Goal: Task Accomplishment & Management: Manage account settings

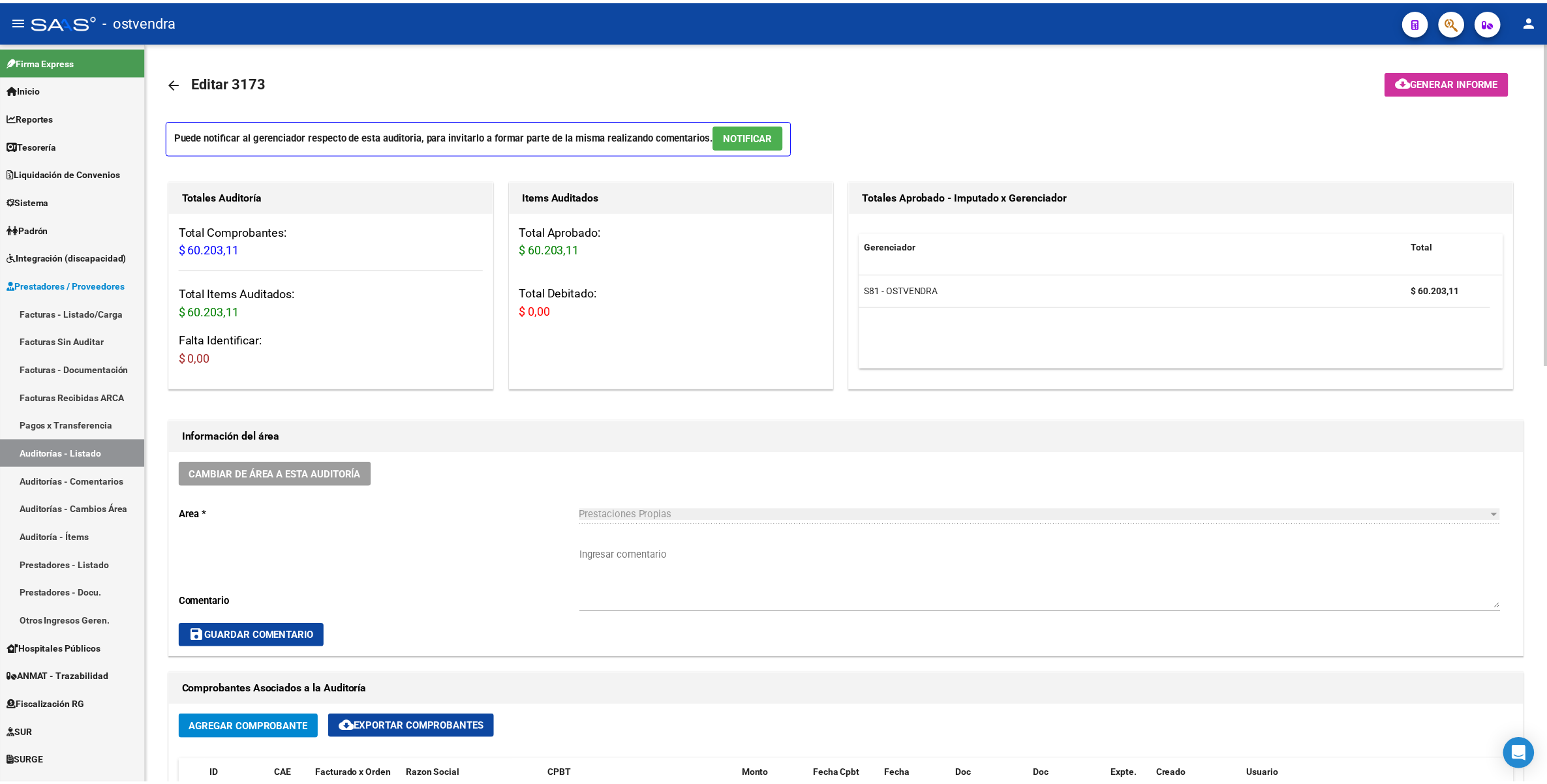
scroll to position [489, 0]
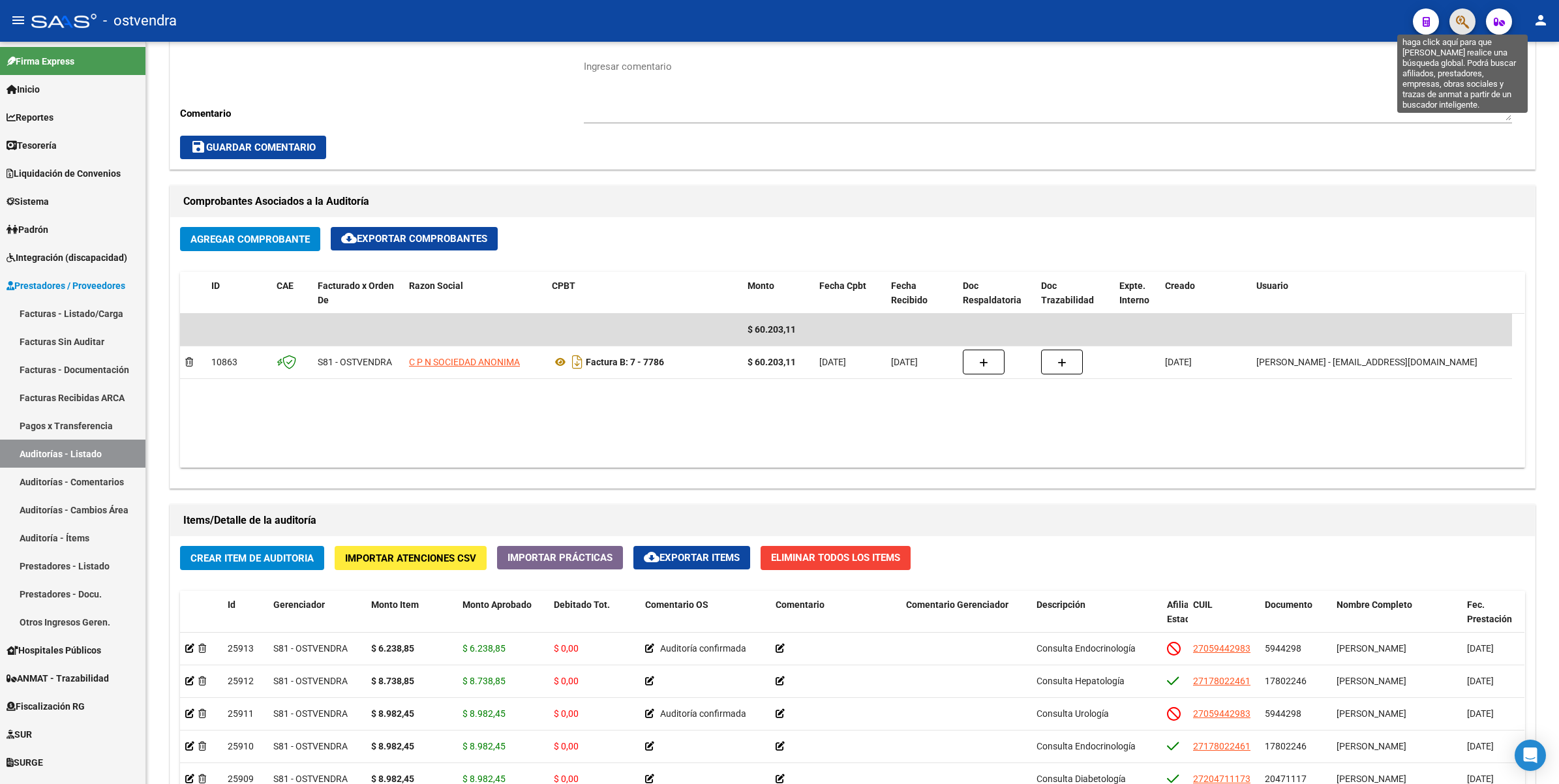
click at [1456, 21] on button "button" at bounding box center [1463, 21] width 26 height 26
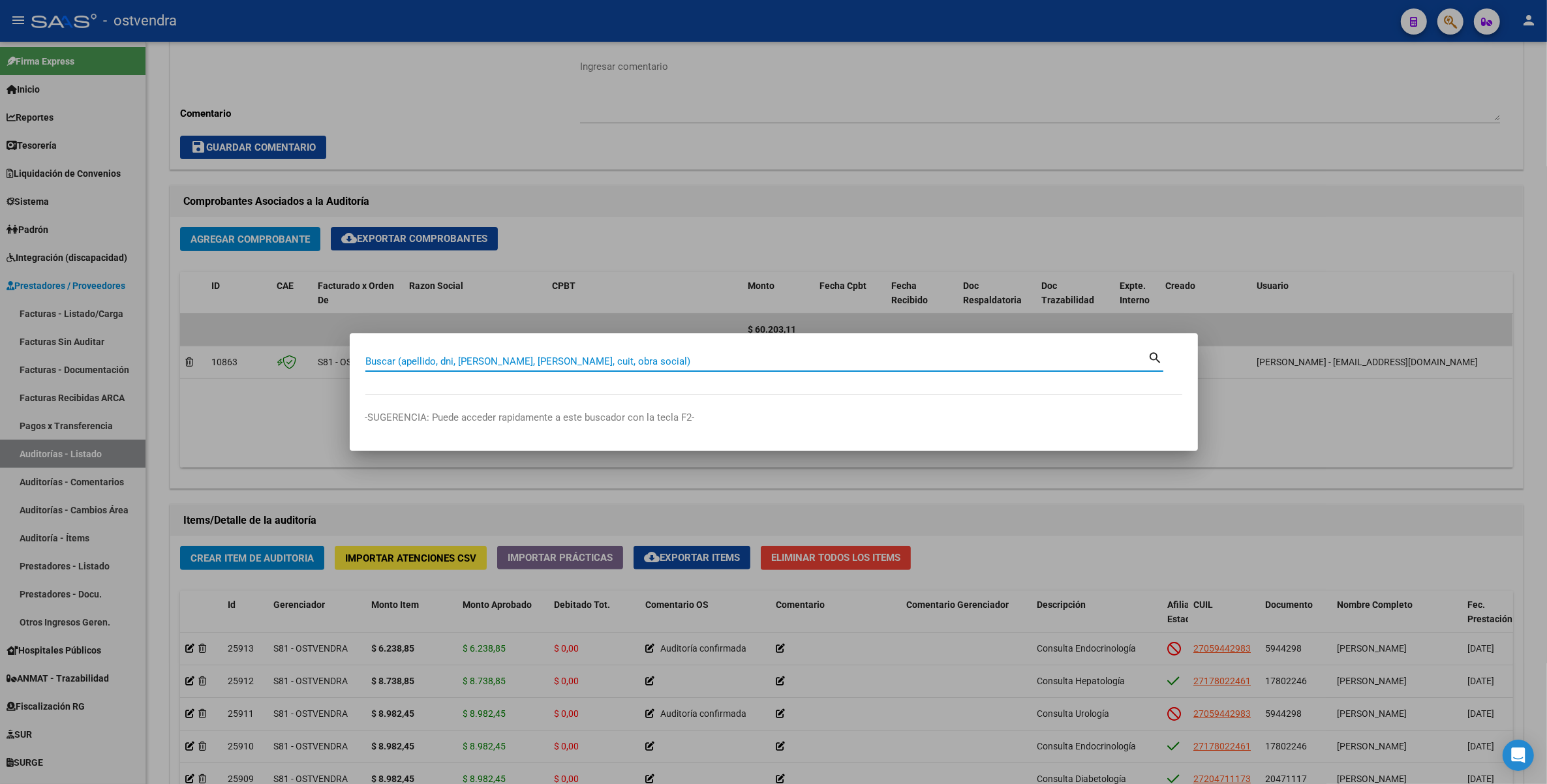
click at [522, 357] on input "Buscar (apellido, dni, [PERSON_NAME], [PERSON_NAME], cuit, obra social)" at bounding box center [757, 361] width 783 height 12
paste input "58292574"
type input "58292574"
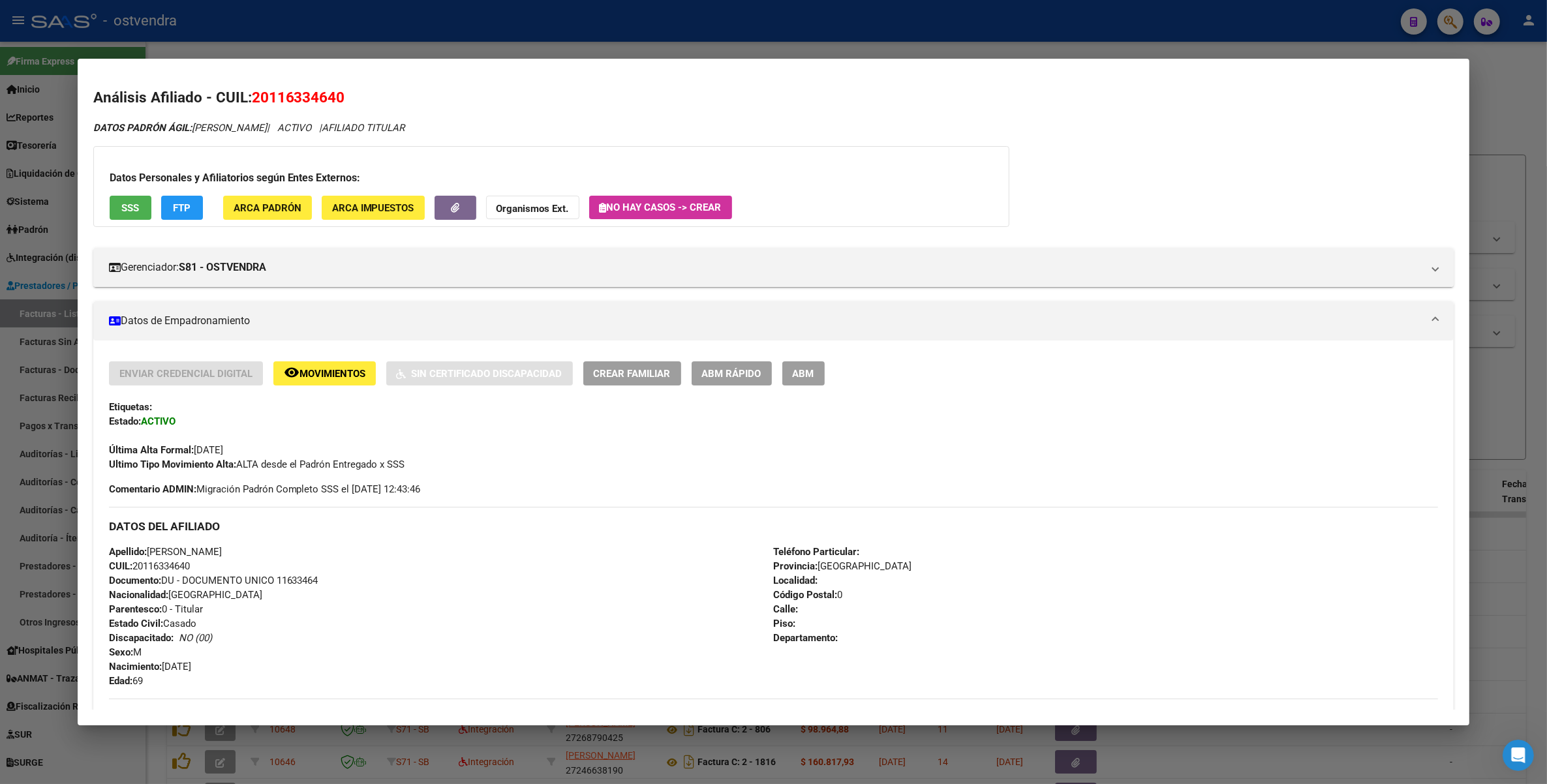
click at [1489, 82] on div at bounding box center [773, 392] width 1547 height 784
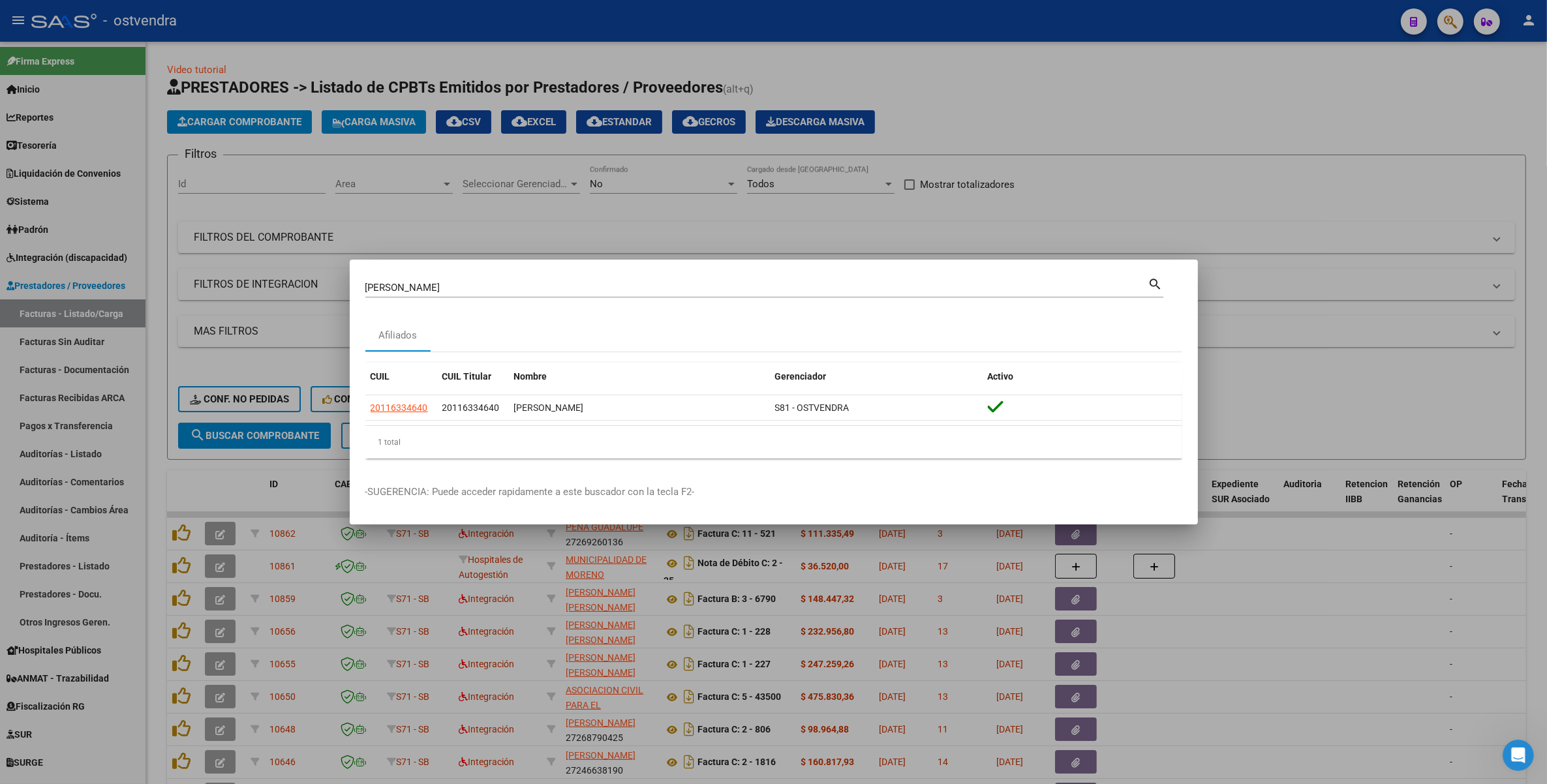
click at [1449, 15] on div at bounding box center [773, 392] width 1547 height 784
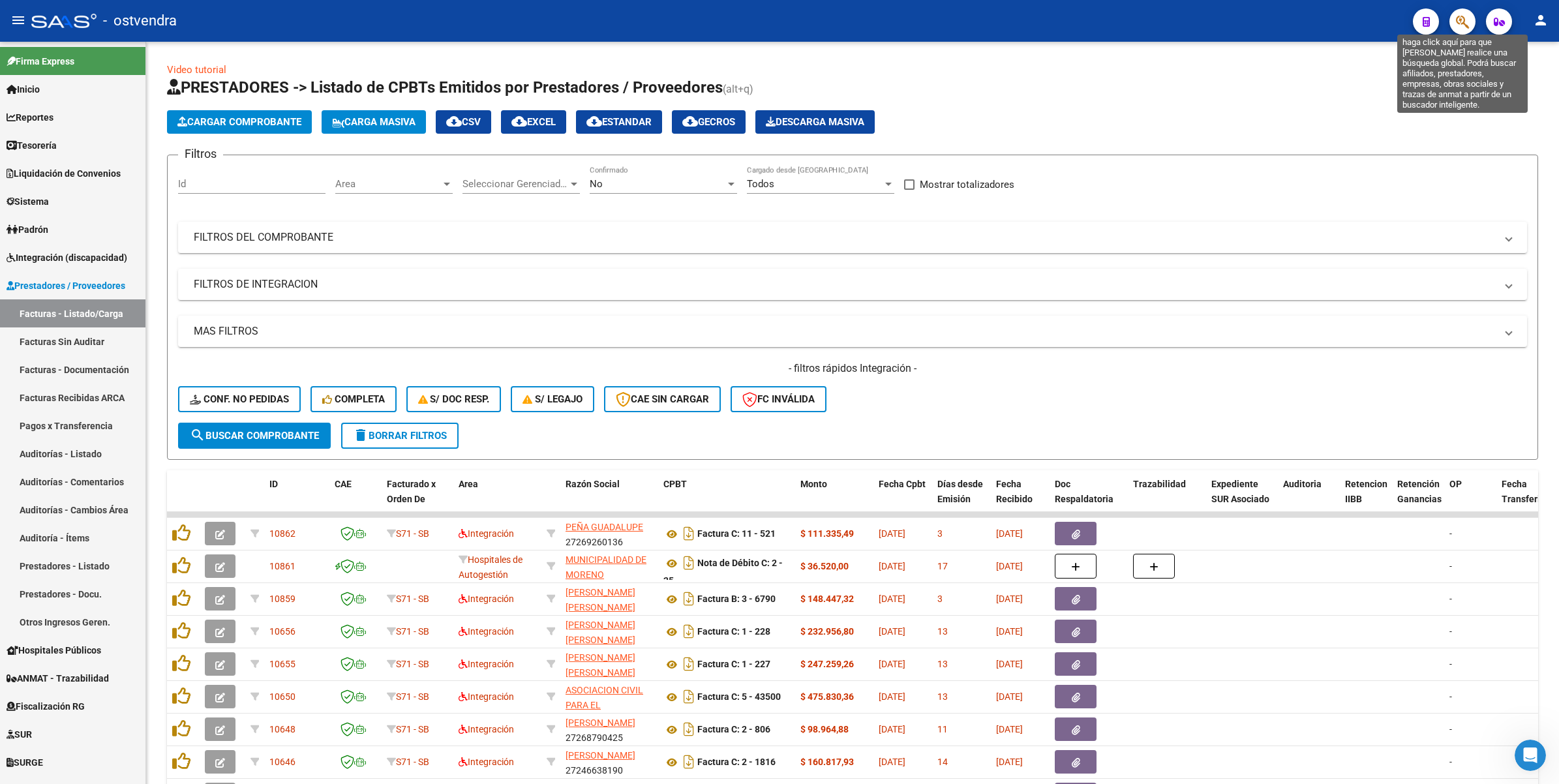
click at [1462, 20] on icon "button" at bounding box center [1463, 21] width 13 height 15
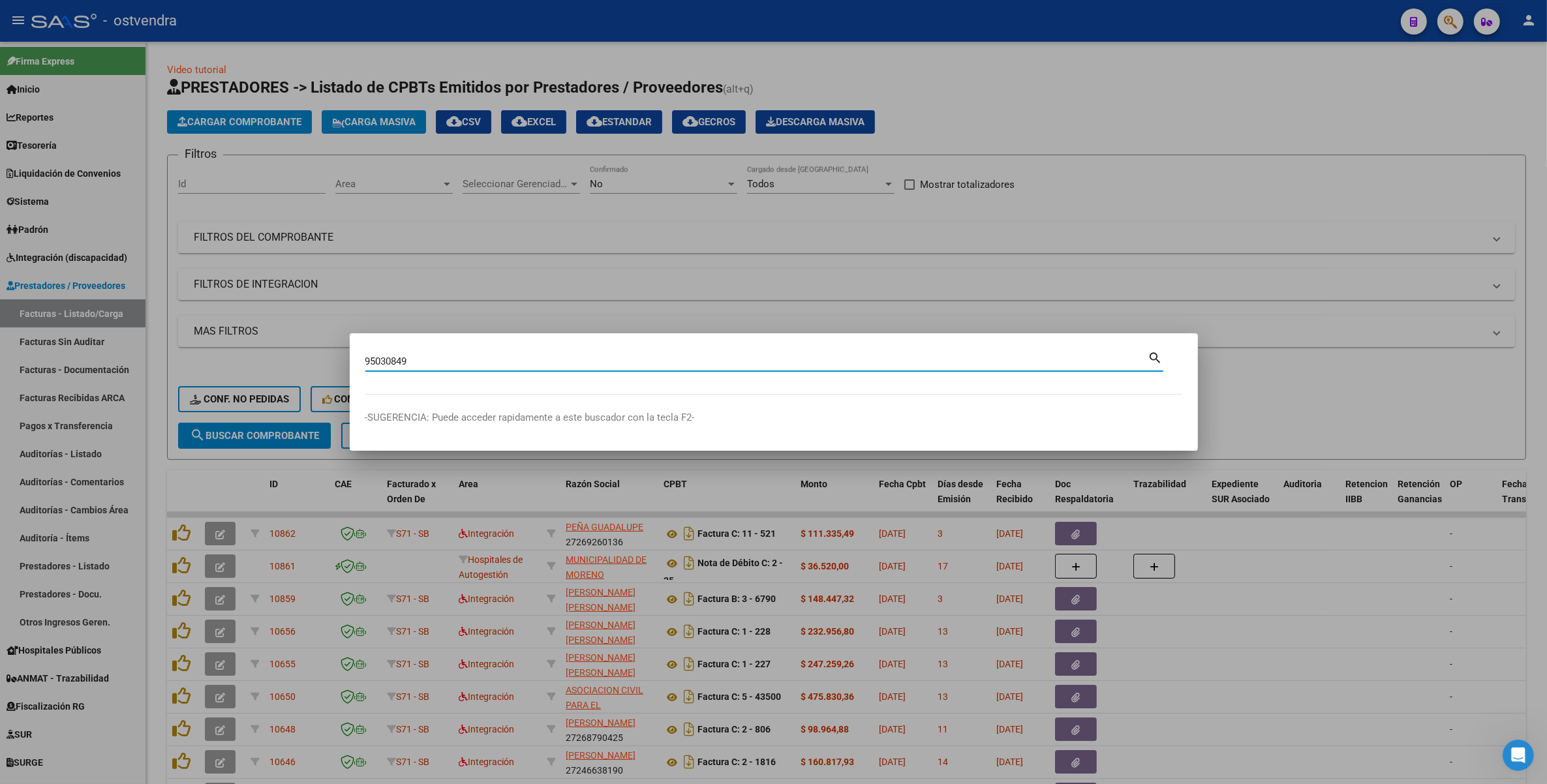
type input "95030849"
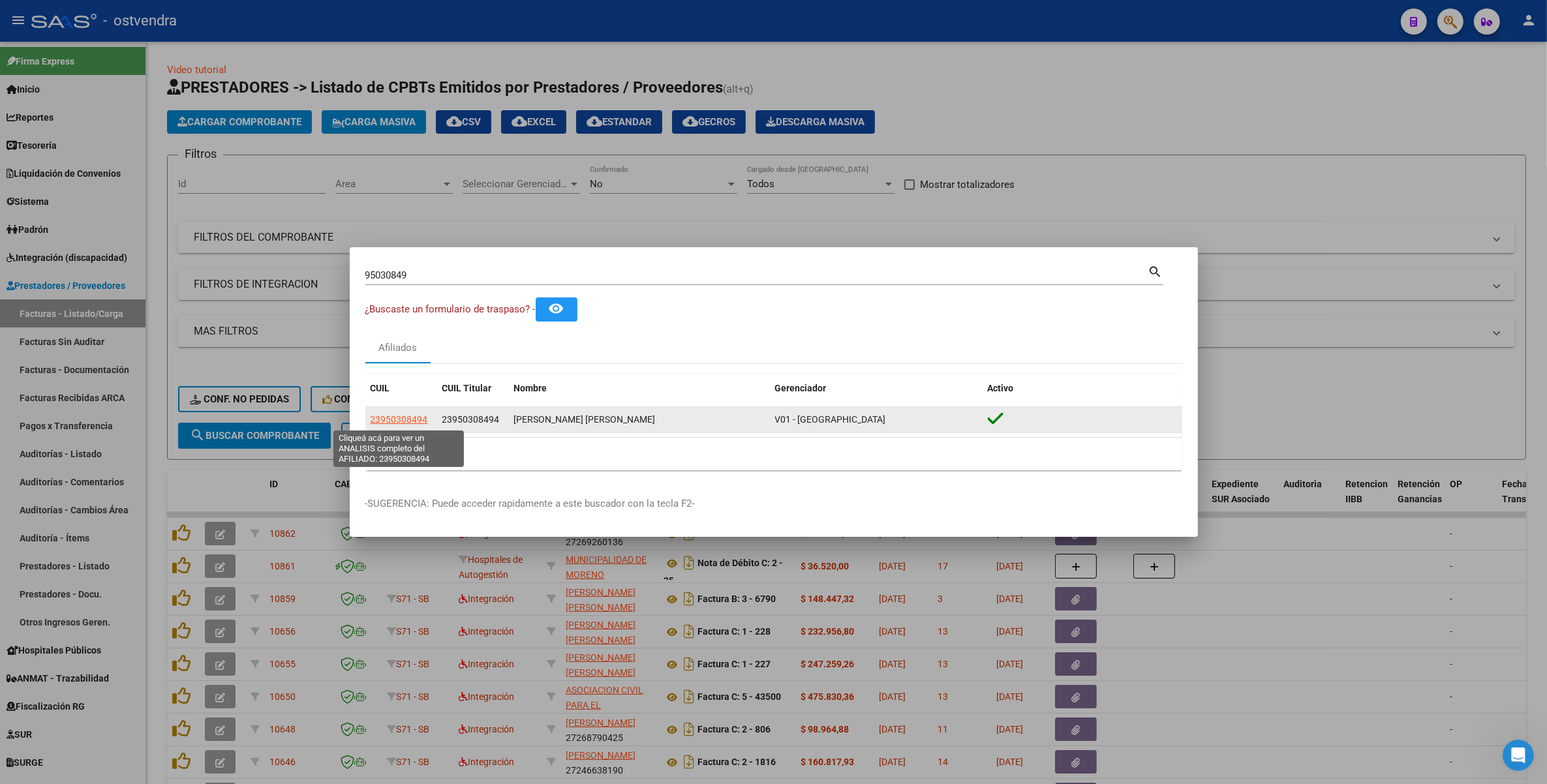
click at [398, 420] on span "23950308494" at bounding box center [399, 419] width 58 height 10
copy span "3"
type textarea "23950308494"
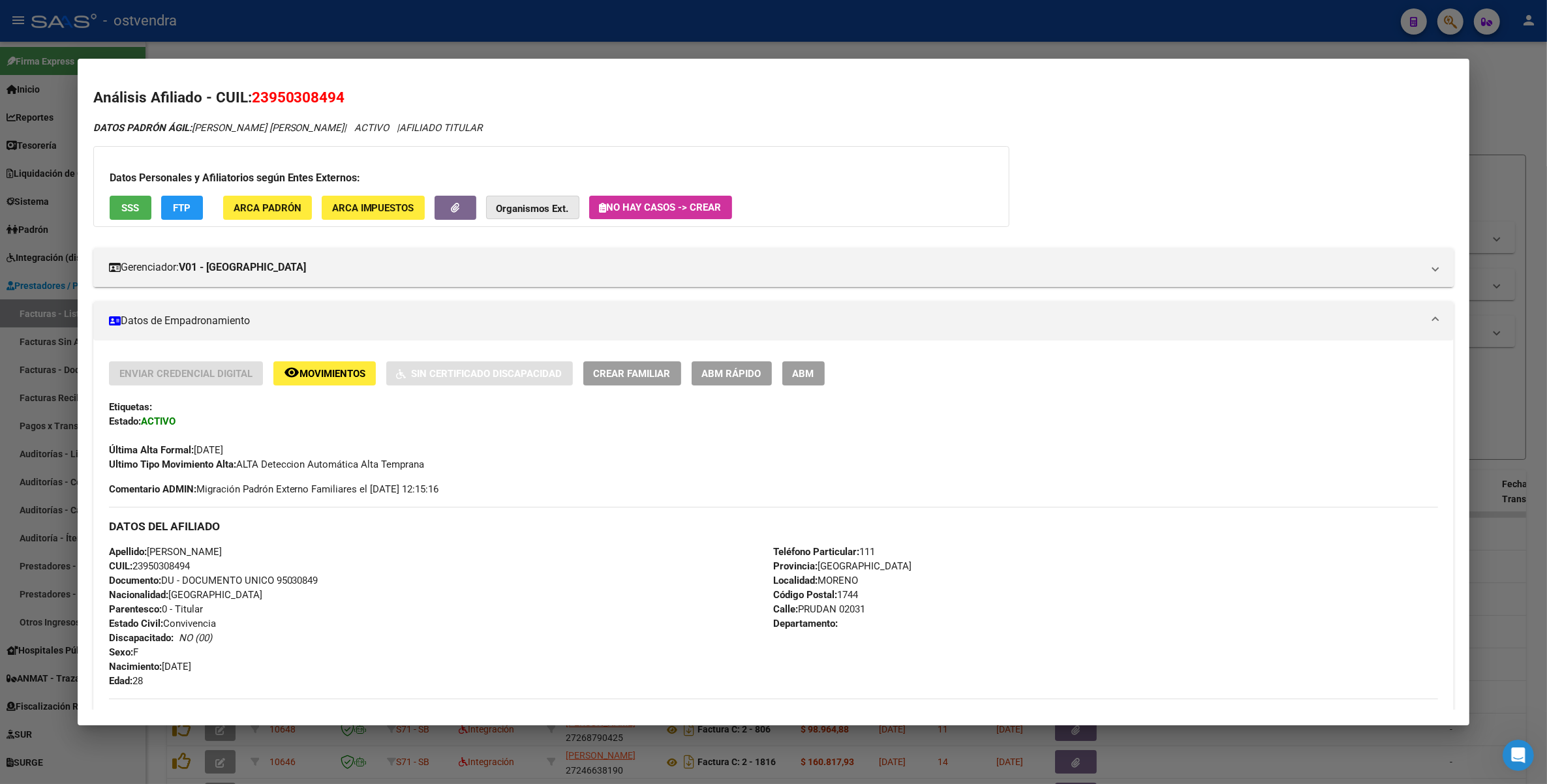
click at [529, 206] on strong "Organismos Ext." at bounding box center [532, 208] width 73 height 12
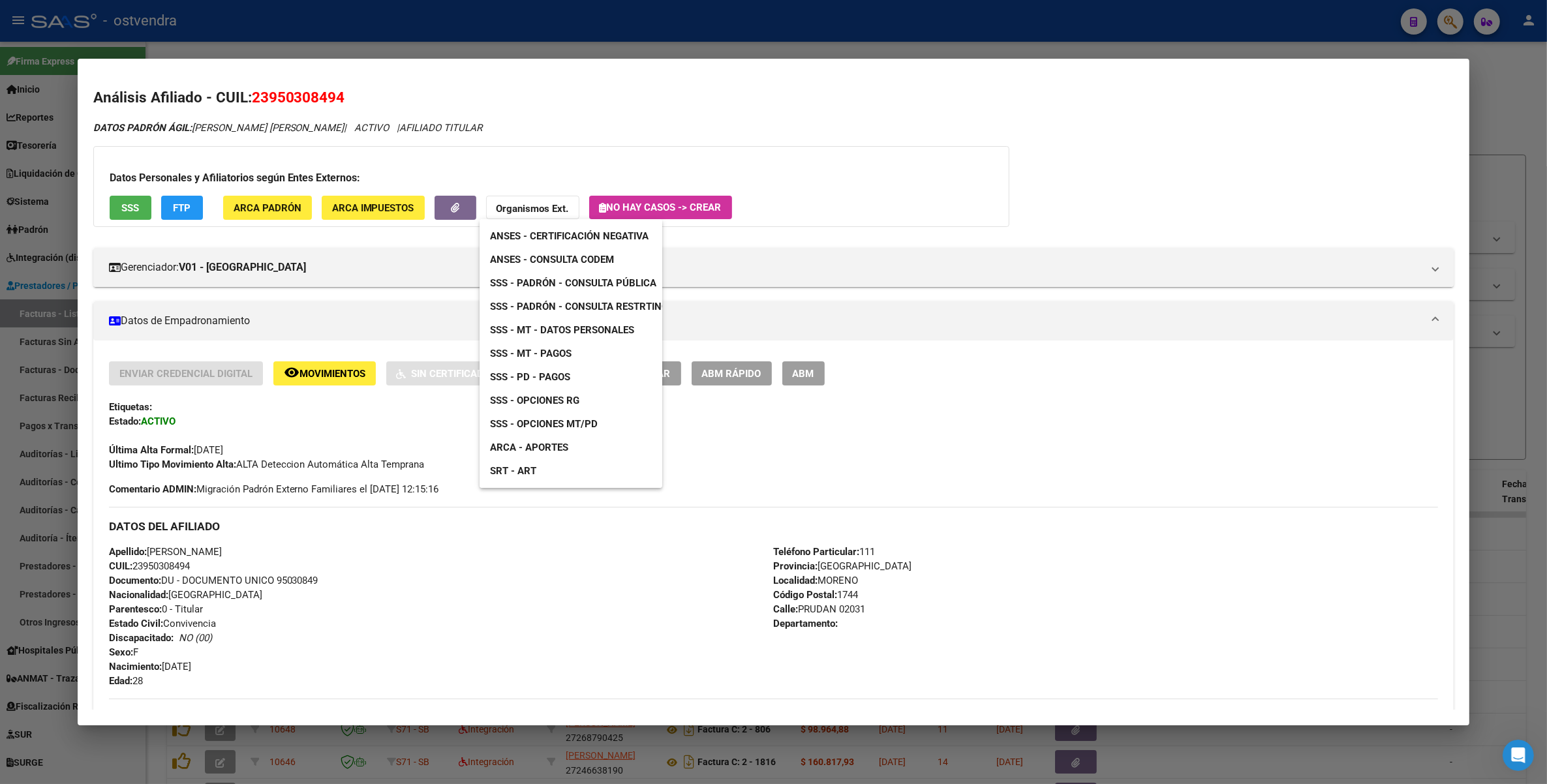
click at [609, 282] on span "SSS - Padrón - Consulta Pública" at bounding box center [573, 282] width 166 height 12
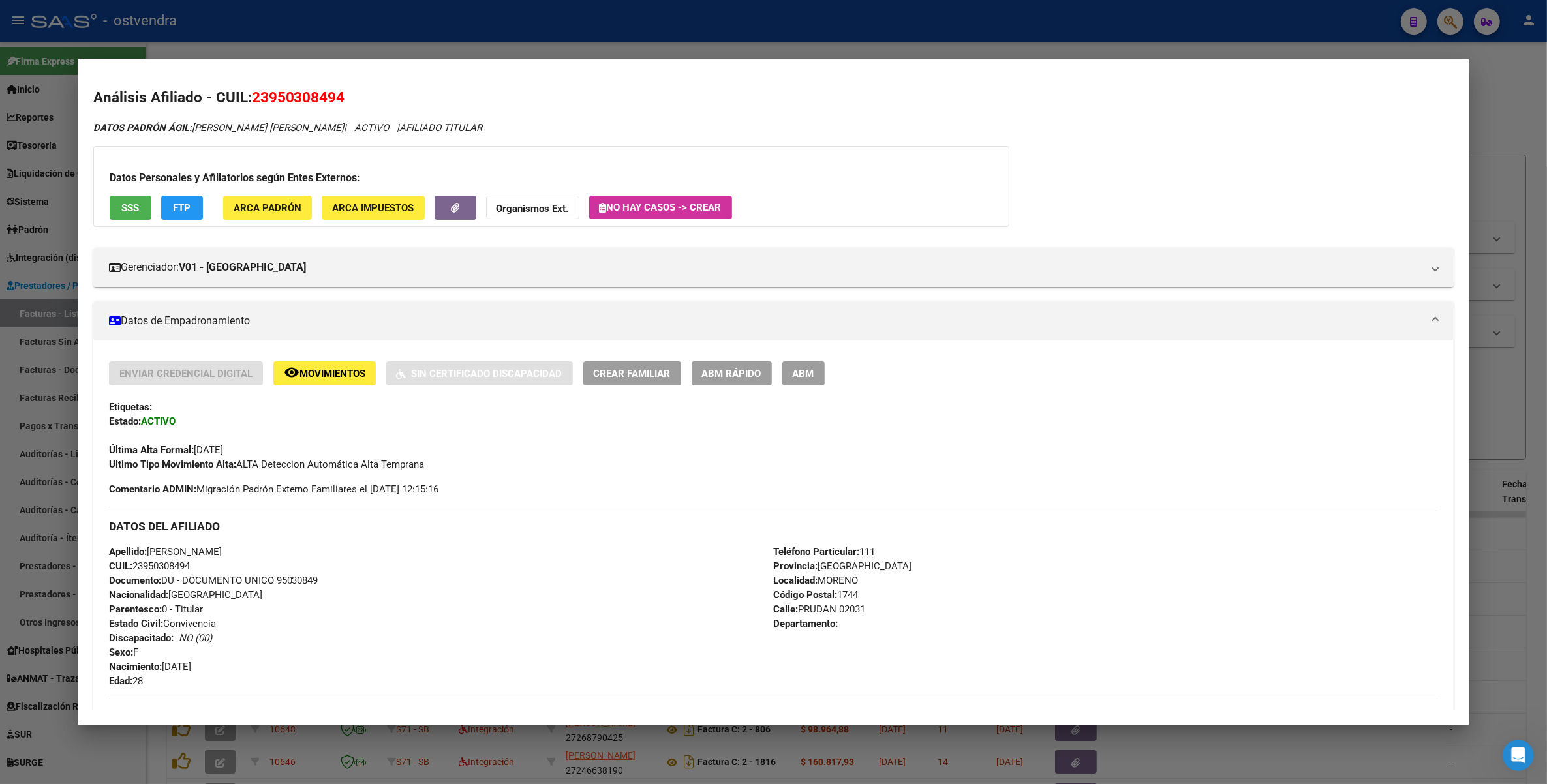
click at [506, 198] on button "Organismos Ext." at bounding box center [532, 207] width 93 height 24
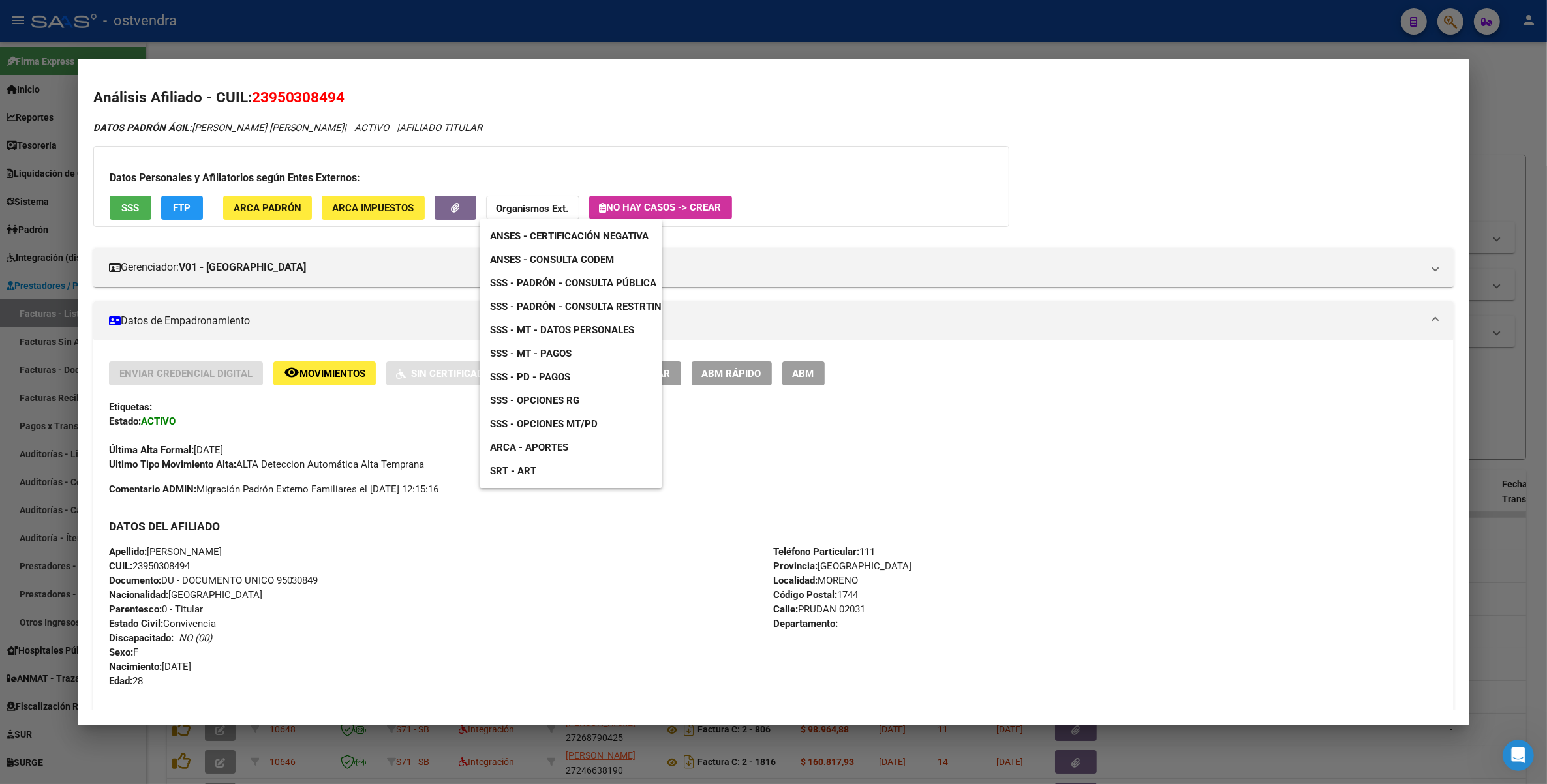
click at [565, 256] on span "ANSES - Consulta CODEM" at bounding box center [551, 259] width 124 height 12
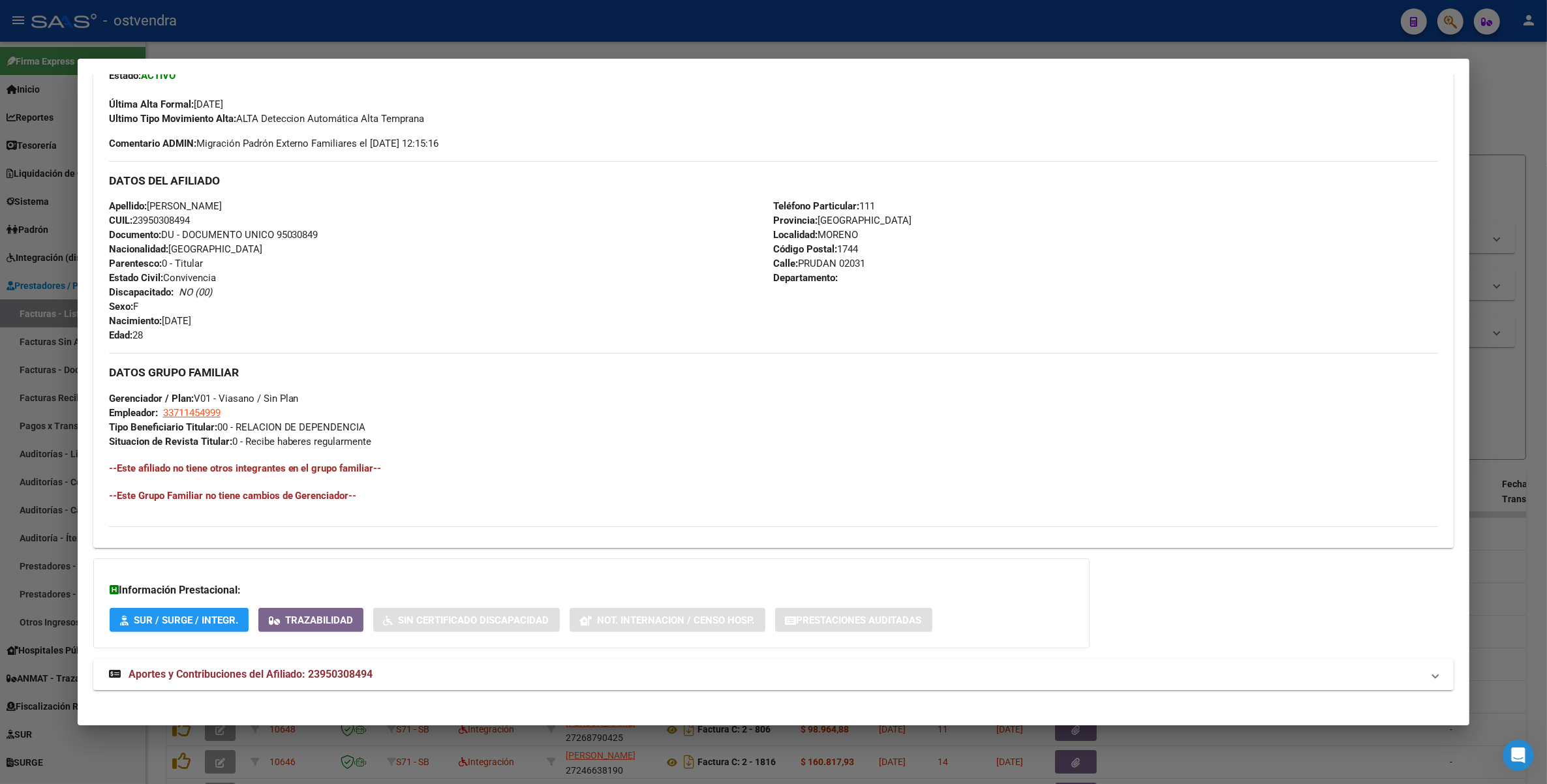
scroll to position [356, 0]
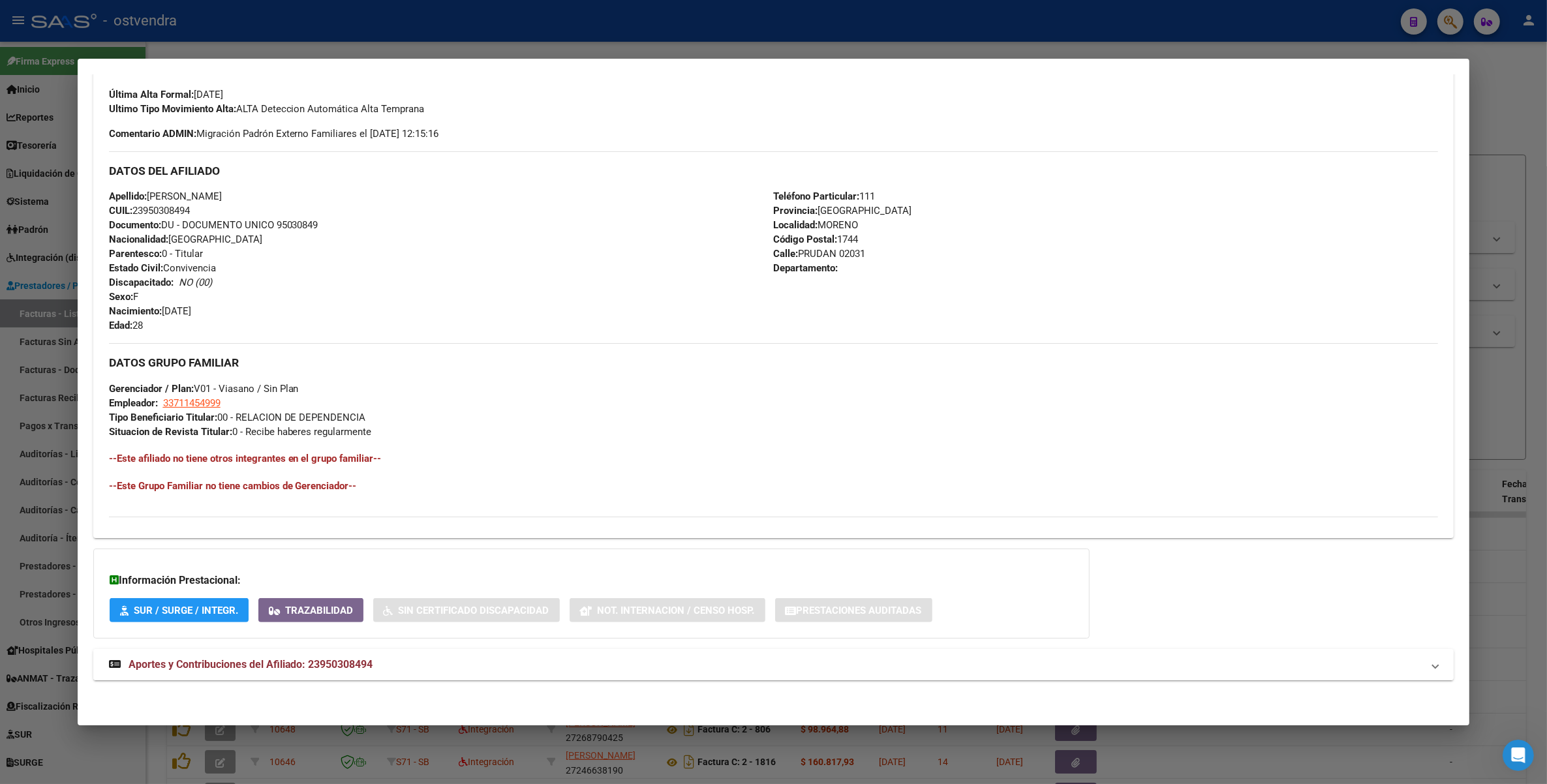
click at [242, 663] on span "Aportes y Contribuciones del Afiliado: 23950308494" at bounding box center [251, 664] width 245 height 13
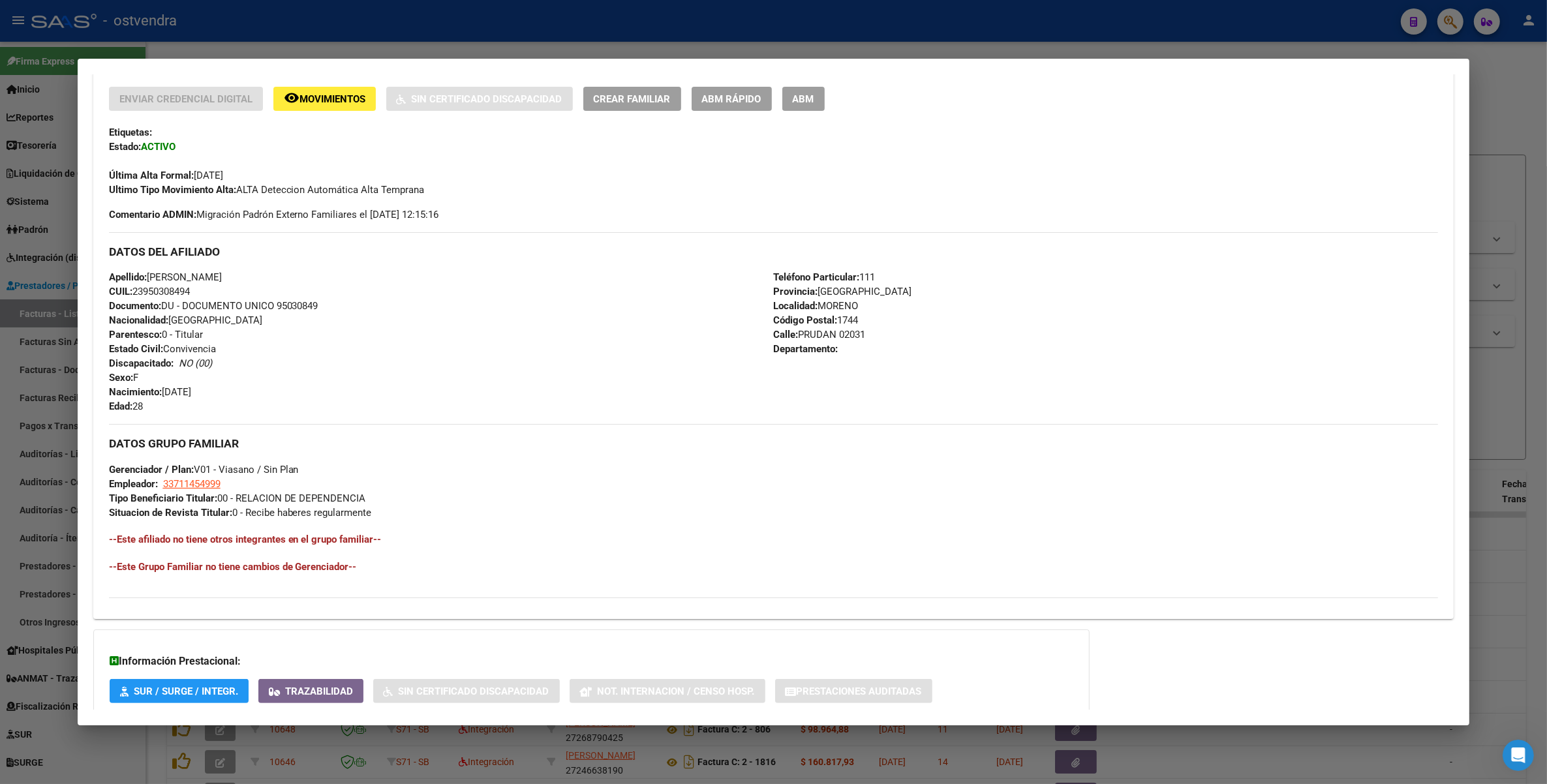
scroll to position [0, 0]
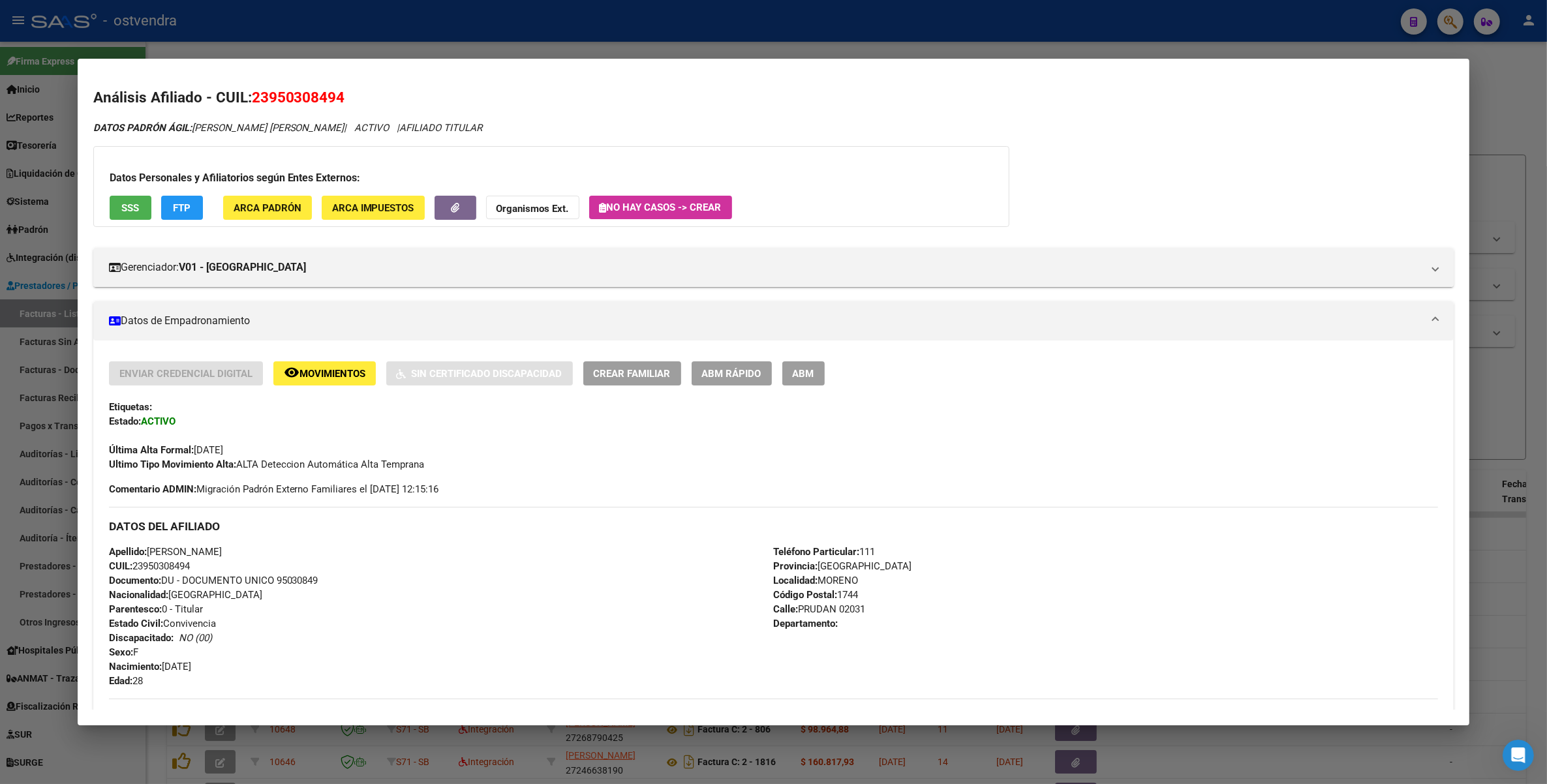
click at [1521, 95] on div at bounding box center [773, 392] width 1547 height 784
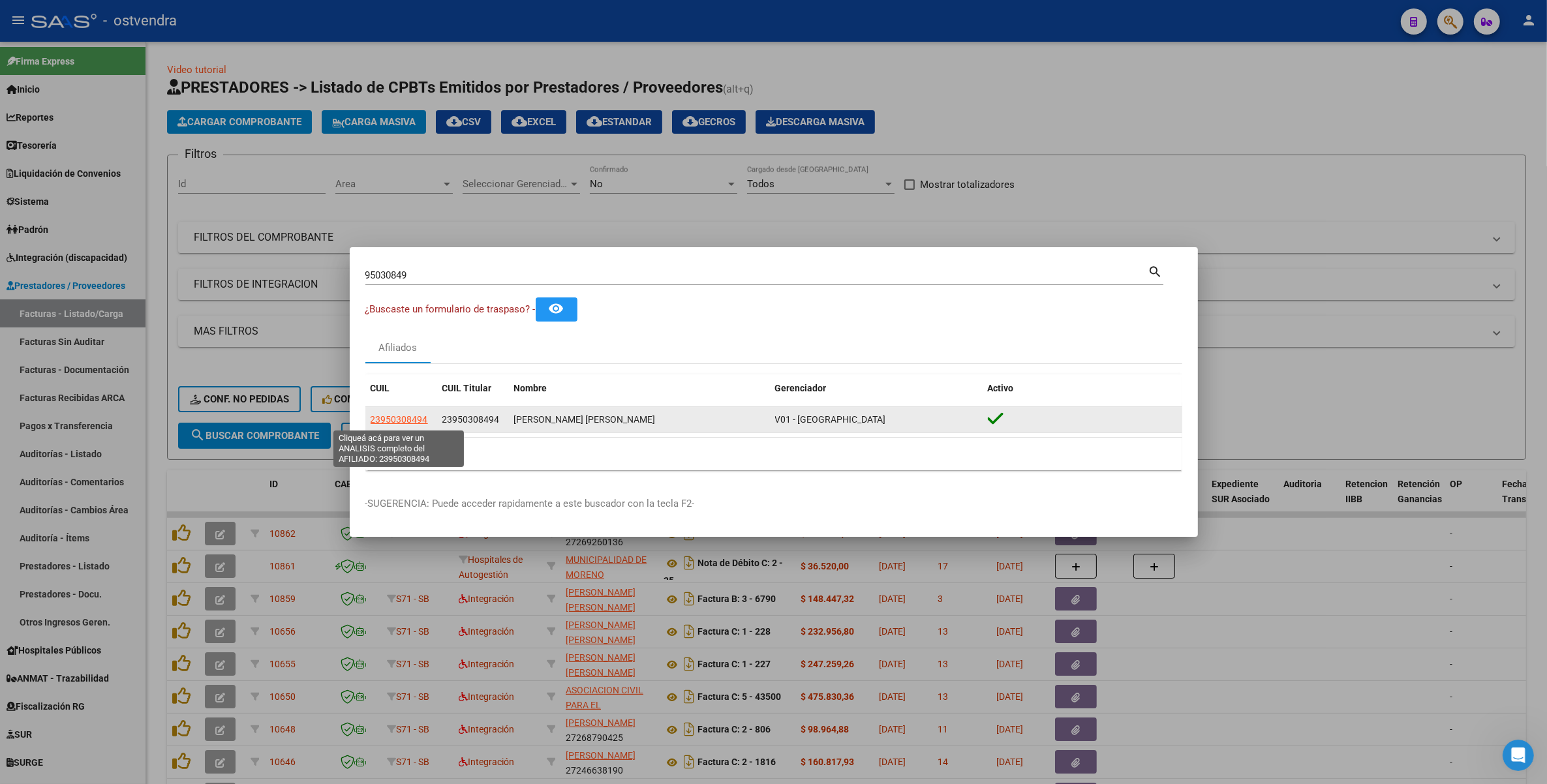
click at [405, 419] on span "23950308494" at bounding box center [399, 419] width 58 height 10
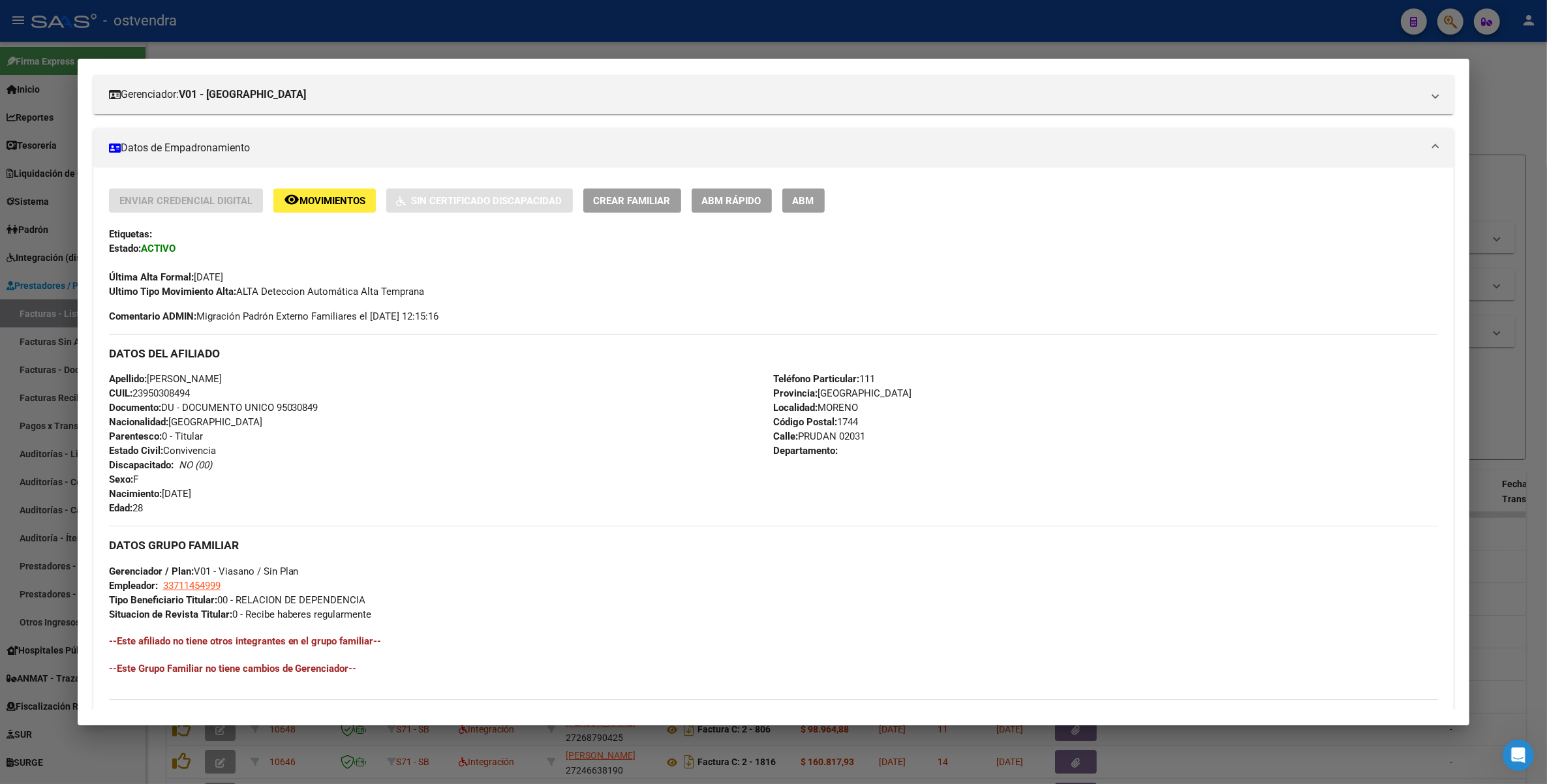
scroll to position [356, 0]
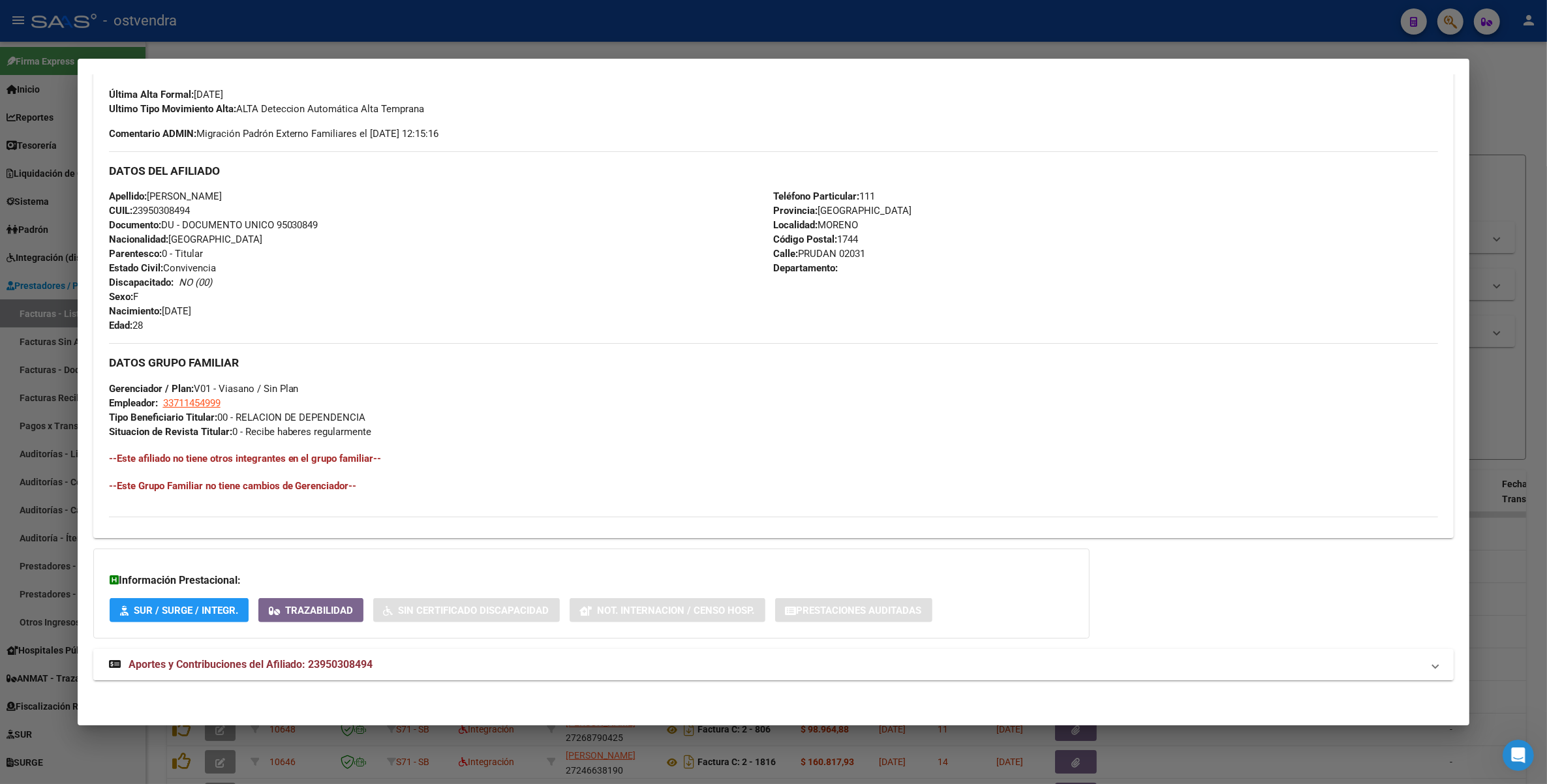
drag, startPoint x: 285, startPoint y: 667, endPoint x: 292, endPoint y: 663, distance: 8.1
click at [286, 667] on span "Aportes y Contribuciones del Afiliado: 23950308494" at bounding box center [251, 664] width 245 height 13
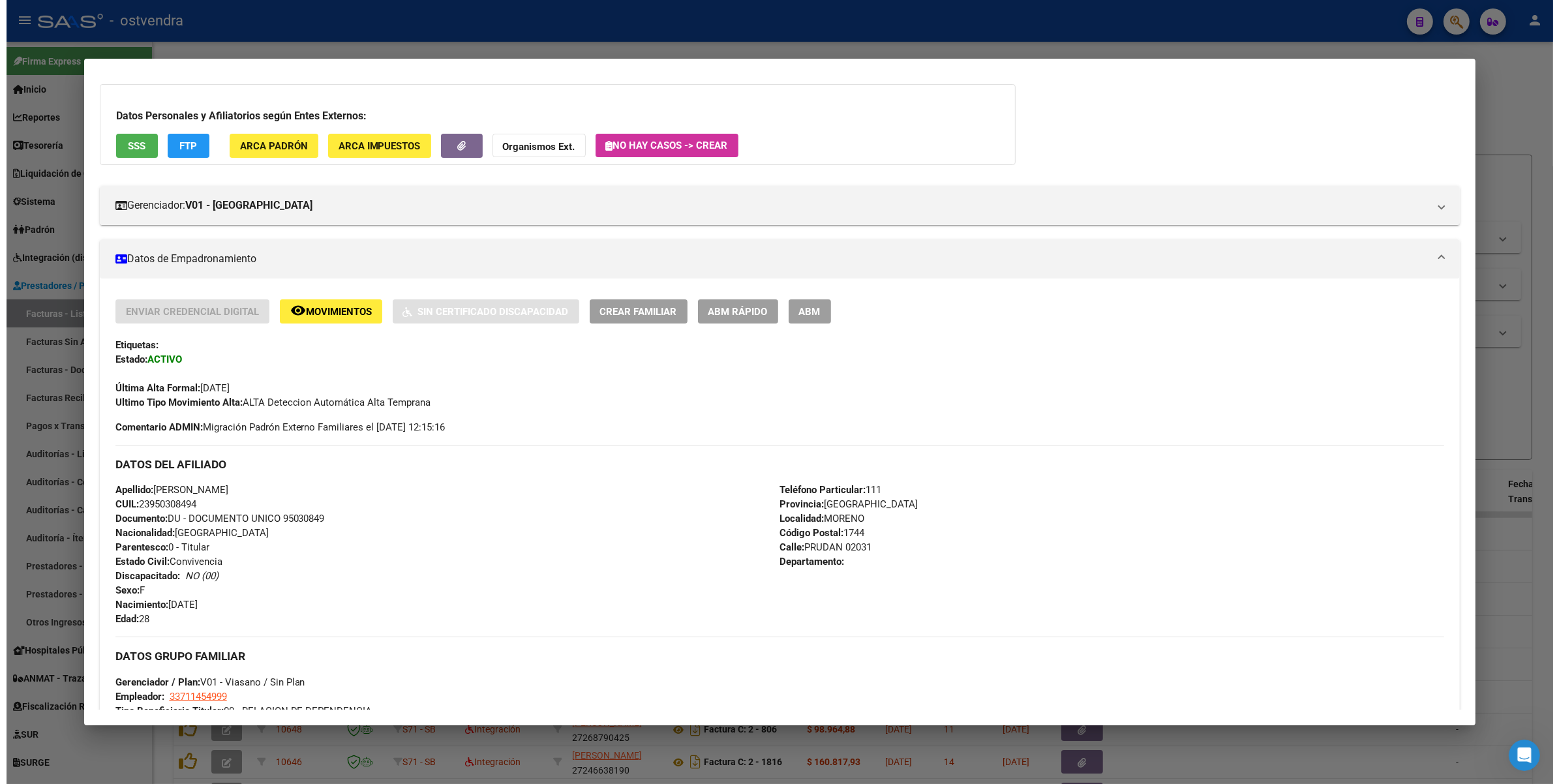
scroll to position [408, 0]
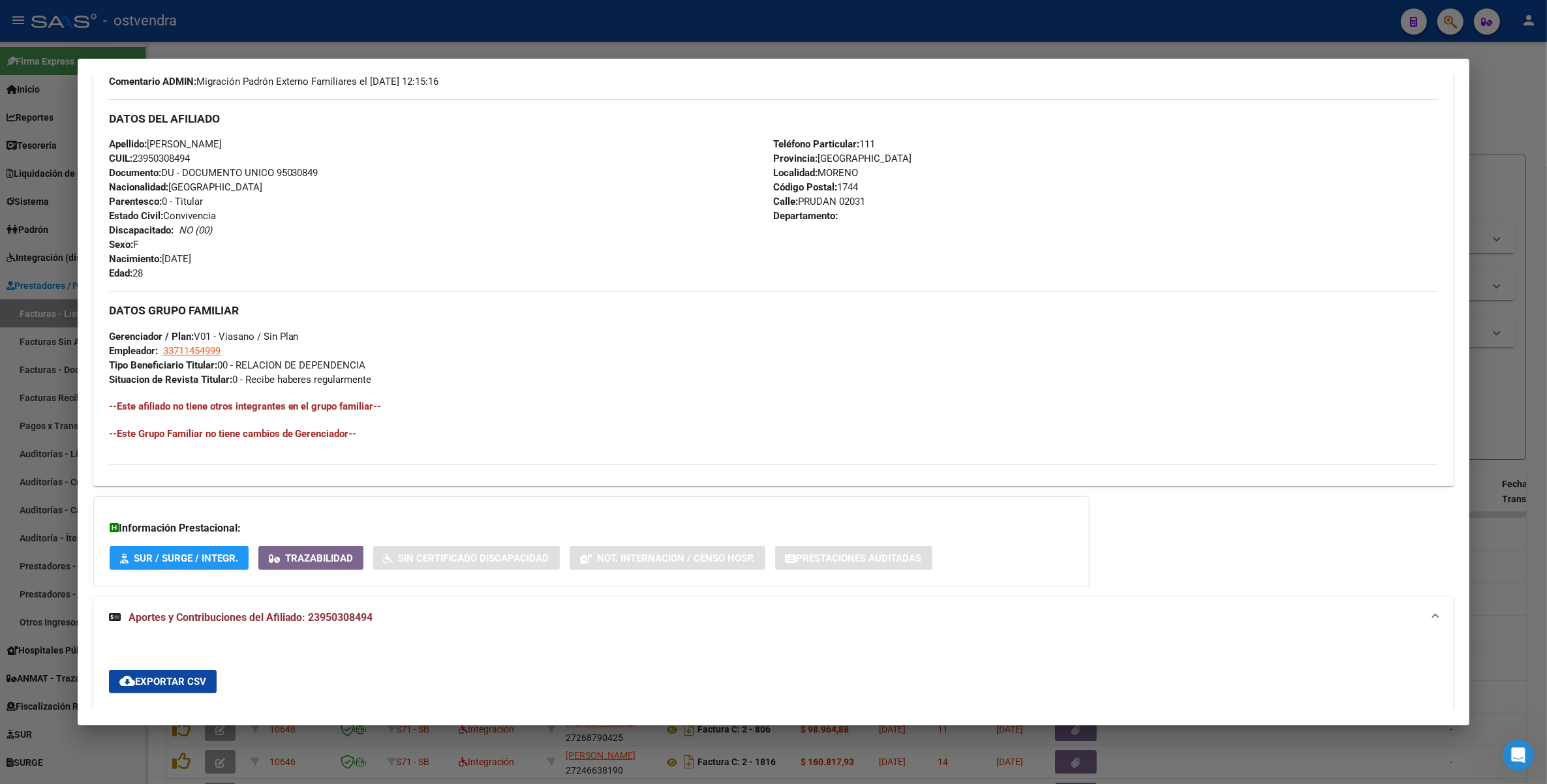
click at [1517, 65] on div at bounding box center [773, 392] width 1547 height 784
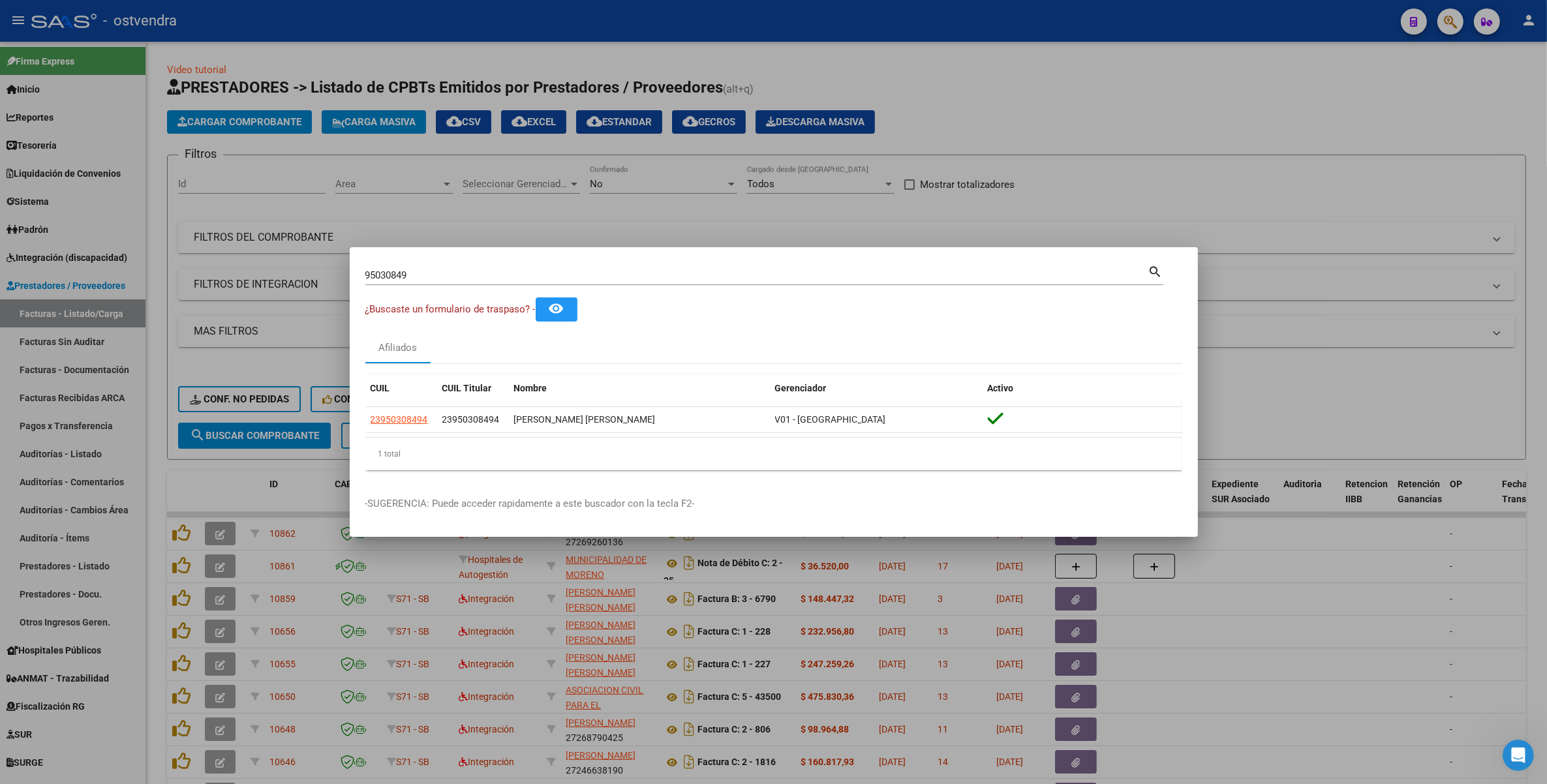
click at [1035, 119] on div at bounding box center [773, 392] width 1547 height 784
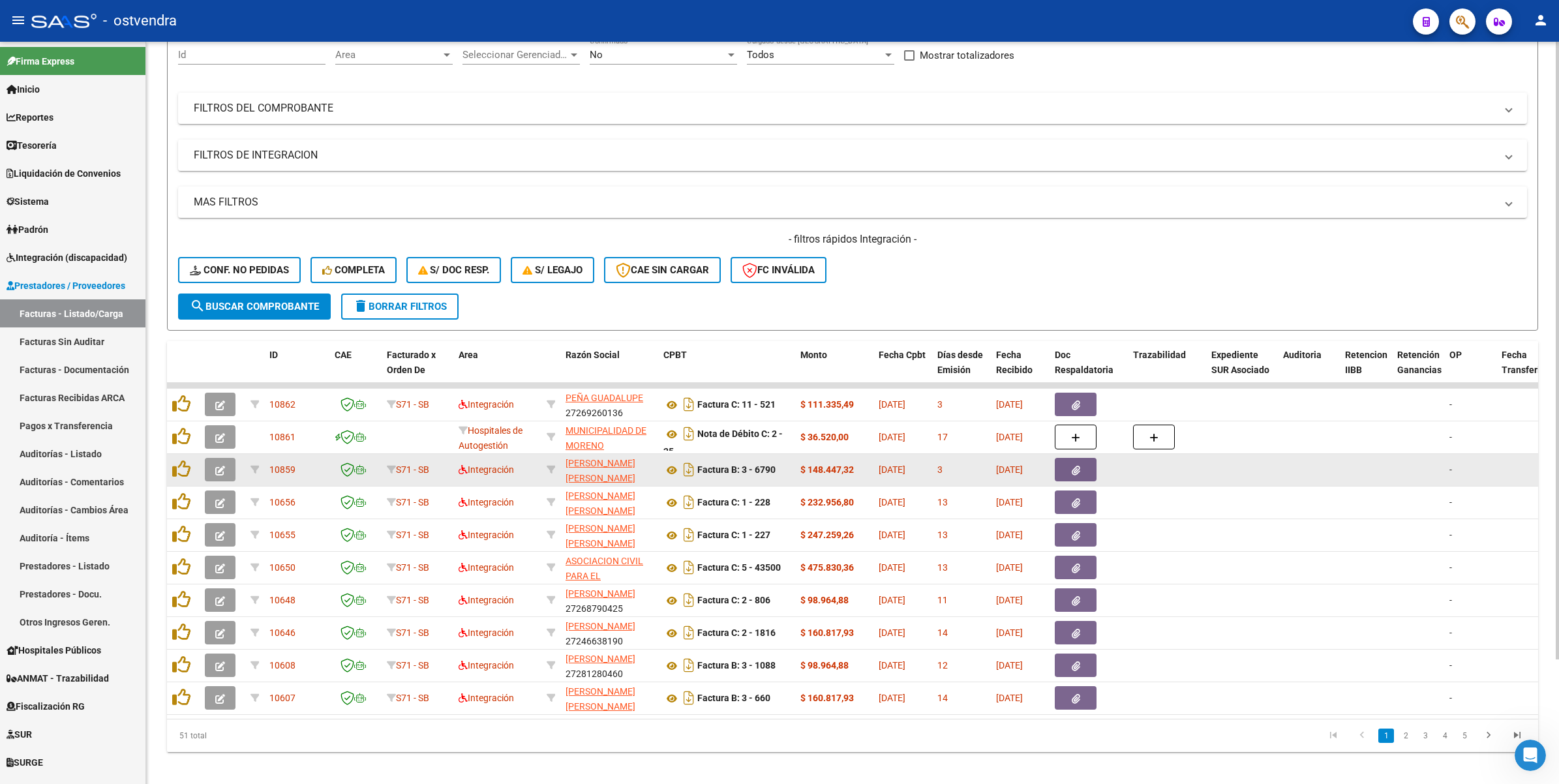
scroll to position [149, 0]
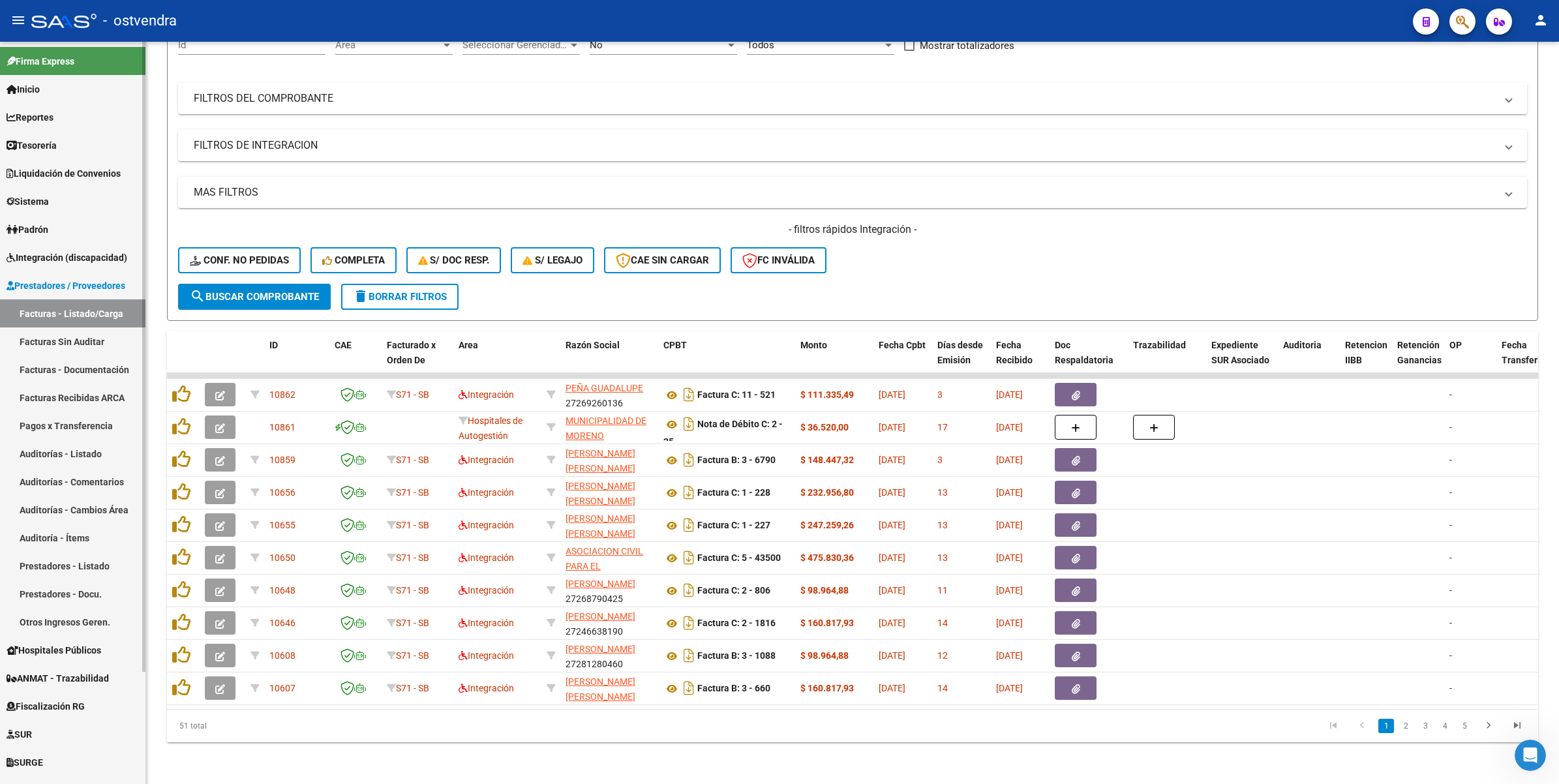
click at [90, 338] on link "Facturas Sin Auditar" at bounding box center [73, 342] width 145 height 28
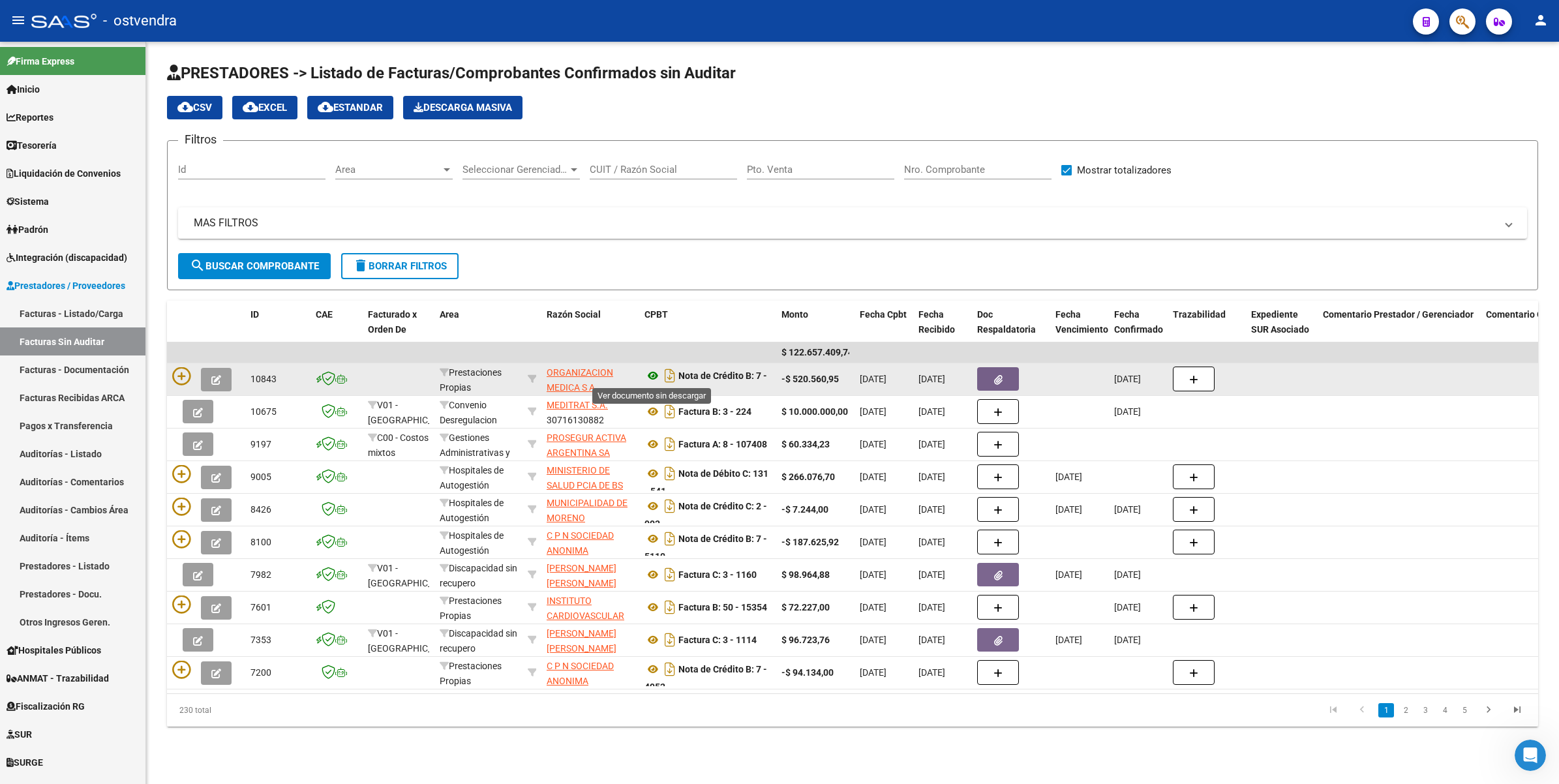
click at [651, 374] on icon at bounding box center [653, 375] width 17 height 16
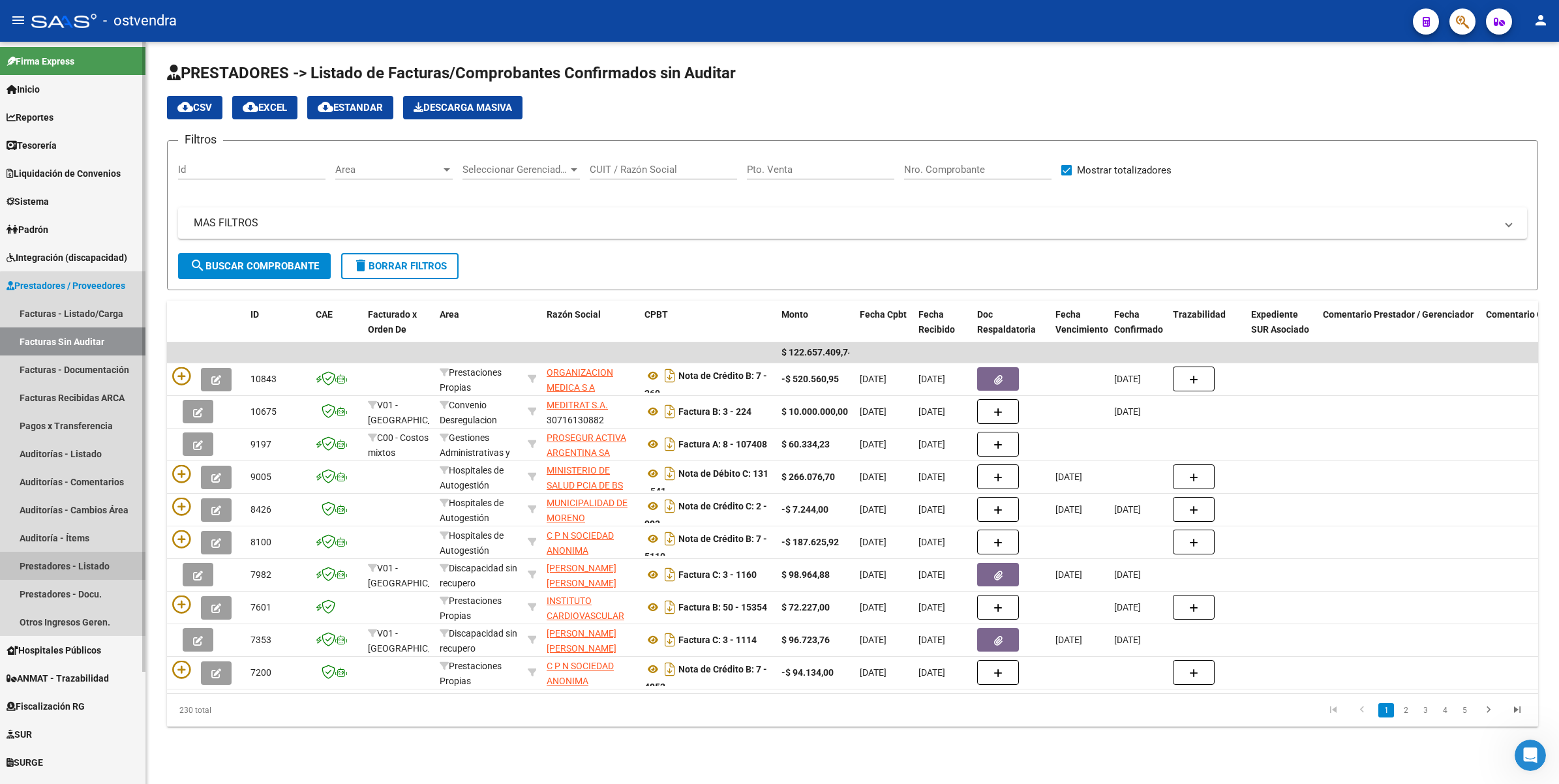
click at [79, 562] on link "Prestadores - Listado" at bounding box center [73, 566] width 145 height 28
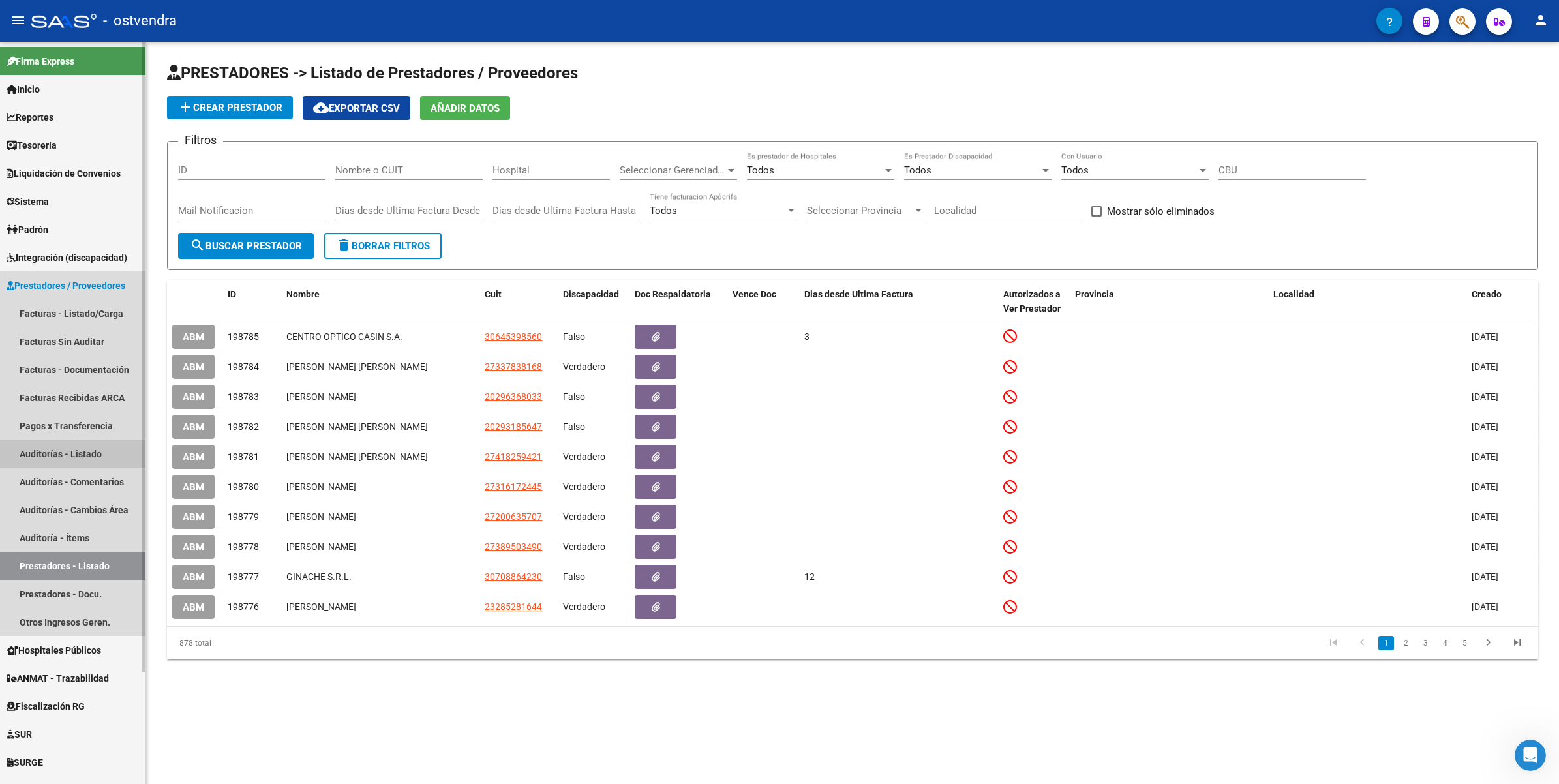
click at [64, 450] on link "Auditorías - Listado" at bounding box center [73, 454] width 145 height 28
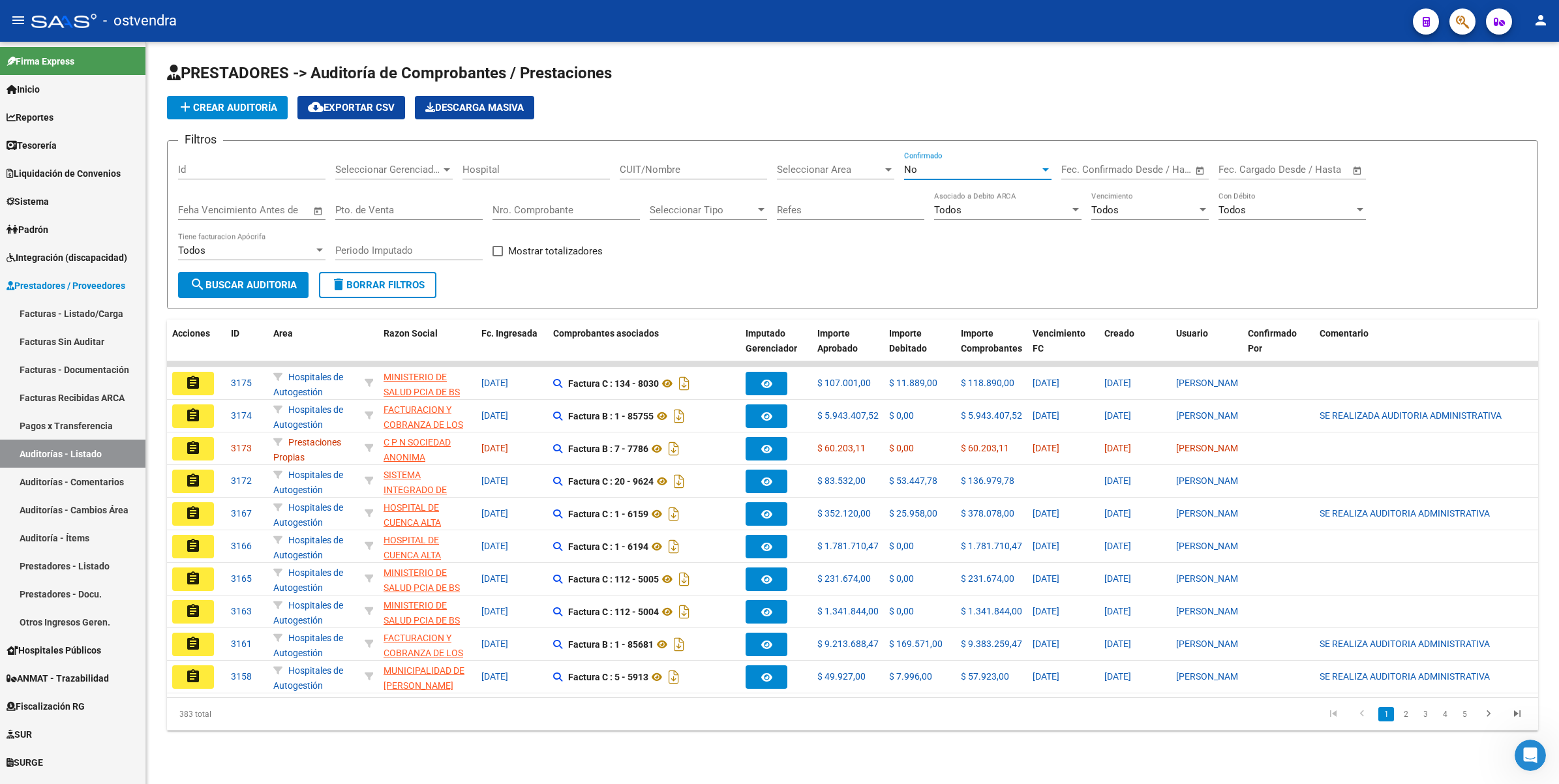
click at [1044, 164] on div at bounding box center [1045, 169] width 12 height 10
click at [951, 103] on span "Todos" at bounding box center [978, 110] width 148 height 29
click at [680, 158] on div "CUIT/Nombre" at bounding box center [694, 166] width 148 height 28
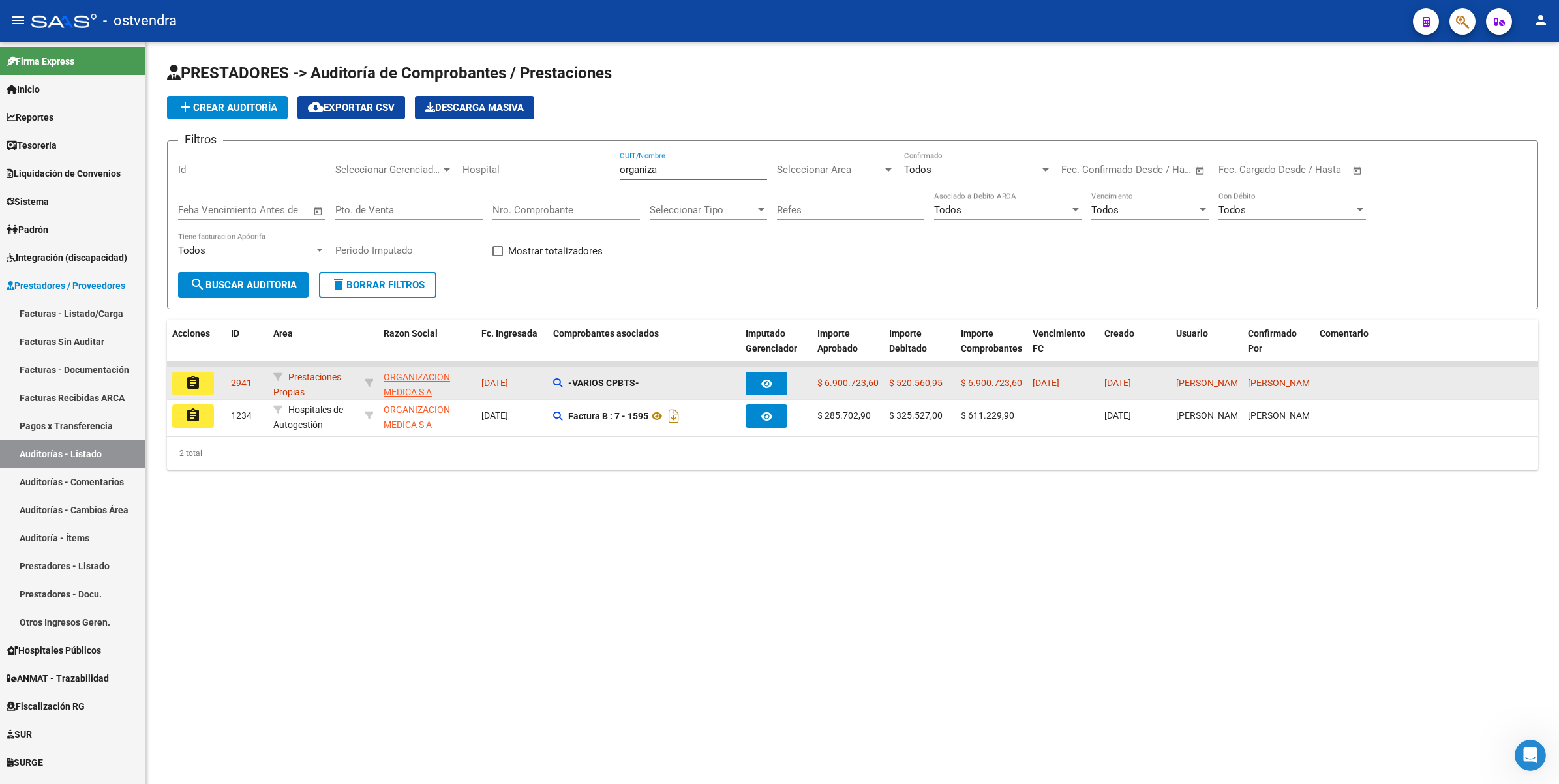
type input "organiza"
click at [196, 379] on mat-icon "assignment" at bounding box center [193, 383] width 16 height 16
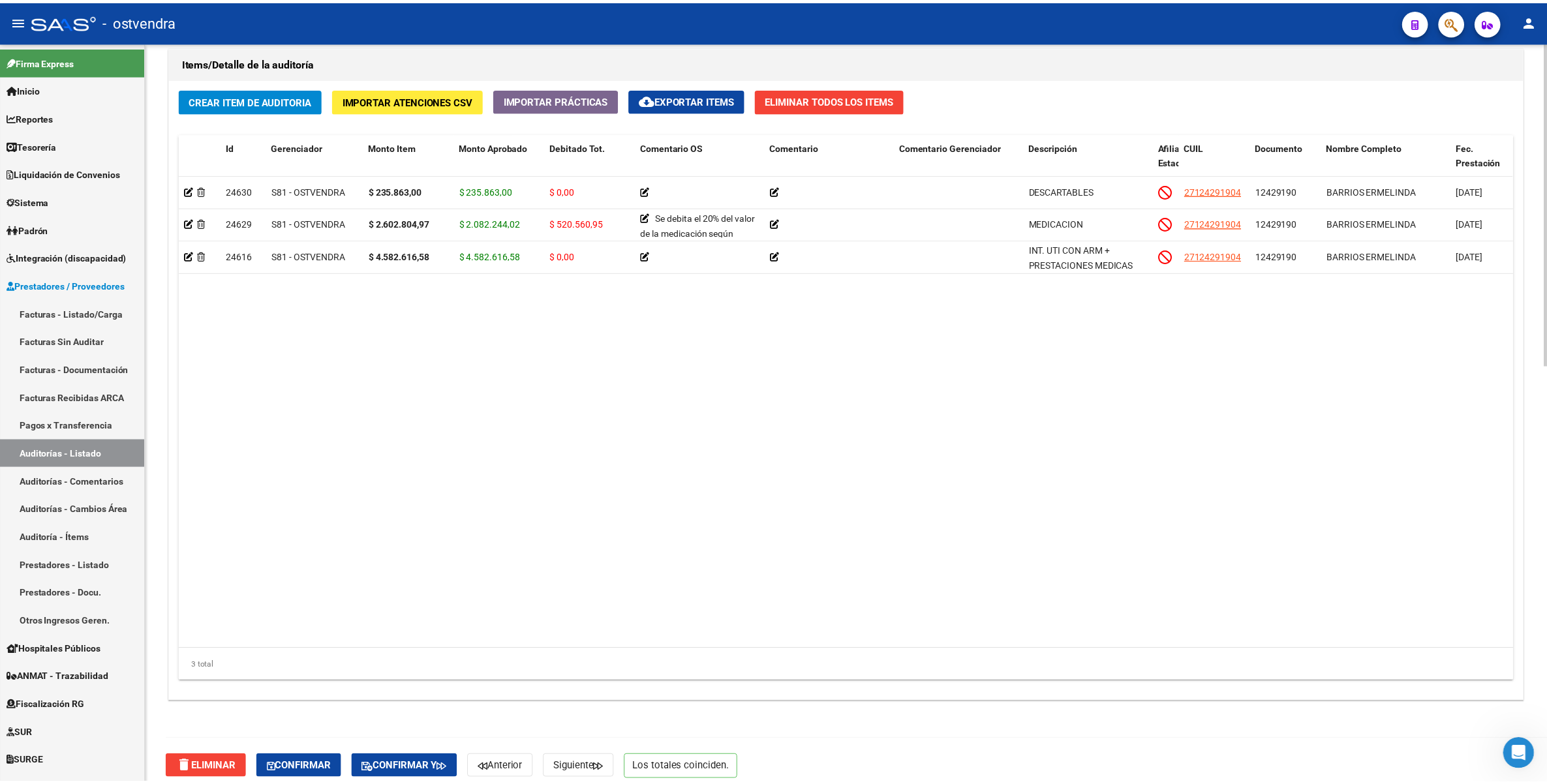
scroll to position [957, 0]
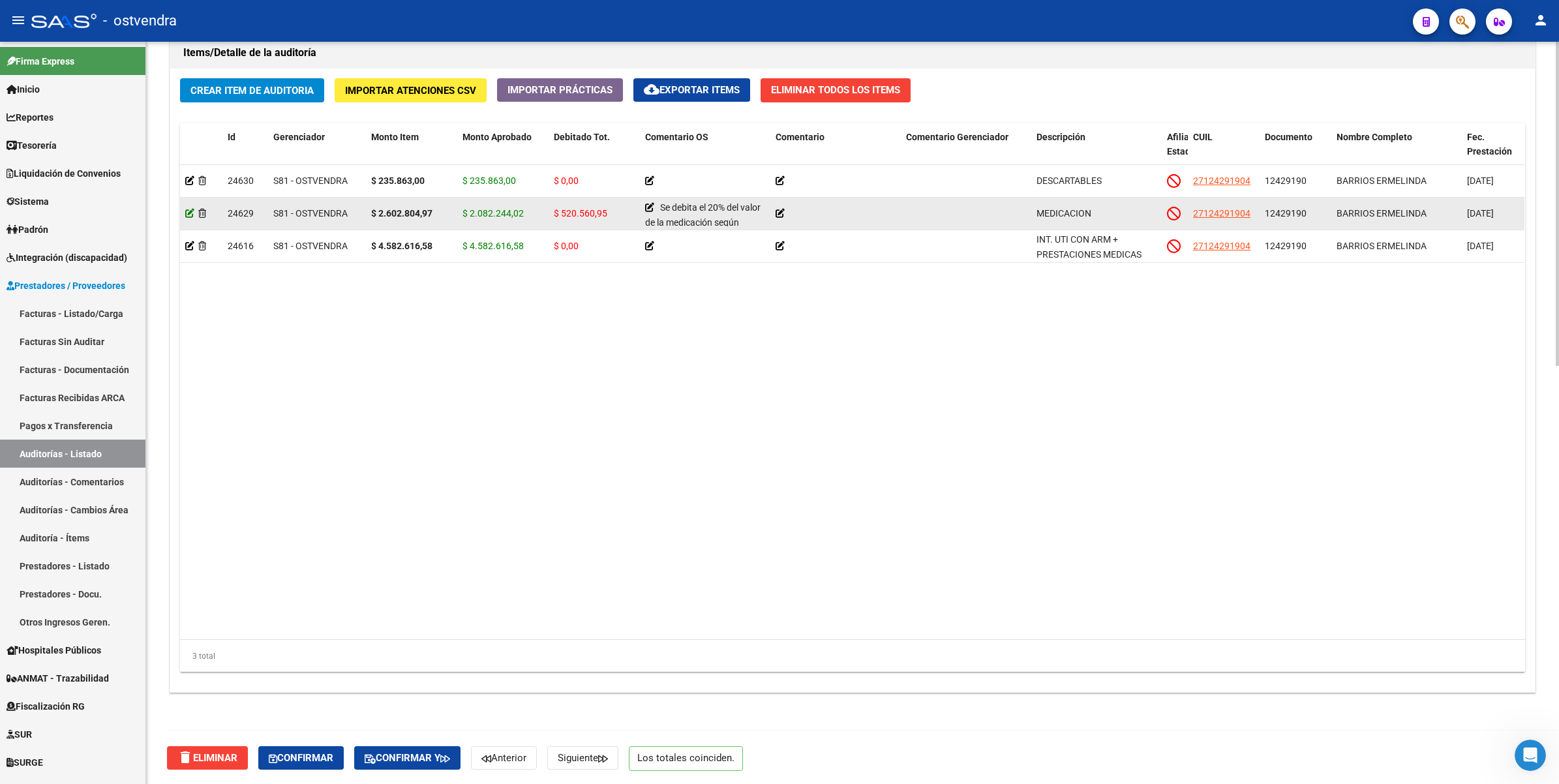
click at [190, 213] on icon at bounding box center [190, 214] width 9 height 9
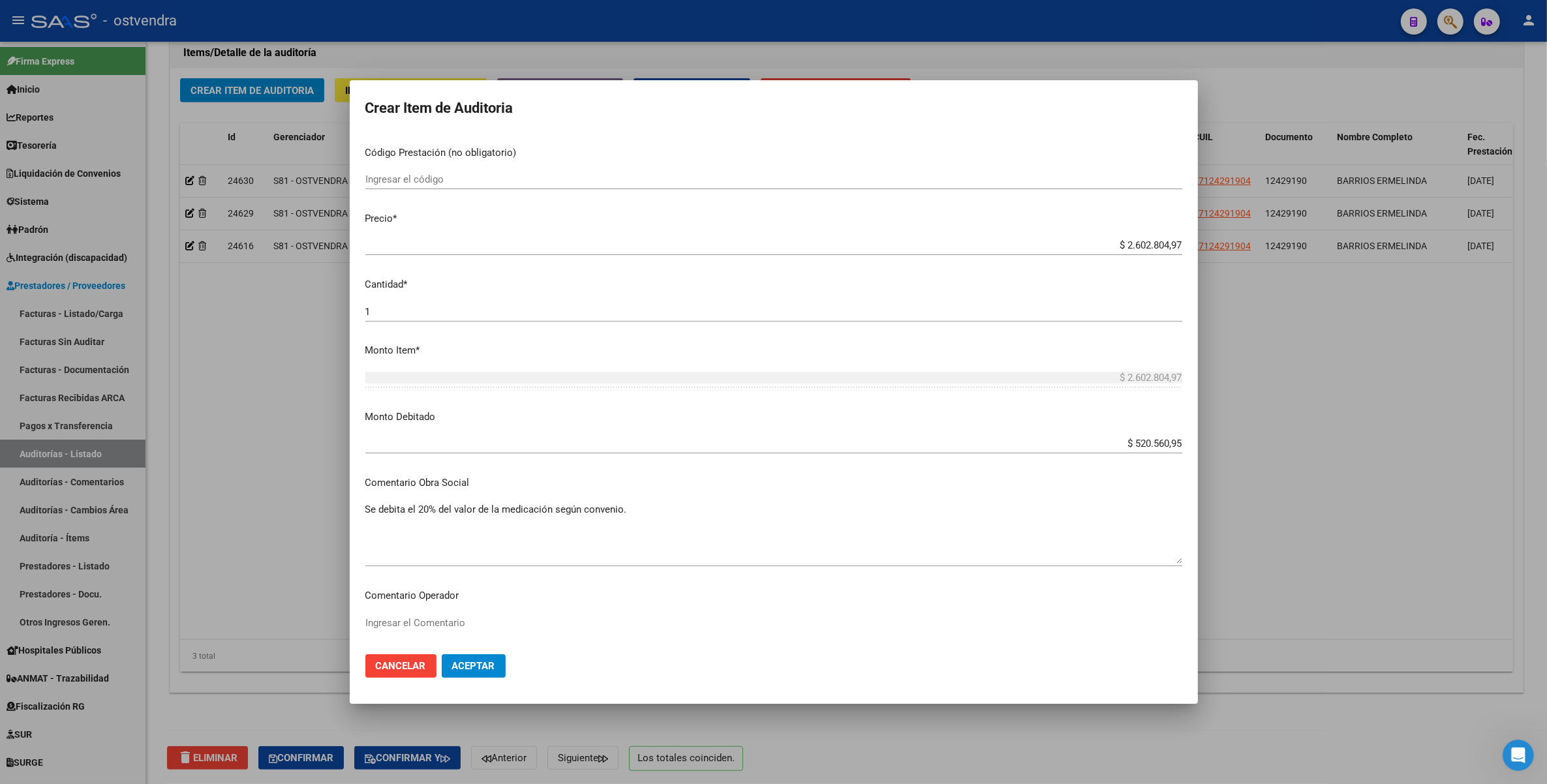
scroll to position [245, 0]
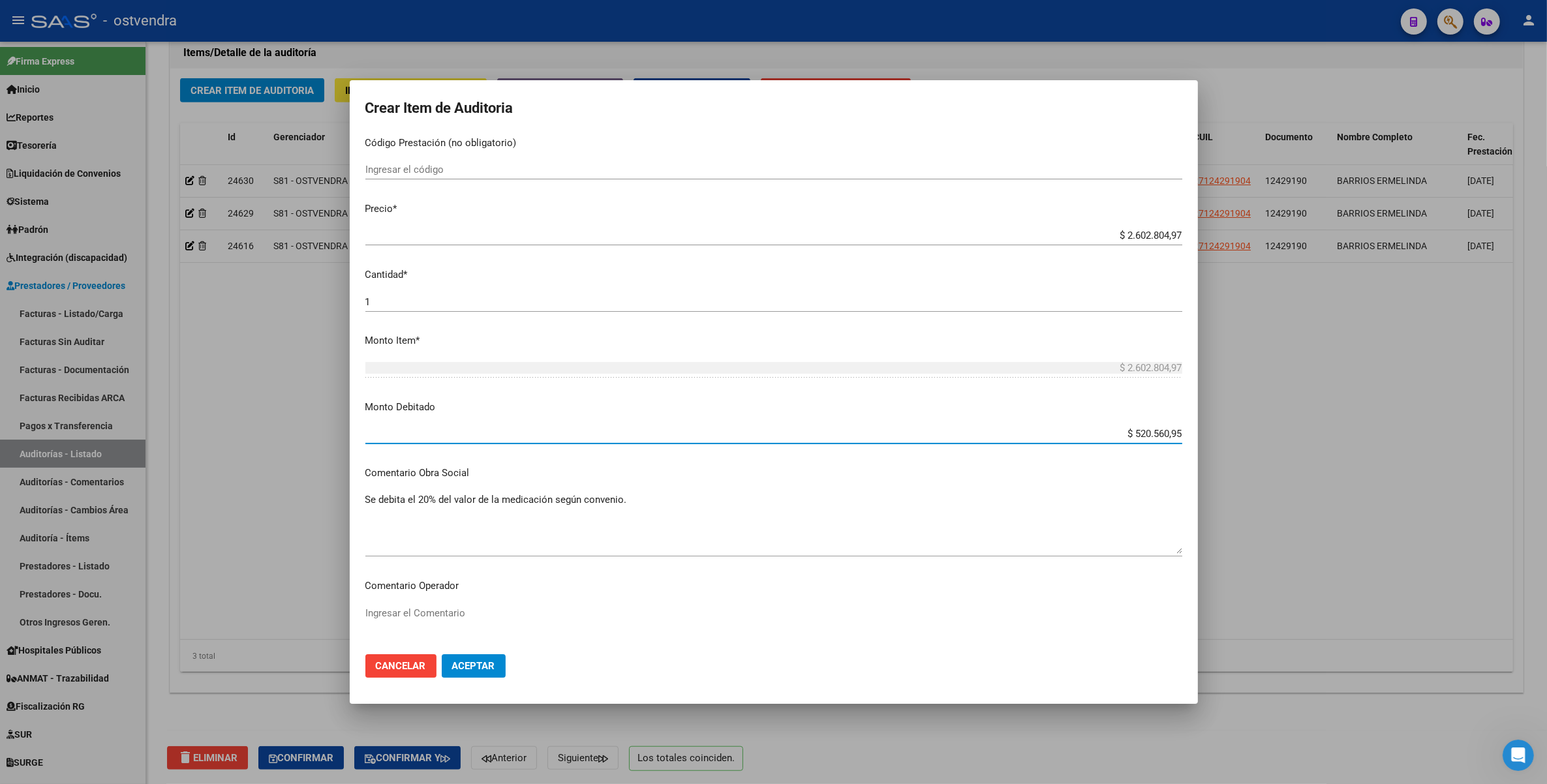
drag, startPoint x: 1122, startPoint y: 437, endPoint x: 1168, endPoint y: 437, distance: 46.0
click at [1171, 435] on app-form-text-field "Monto Debitado $ 520.560,95 Ingresar el monto" at bounding box center [779, 420] width 828 height 40
type input "$ 0,00"
click at [476, 663] on span "Aceptar" at bounding box center [473, 666] width 43 height 12
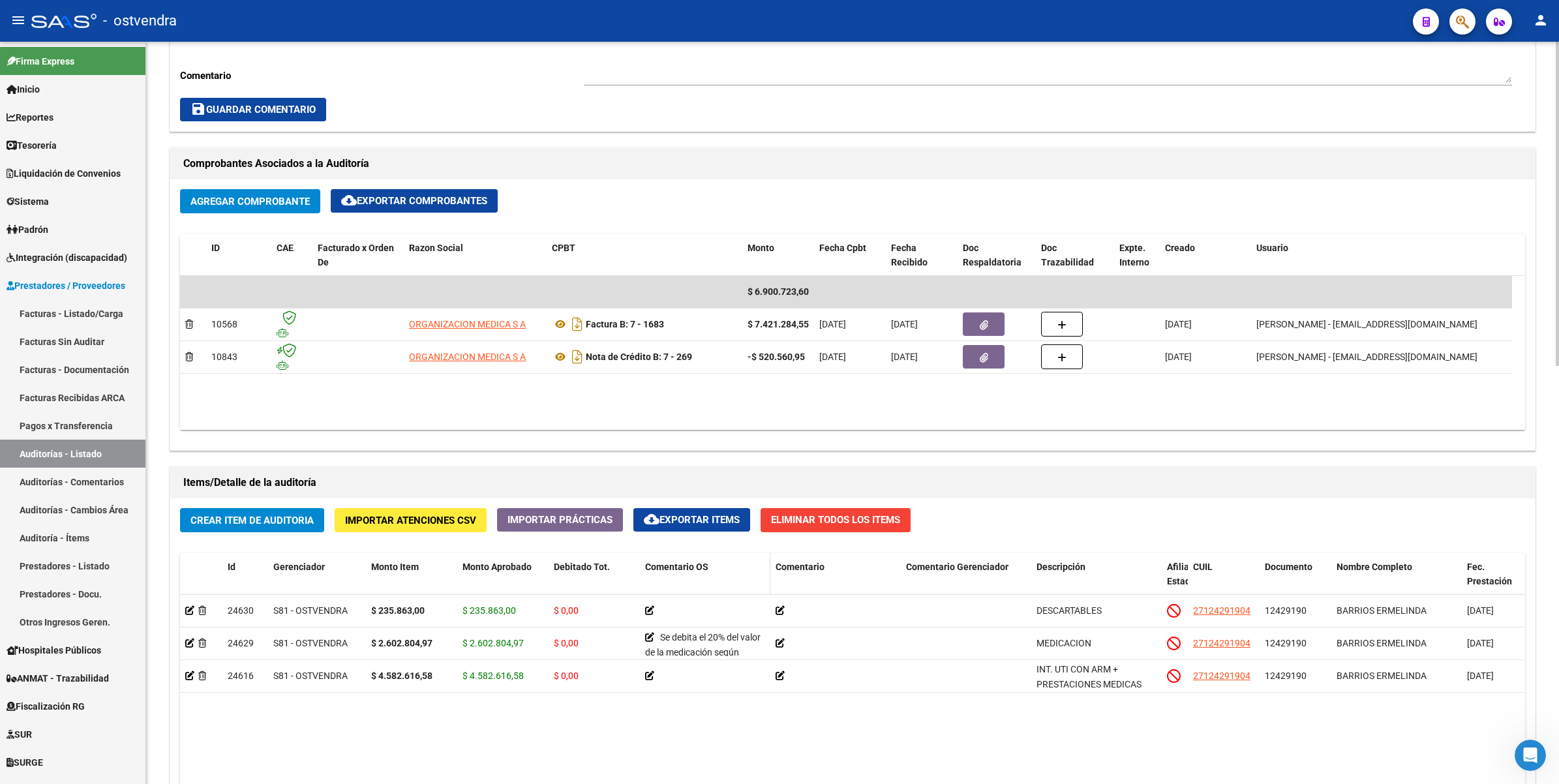
scroll to position [816, 0]
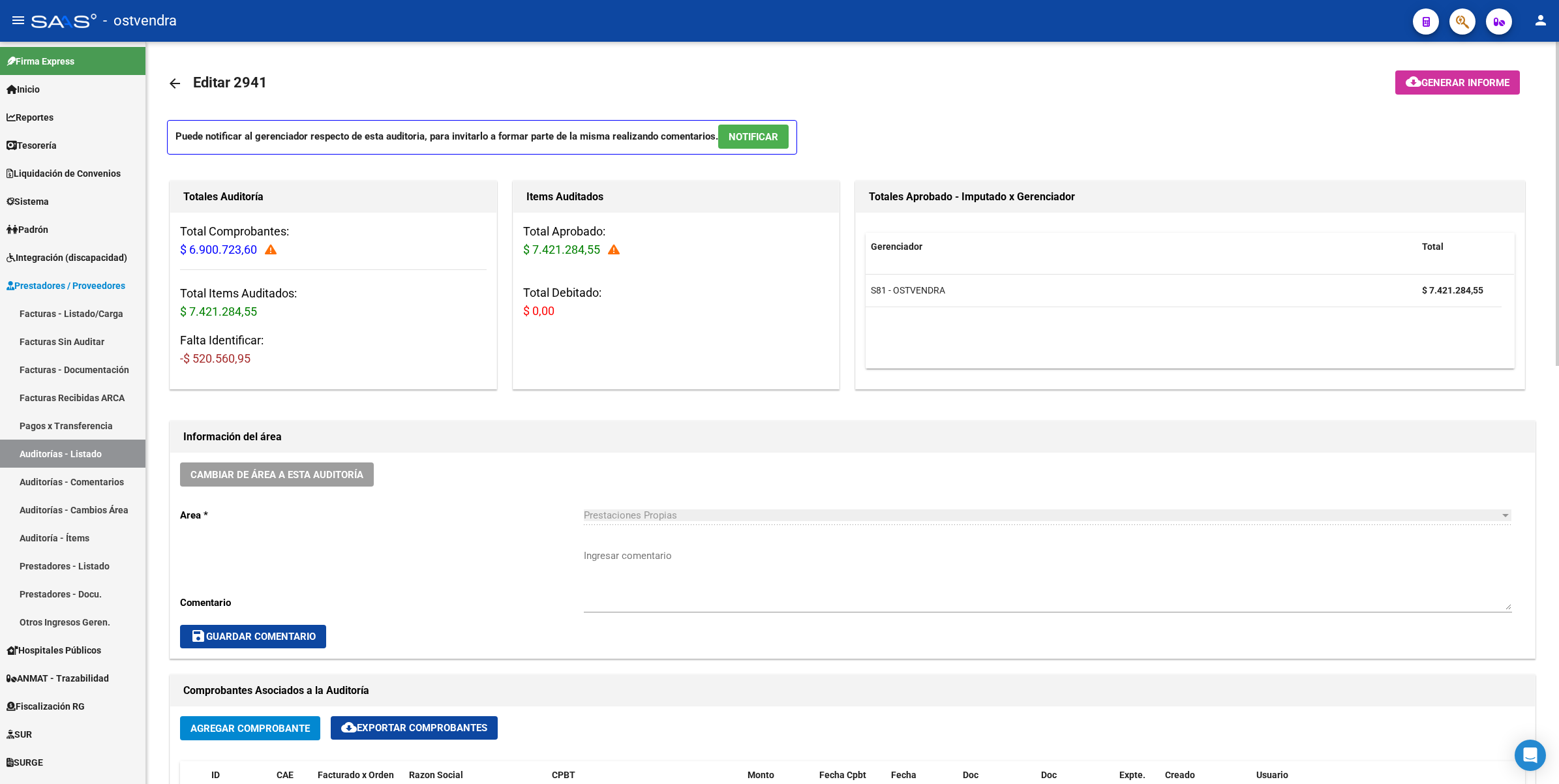
drag, startPoint x: 256, startPoint y: 362, endPoint x: 194, endPoint y: 364, distance: 62.0
click at [194, 364] on h3 "Falta Identificar: -$ 520.560,95" at bounding box center [333, 349] width 307 height 36
copy span "520.560,95"
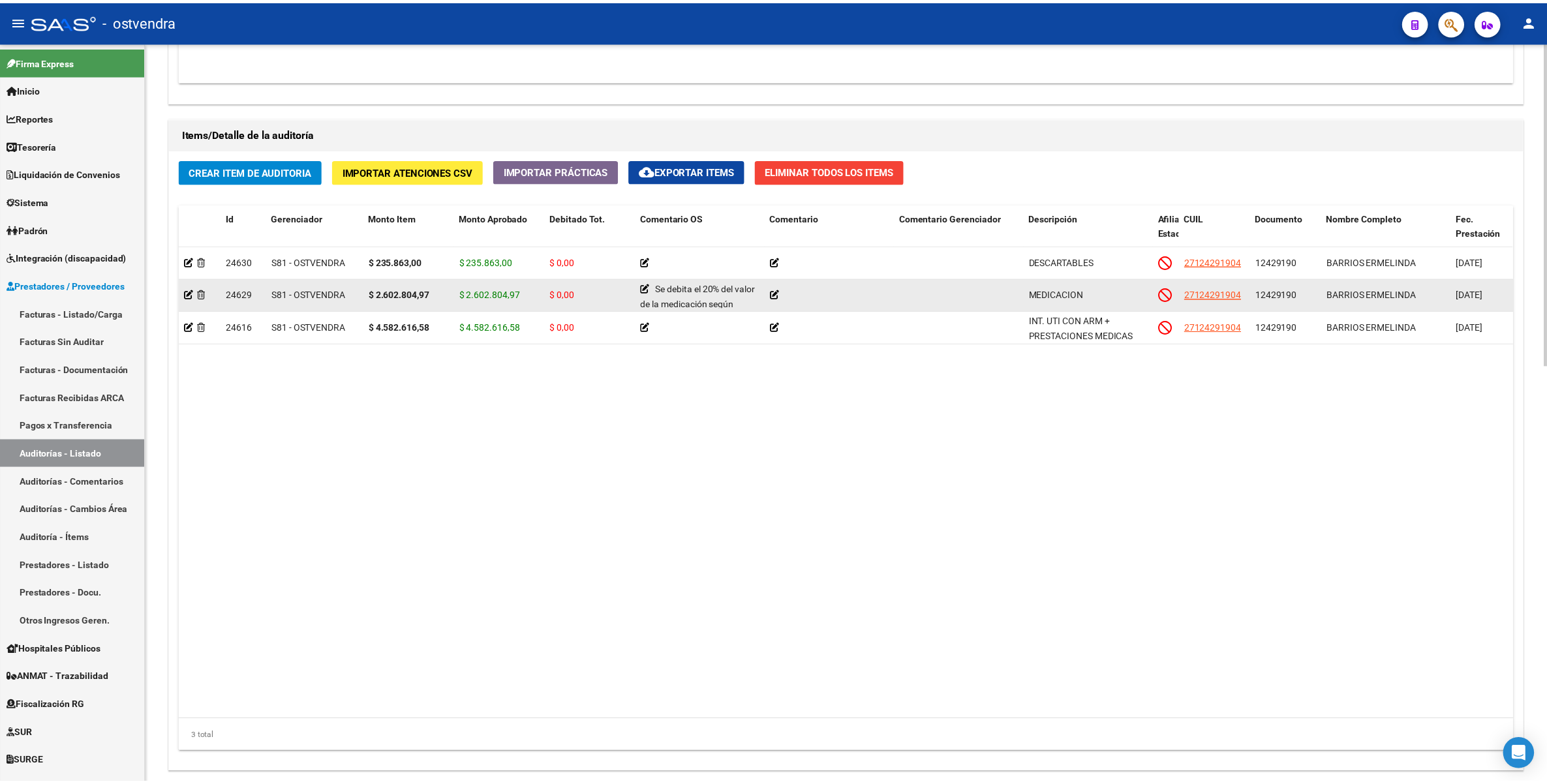
scroll to position [875, 0]
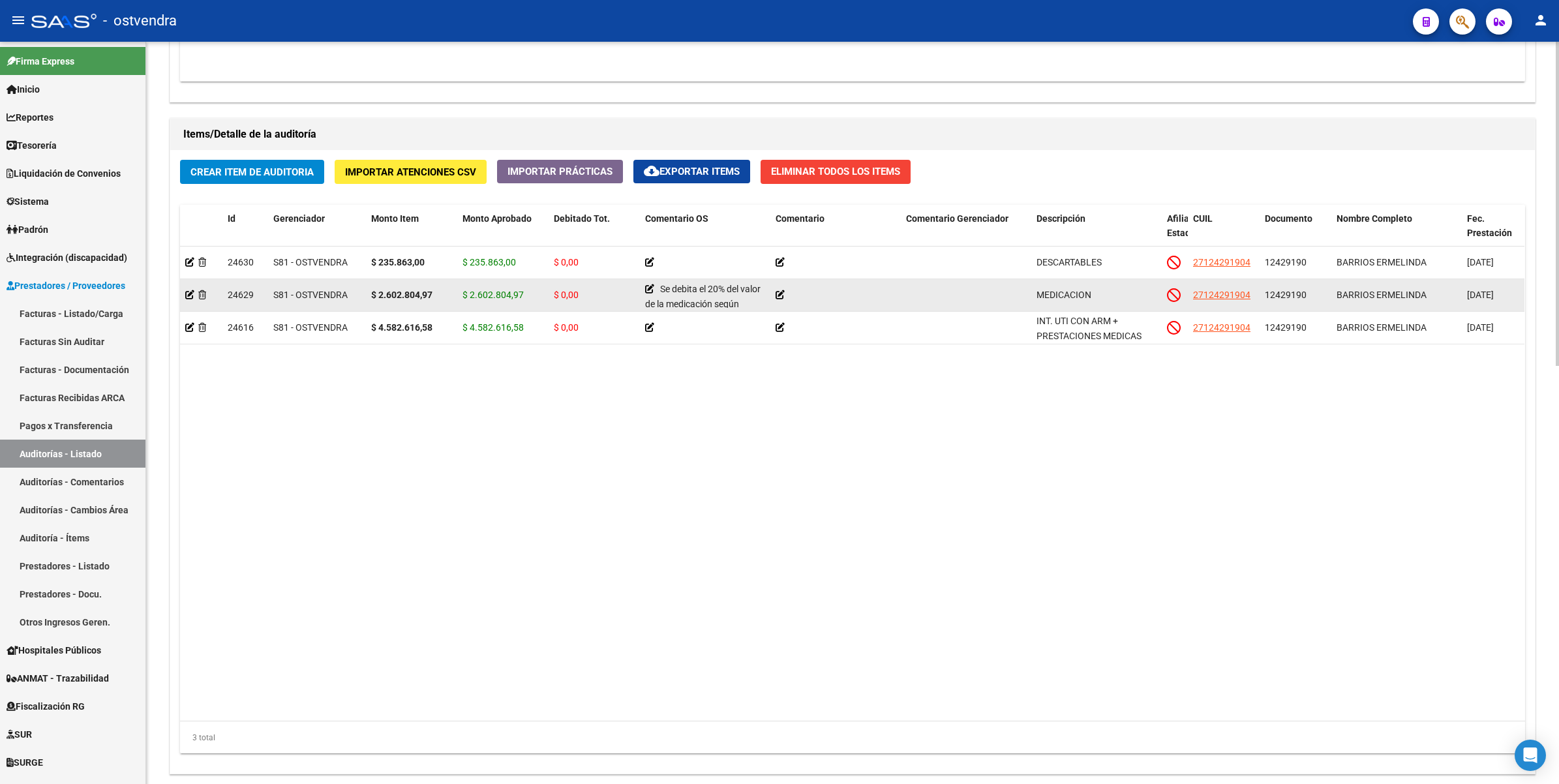
click at [556, 291] on span "$ 0,00" at bounding box center [566, 294] width 24 height 10
click at [566, 293] on span "$ 0,00" at bounding box center [566, 294] width 24 height 10
drag, startPoint x: 566, startPoint y: 293, endPoint x: 594, endPoint y: 289, distance: 28.3
click at [594, 289] on div "$ 0,00" at bounding box center [594, 295] width 81 height 15
drag, startPoint x: 592, startPoint y: 292, endPoint x: 579, endPoint y: 294, distance: 13.2
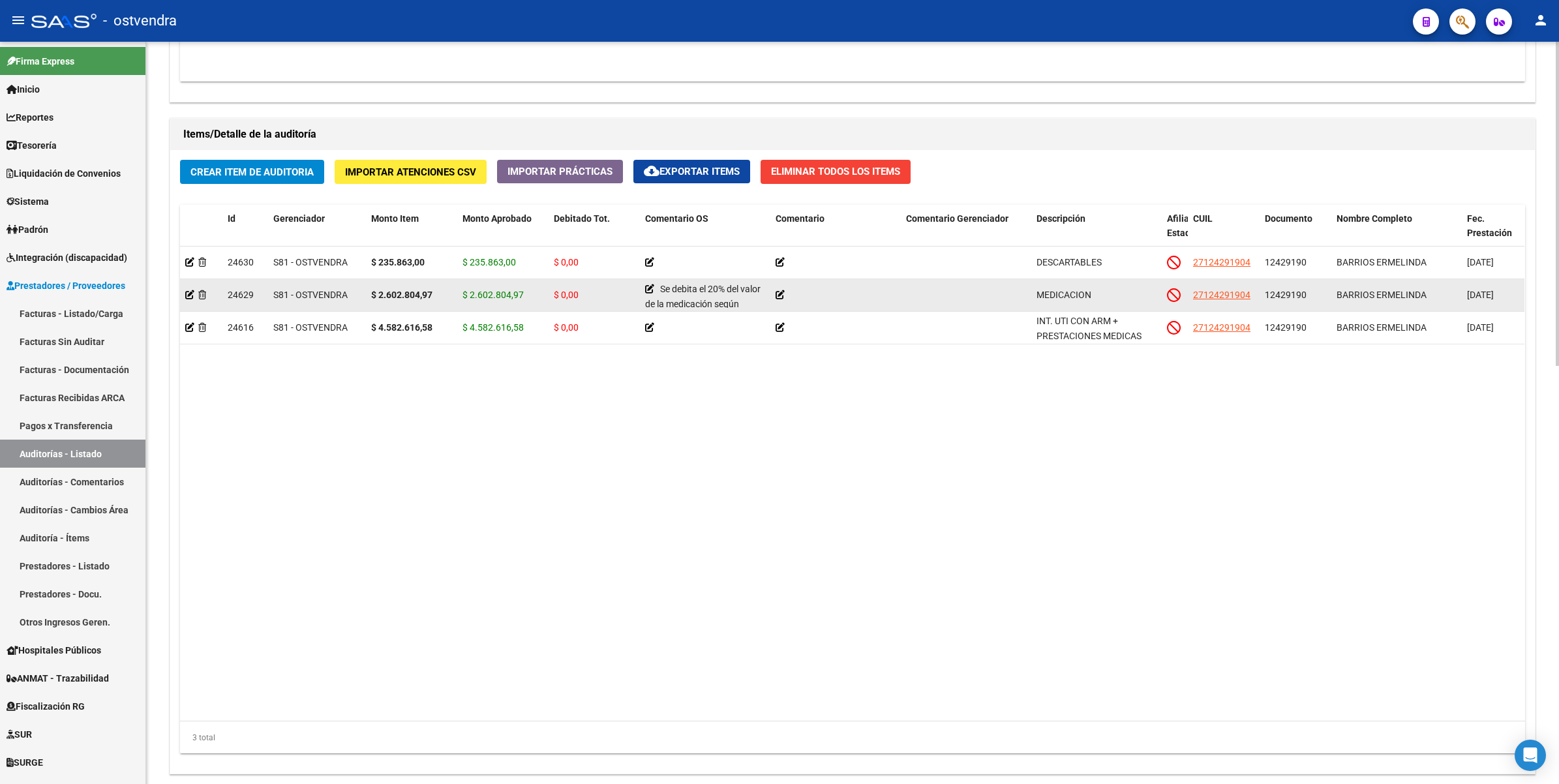
click at [579, 294] on div "$ 0,00" at bounding box center [594, 295] width 81 height 15
click at [185, 296] on icon at bounding box center [190, 295] width 9 height 9
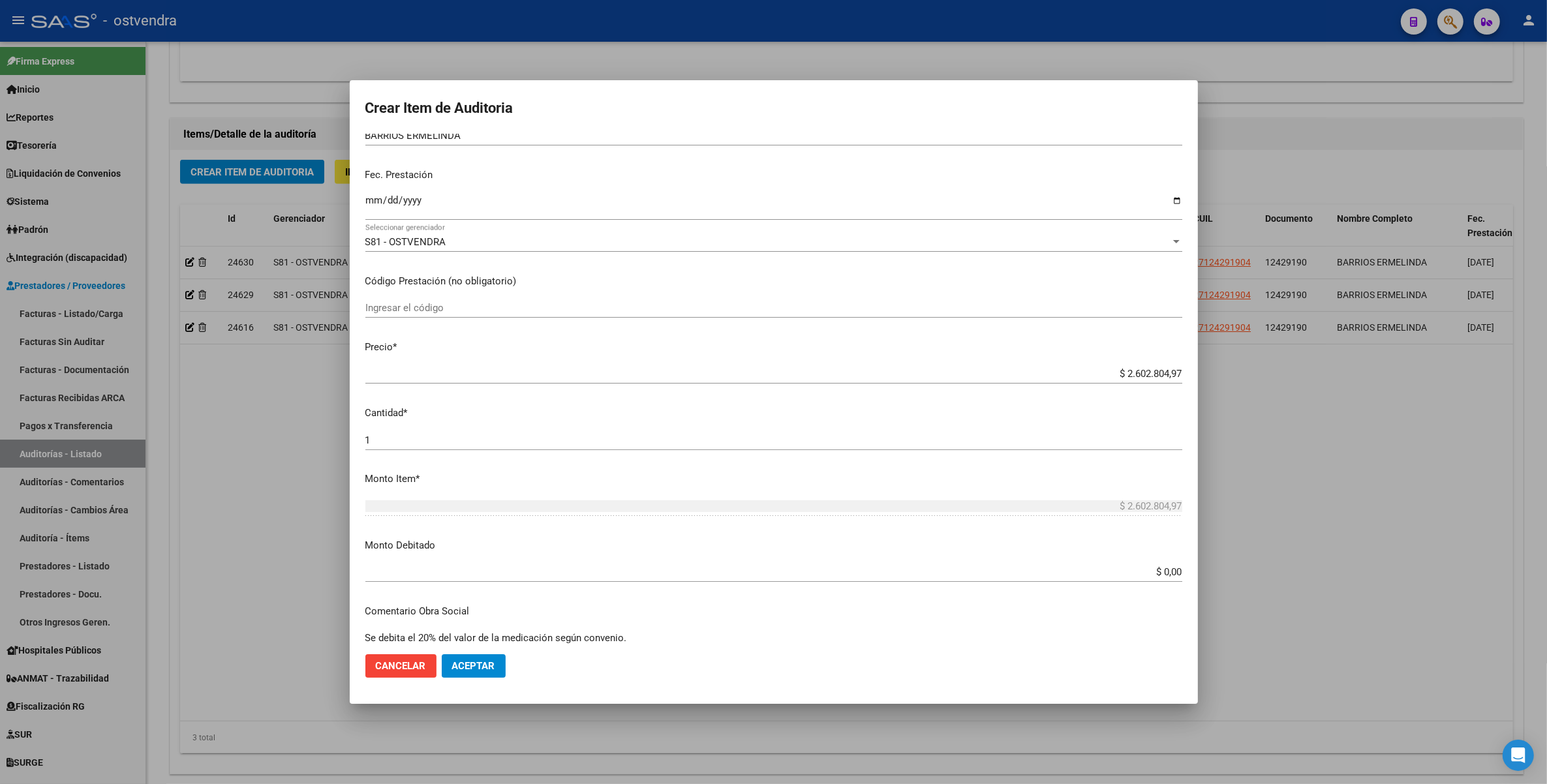
scroll to position [163, 0]
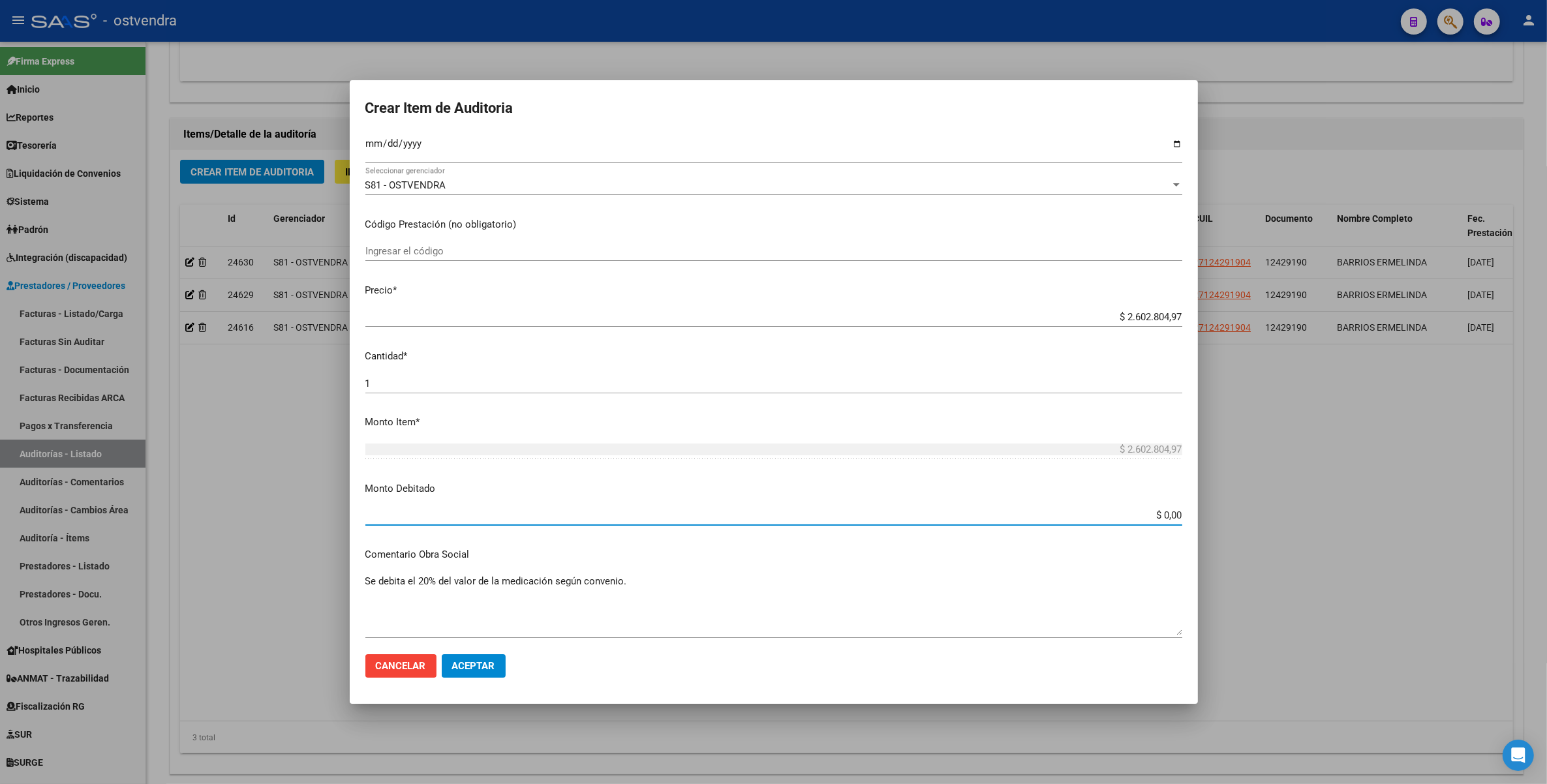
drag, startPoint x: 1153, startPoint y: 514, endPoint x: 1173, endPoint y: 519, distance: 20.6
click at [1173, 519] on app-form-text-field "Monto Debitado $ 0,00 Ingresar el monto" at bounding box center [779, 501] width 828 height 40
paste input "520.560,95"
type input "$ 520.560,95"
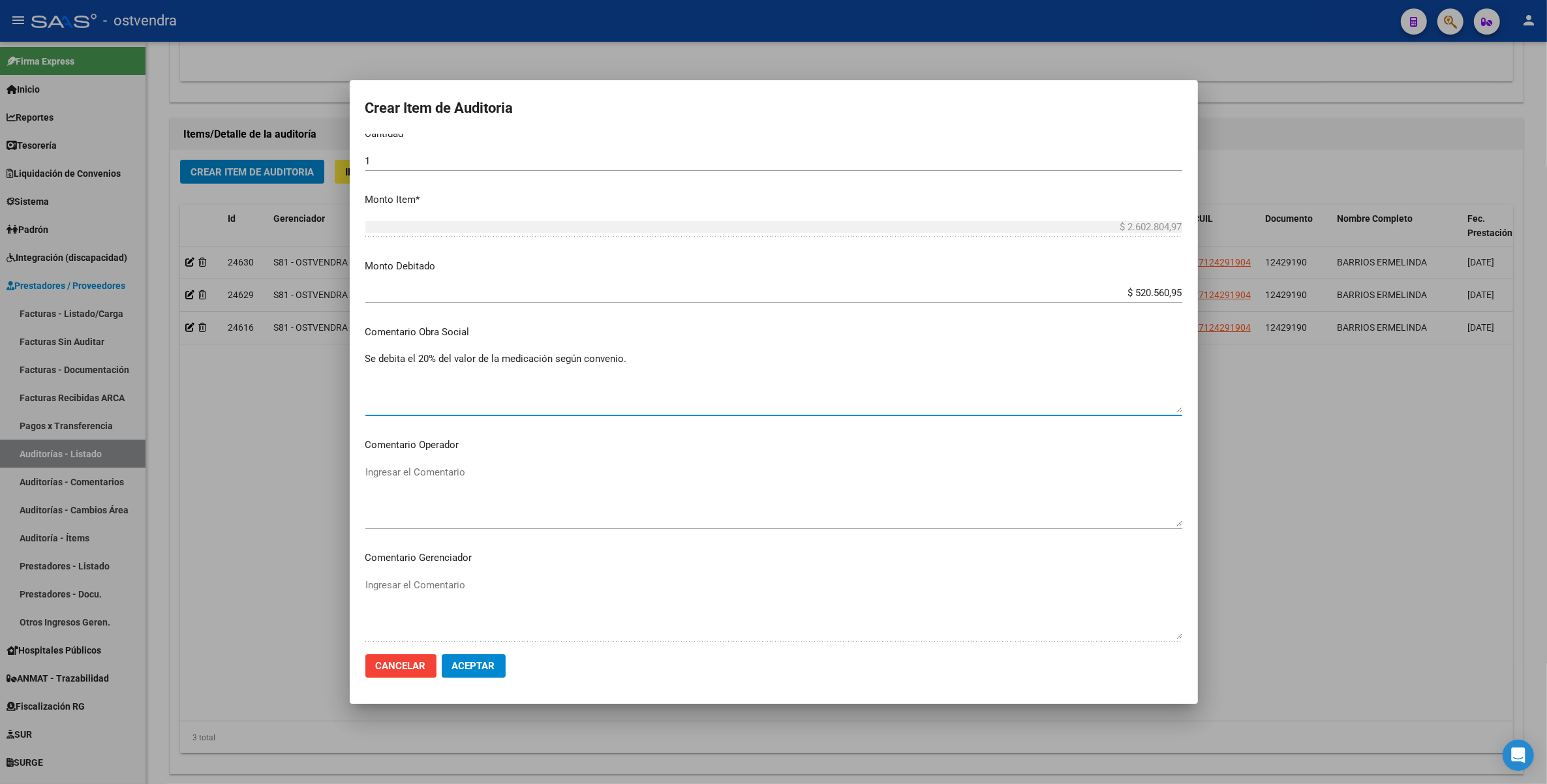
scroll to position [408, 0]
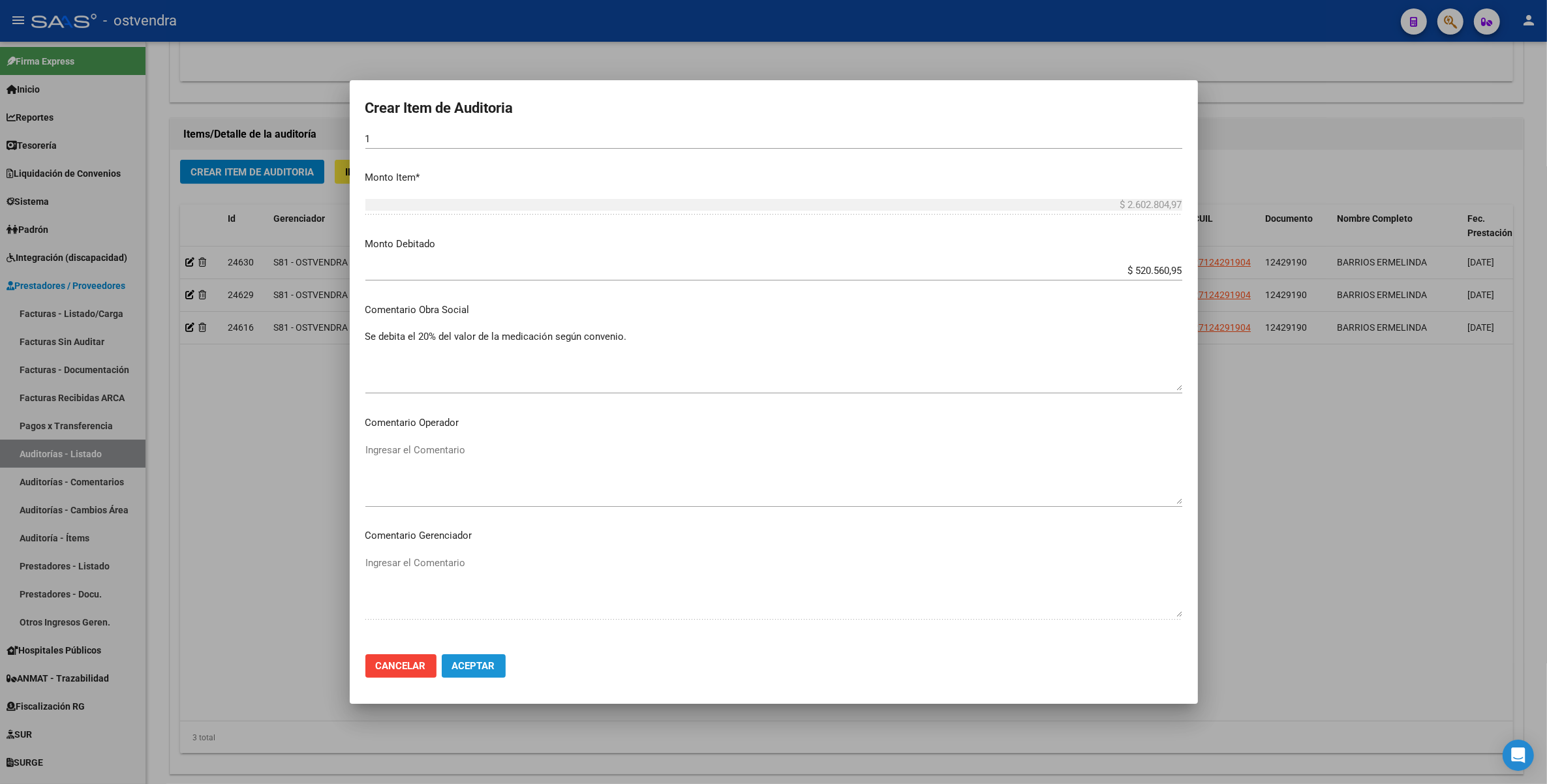
click at [480, 666] on span "Aceptar" at bounding box center [473, 666] width 43 height 12
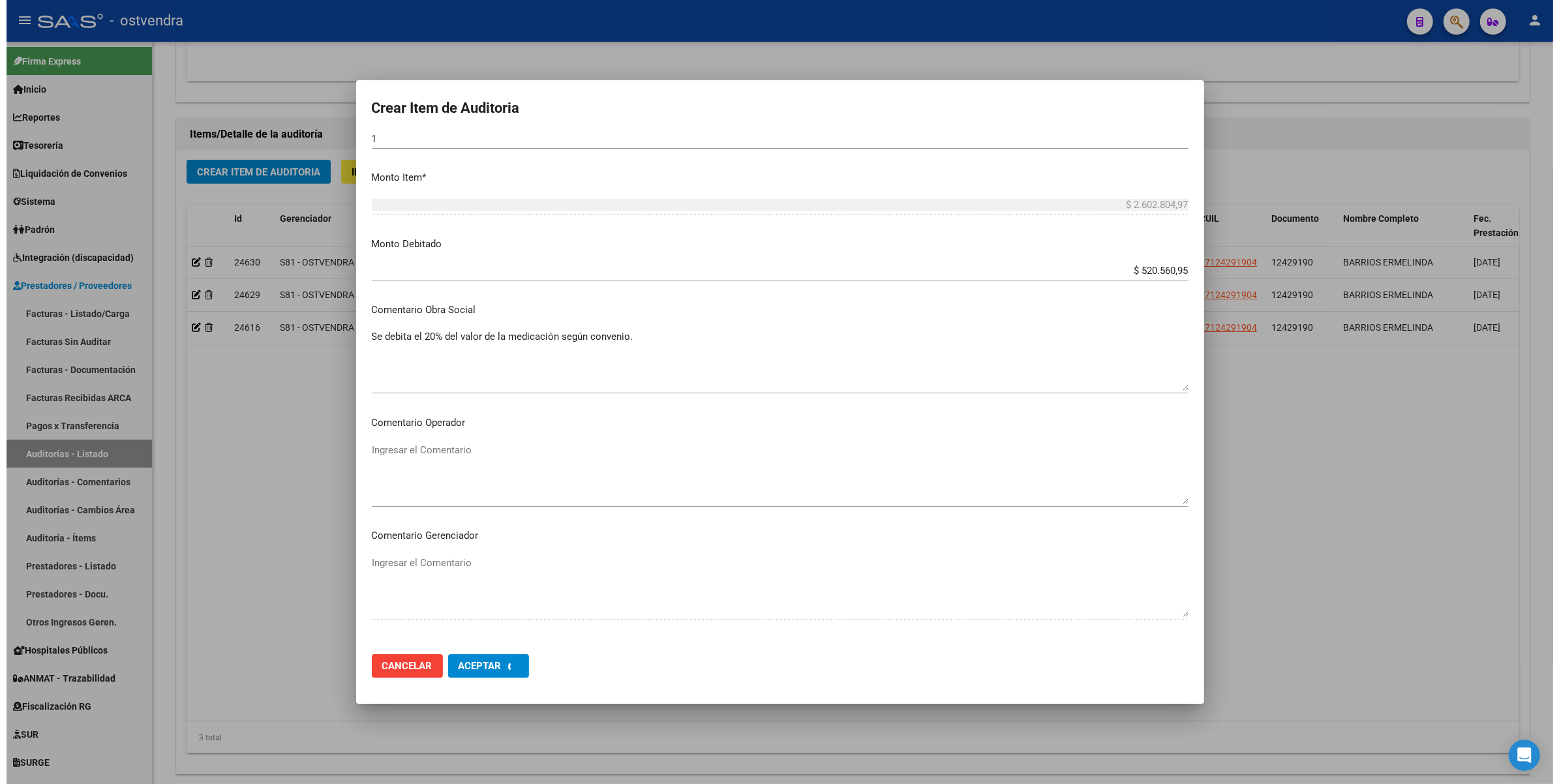
scroll to position [0, 0]
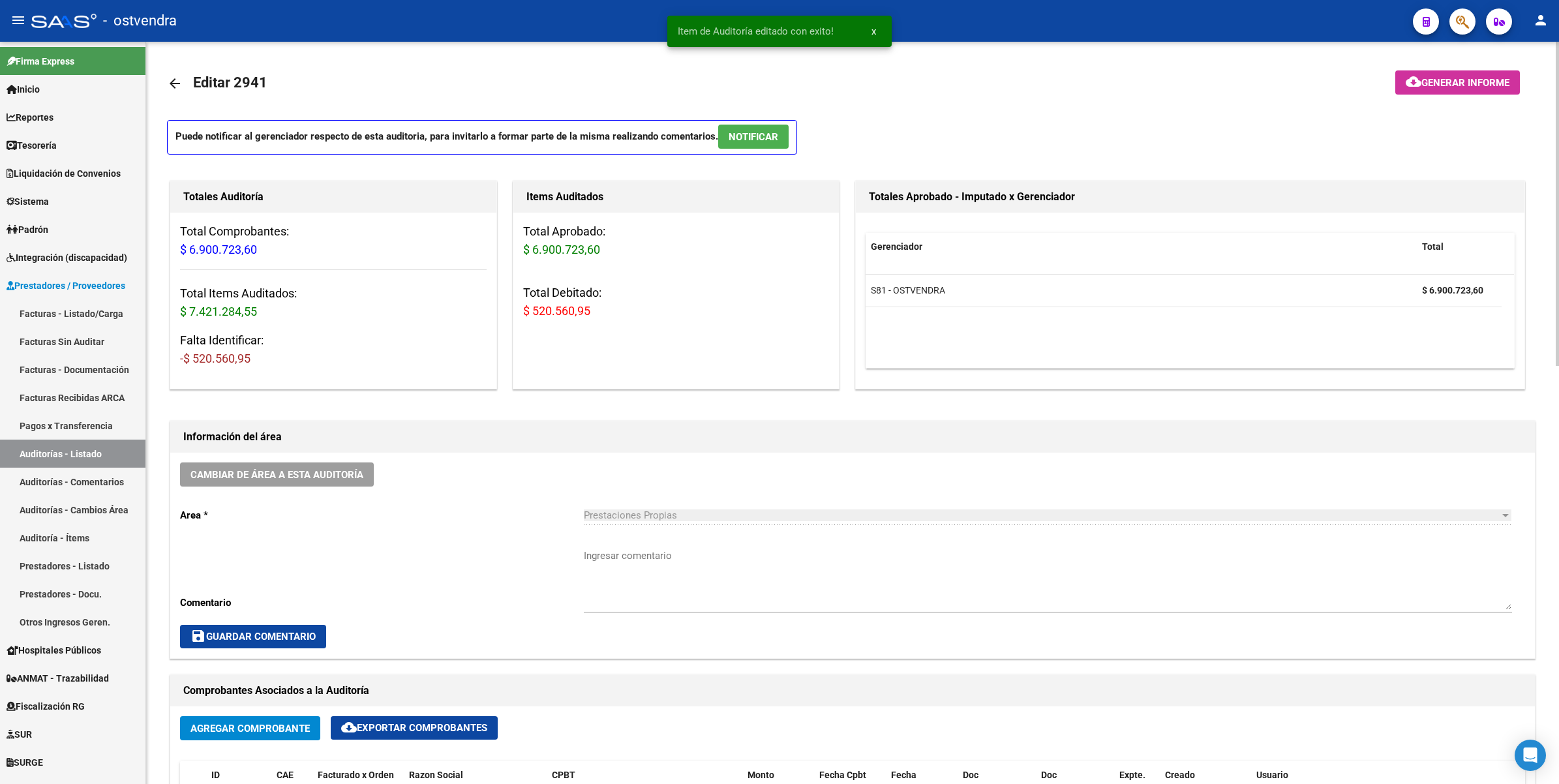
click at [227, 363] on span "-$ 520.560,95" at bounding box center [215, 358] width 70 height 13
drag, startPoint x: 256, startPoint y: 353, endPoint x: 190, endPoint y: 360, distance: 66.4
click at [190, 360] on h3 "Falta Identificar: -$ 520.560,95" at bounding box center [333, 349] width 307 height 36
drag, startPoint x: 258, startPoint y: 250, endPoint x: 171, endPoint y: 250, distance: 87.0
click at [171, 250] on div "Total Comprobantes: $ 6.900.723,60 Total Items Auditados: $ 7.421.284,55 Falta …" at bounding box center [333, 301] width 326 height 175
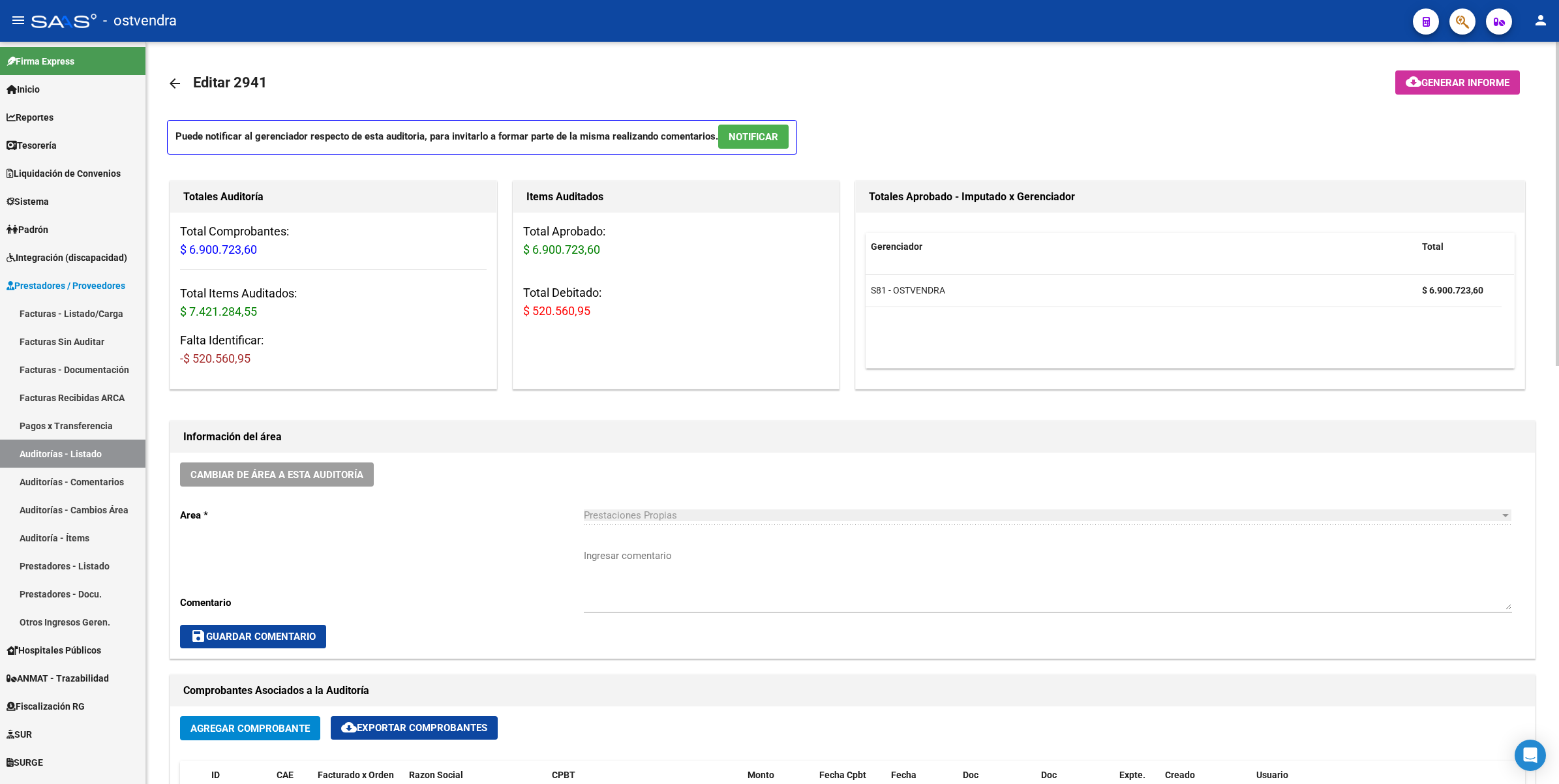
drag, startPoint x: 171, startPoint y: 250, endPoint x: 259, endPoint y: 256, distance: 88.2
click at [259, 256] on h3 "Total Comprobantes: $ 6.900.723,60" at bounding box center [333, 241] width 307 height 36
click at [260, 247] on h3 "Total Comprobantes: $ 6.900.723,60" at bounding box center [333, 241] width 307 height 36
drag, startPoint x: 258, startPoint y: 259, endPoint x: 184, endPoint y: 258, distance: 74.0
click at [184, 258] on div "Total Comprobantes: $ 6.900.723,60 Total Items Auditados: $ 7.421.284,55 Falta …" at bounding box center [333, 301] width 326 height 175
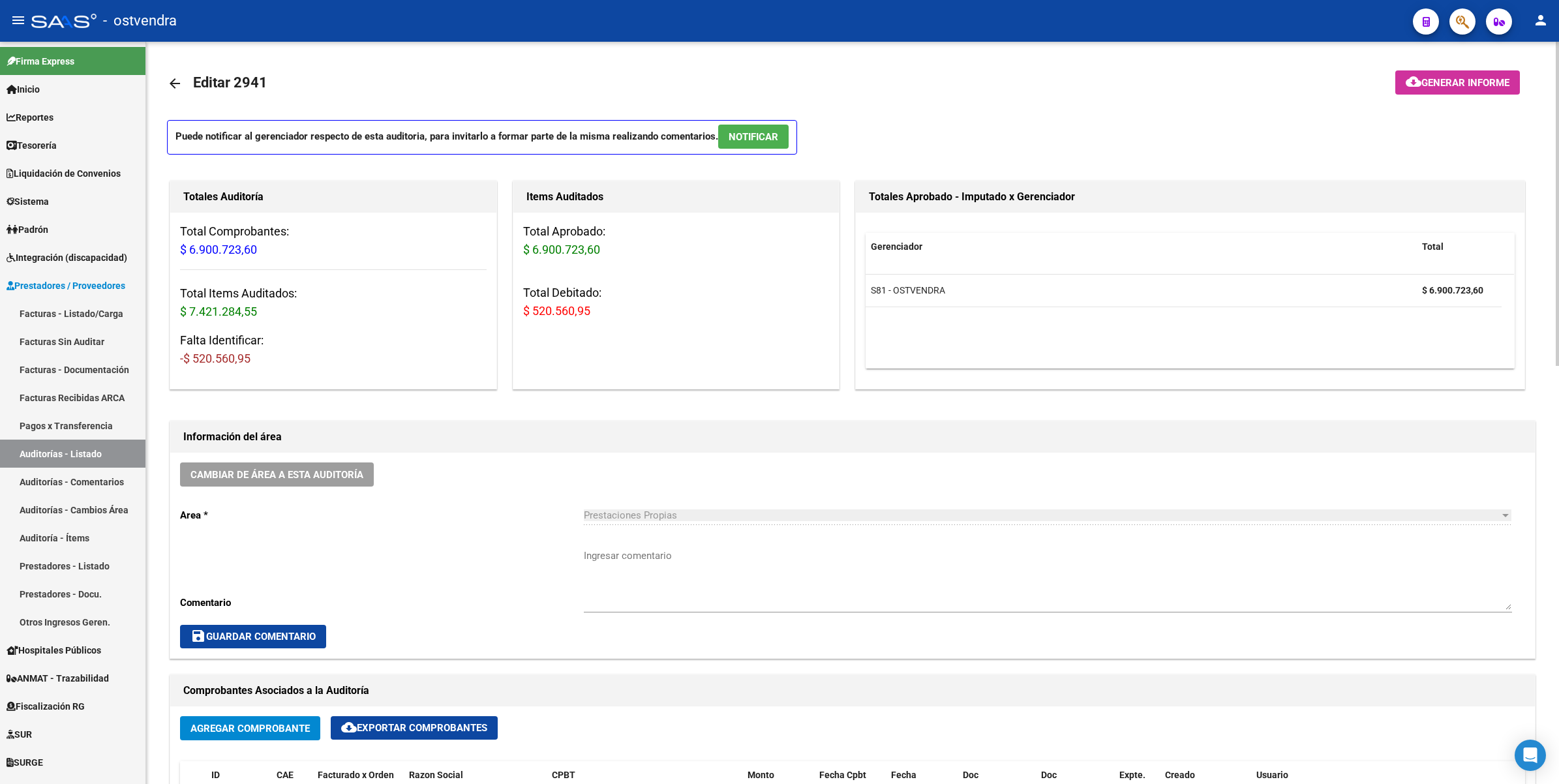
drag, startPoint x: 184, startPoint y: 258, endPoint x: 187, endPoint y: 319, distance: 61.1
click at [187, 319] on h3 "Total Items Auditados: $ 7.421.284,55" at bounding box center [333, 303] width 307 height 36
drag, startPoint x: 187, startPoint y: 319, endPoint x: 357, endPoint y: 248, distance: 184.2
click at [360, 248] on h3 "Total Comprobantes: $ 6.900.723,60" at bounding box center [333, 241] width 307 height 36
drag, startPoint x: 302, startPoint y: 255, endPoint x: 185, endPoint y: 258, distance: 117.0
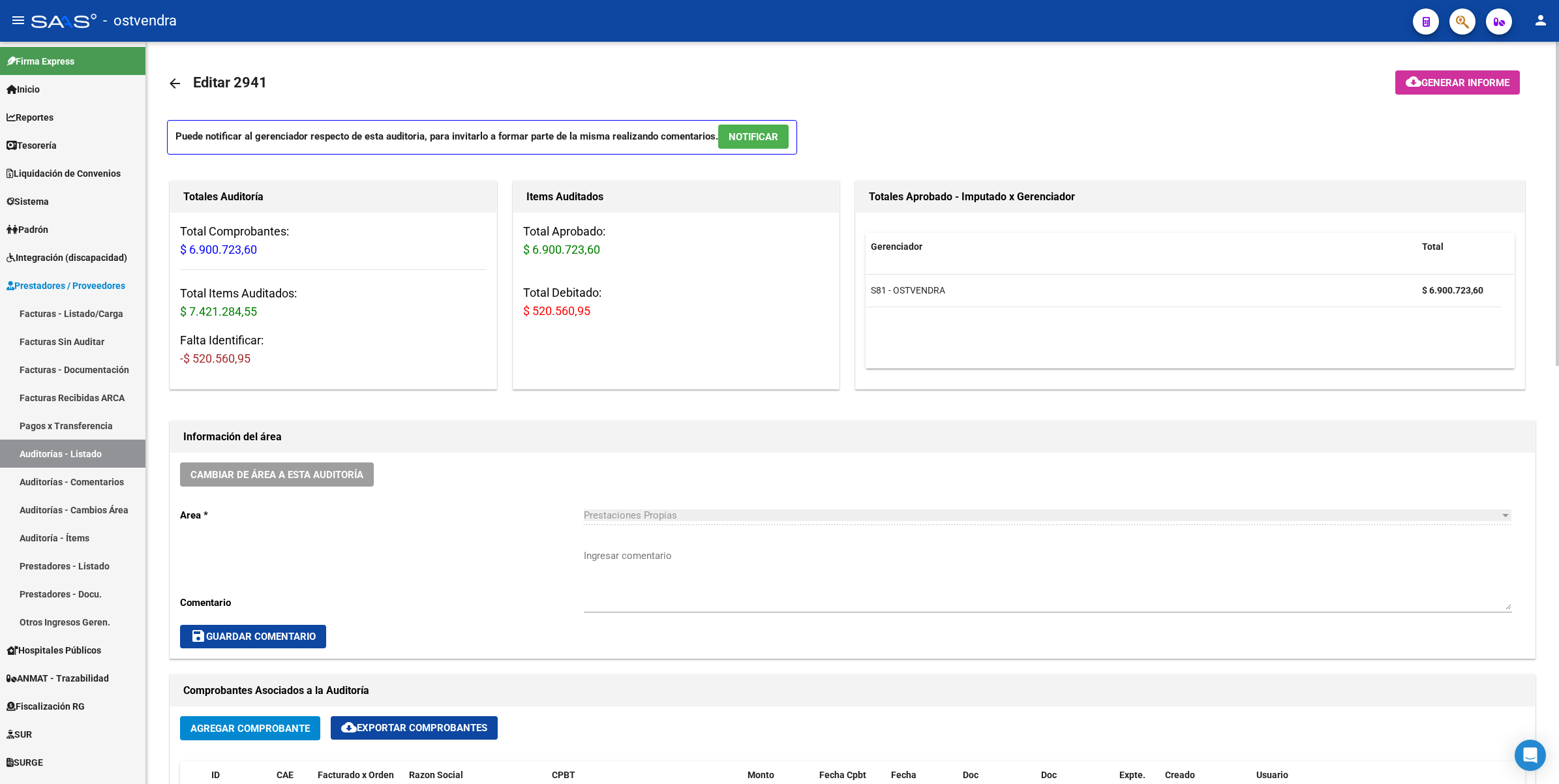
click at [185, 258] on h3 "Total Comprobantes: $ 6.900.723,60" at bounding box center [333, 241] width 307 height 36
drag, startPoint x: 185, startPoint y: 258, endPoint x: 187, endPoint y: 311, distance: 53.0
click at [187, 311] on h3 "Total Items Auditados: $ 7.421.284,55" at bounding box center [333, 303] width 307 height 36
click at [894, 542] on div "Ingresar comentario" at bounding box center [1048, 574] width 929 height 75
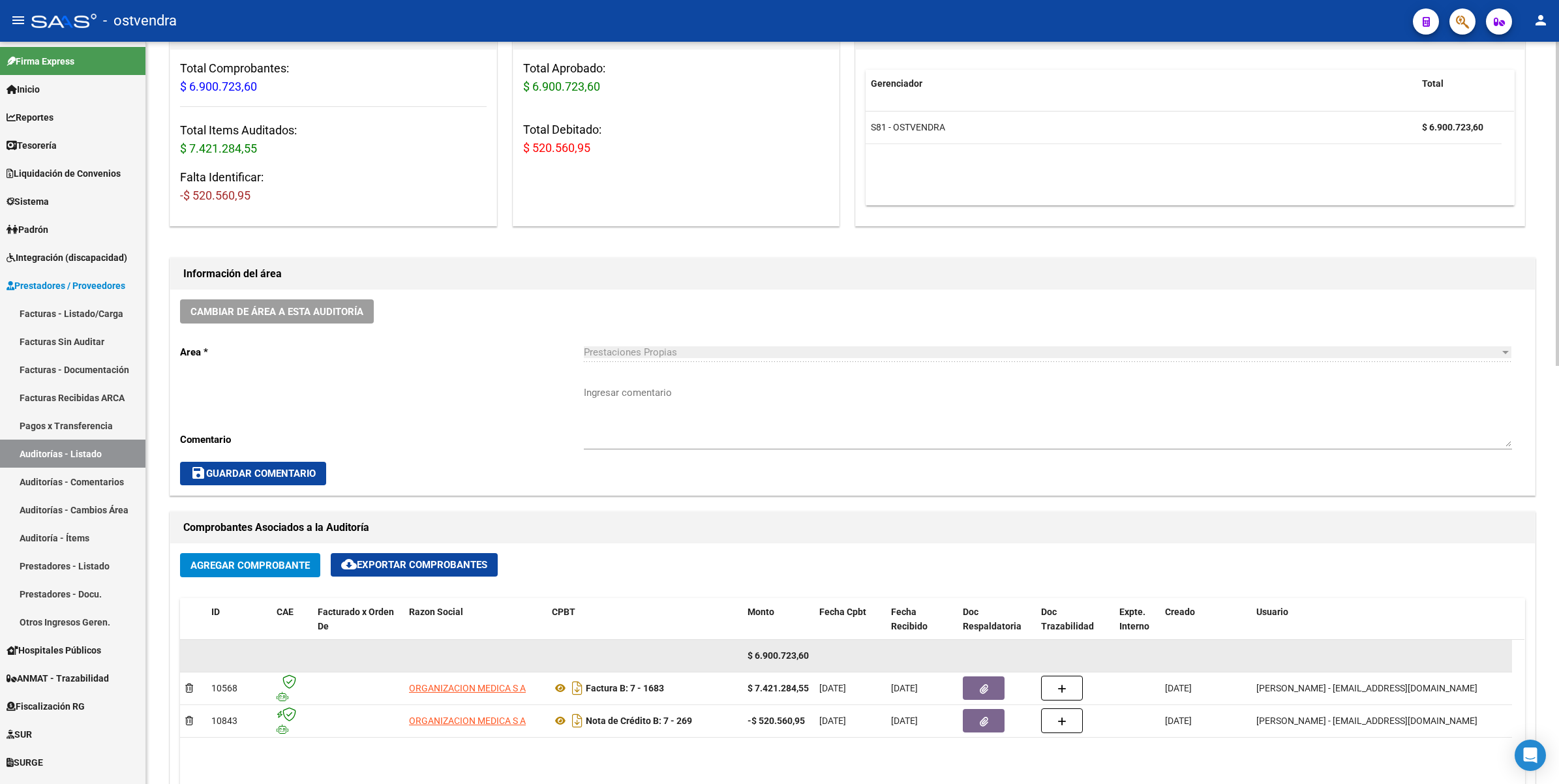
scroll to position [0, 1]
drag, startPoint x: 754, startPoint y: 653, endPoint x: 813, endPoint y: 662, distance: 59.7
click at [813, 662] on datatable-body-cell "$ 6.900.723,60" at bounding box center [778, 655] width 72 height 32
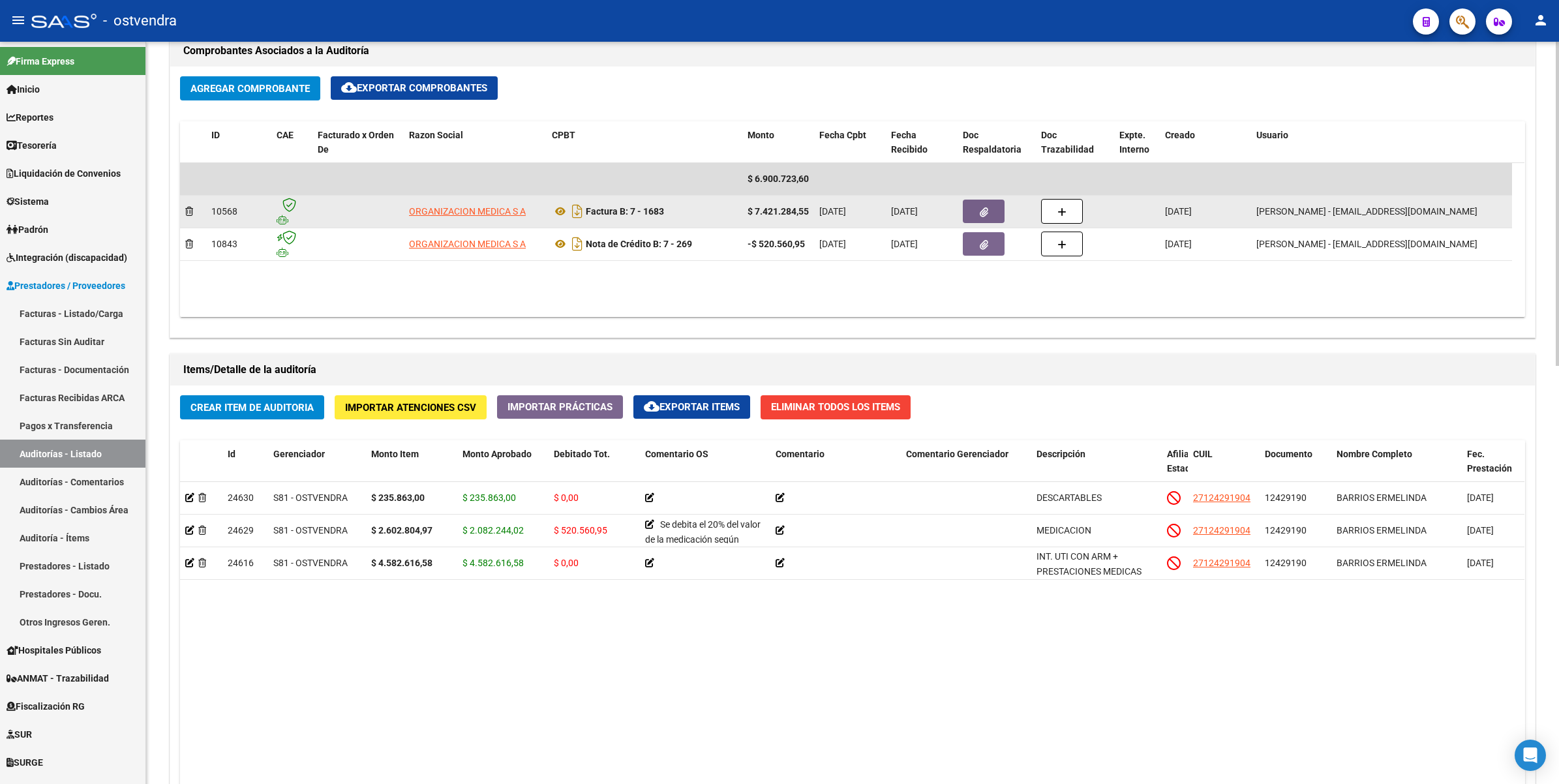
scroll to position [734, 0]
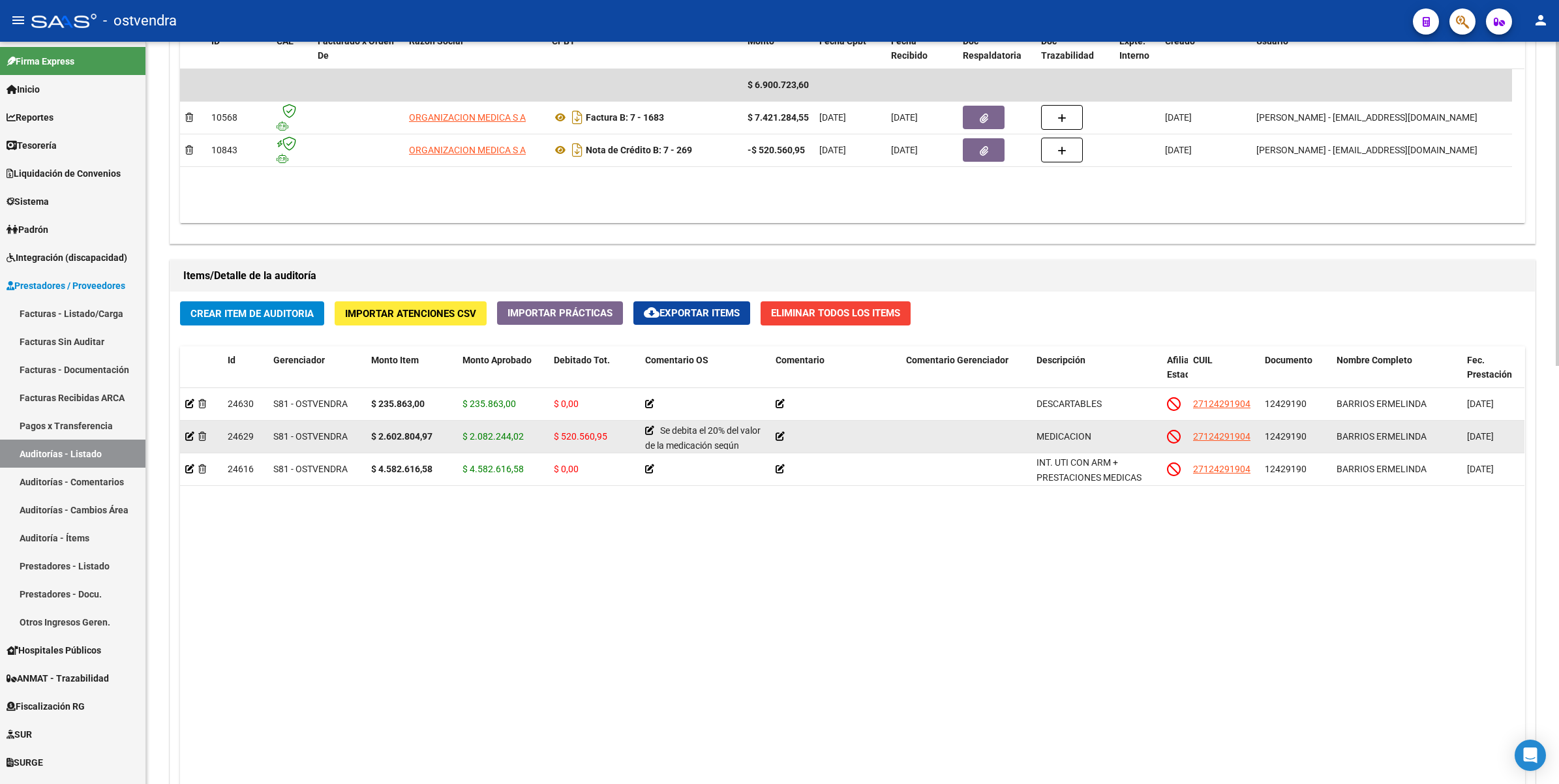
click at [509, 435] on span "$ 2.082.244,02" at bounding box center [493, 436] width 62 height 10
drag, startPoint x: 522, startPoint y: 432, endPoint x: 466, endPoint y: 431, distance: 56.0
click at [466, 431] on span "$ 2.082.244,02" at bounding box center [493, 436] width 62 height 10
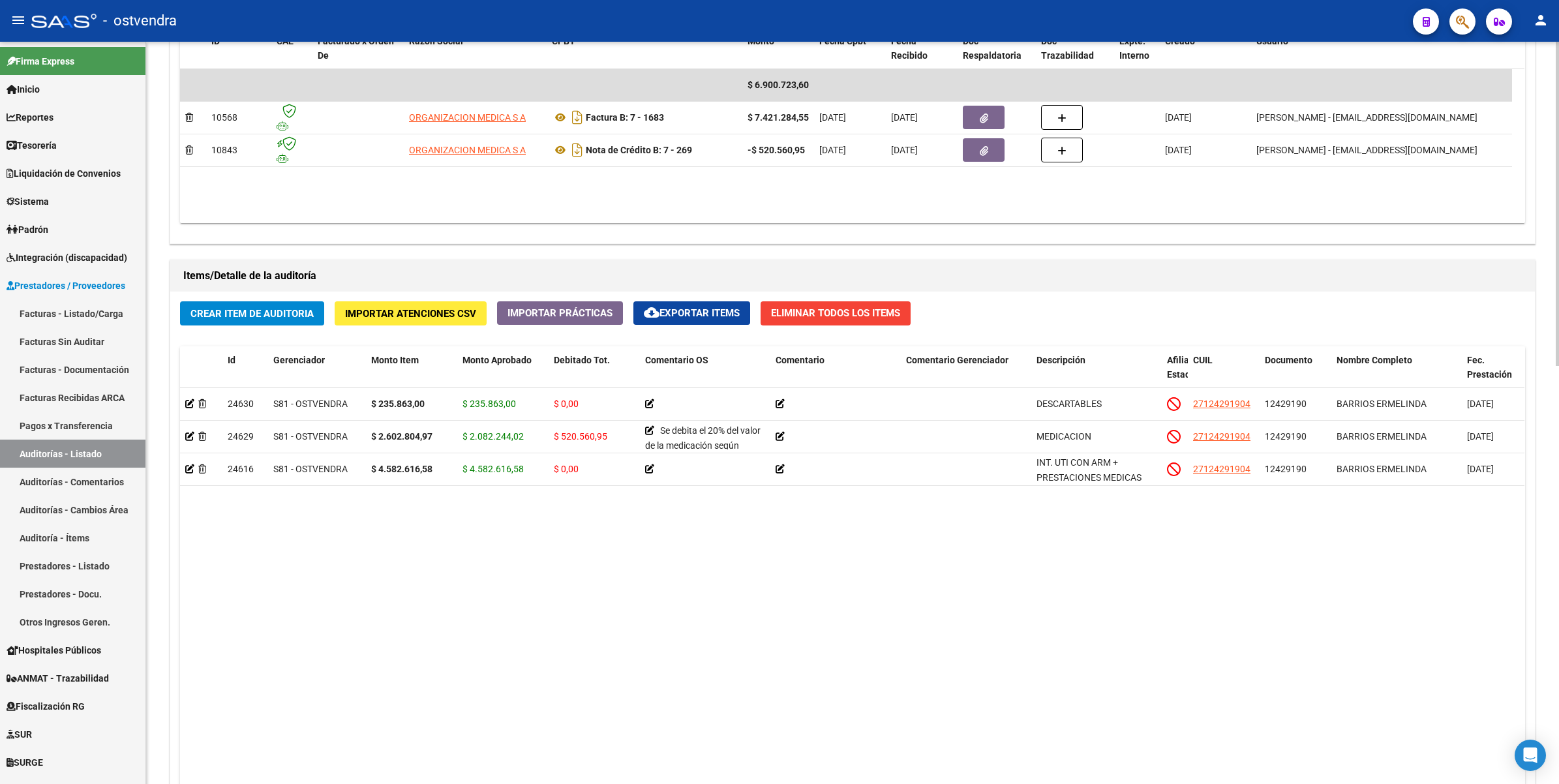
drag, startPoint x: 466, startPoint y: 431, endPoint x: 507, endPoint y: 502, distance: 82.0
click at [507, 502] on datatable-body "24630 S81 - OSTVENDRA $ 235.863,00 $ 235.863,00 $ 0,00 DESCARTABLES 27124291904…" at bounding box center [852, 625] width 1344 height 475
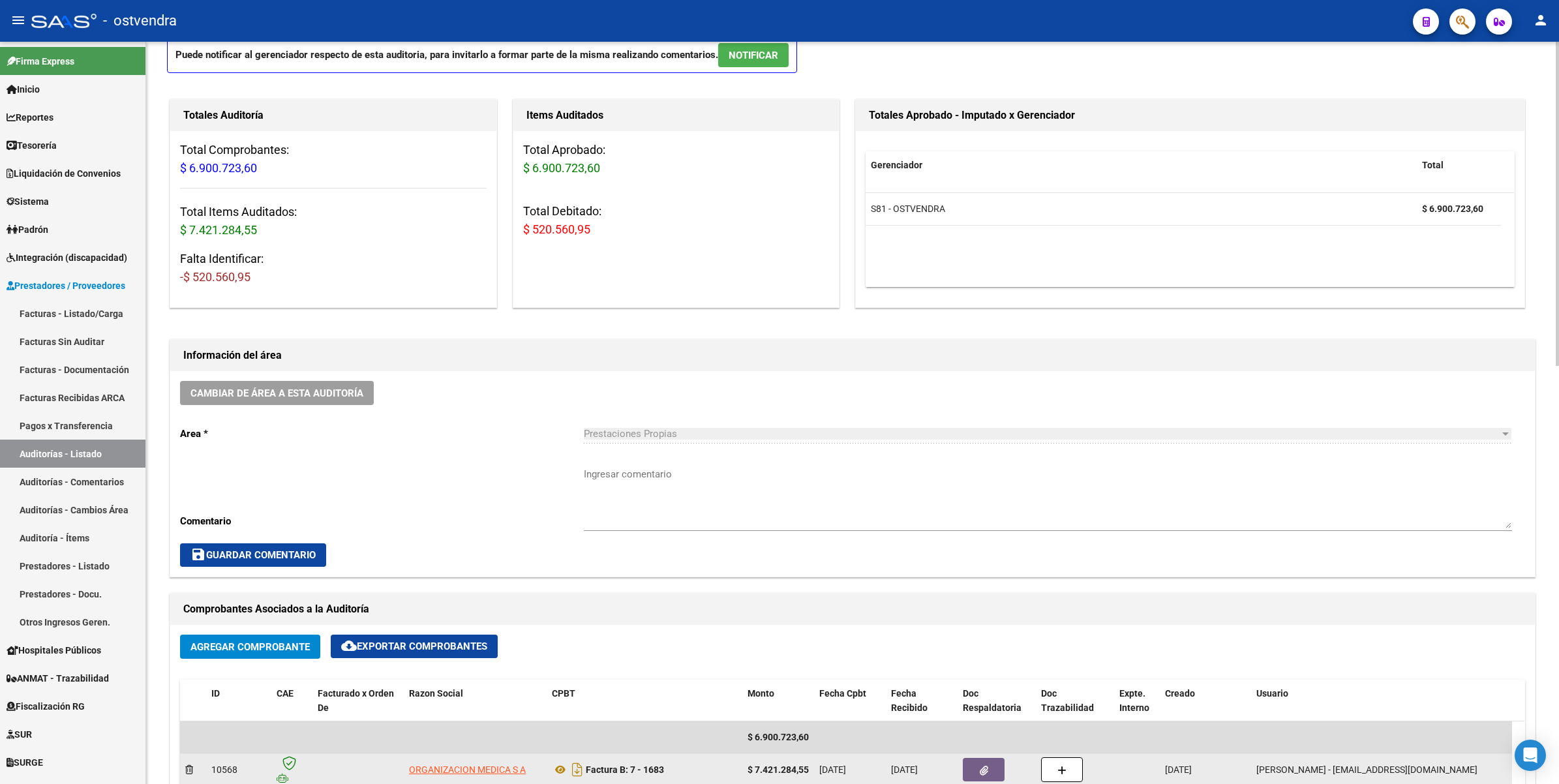
scroll to position [0, 0]
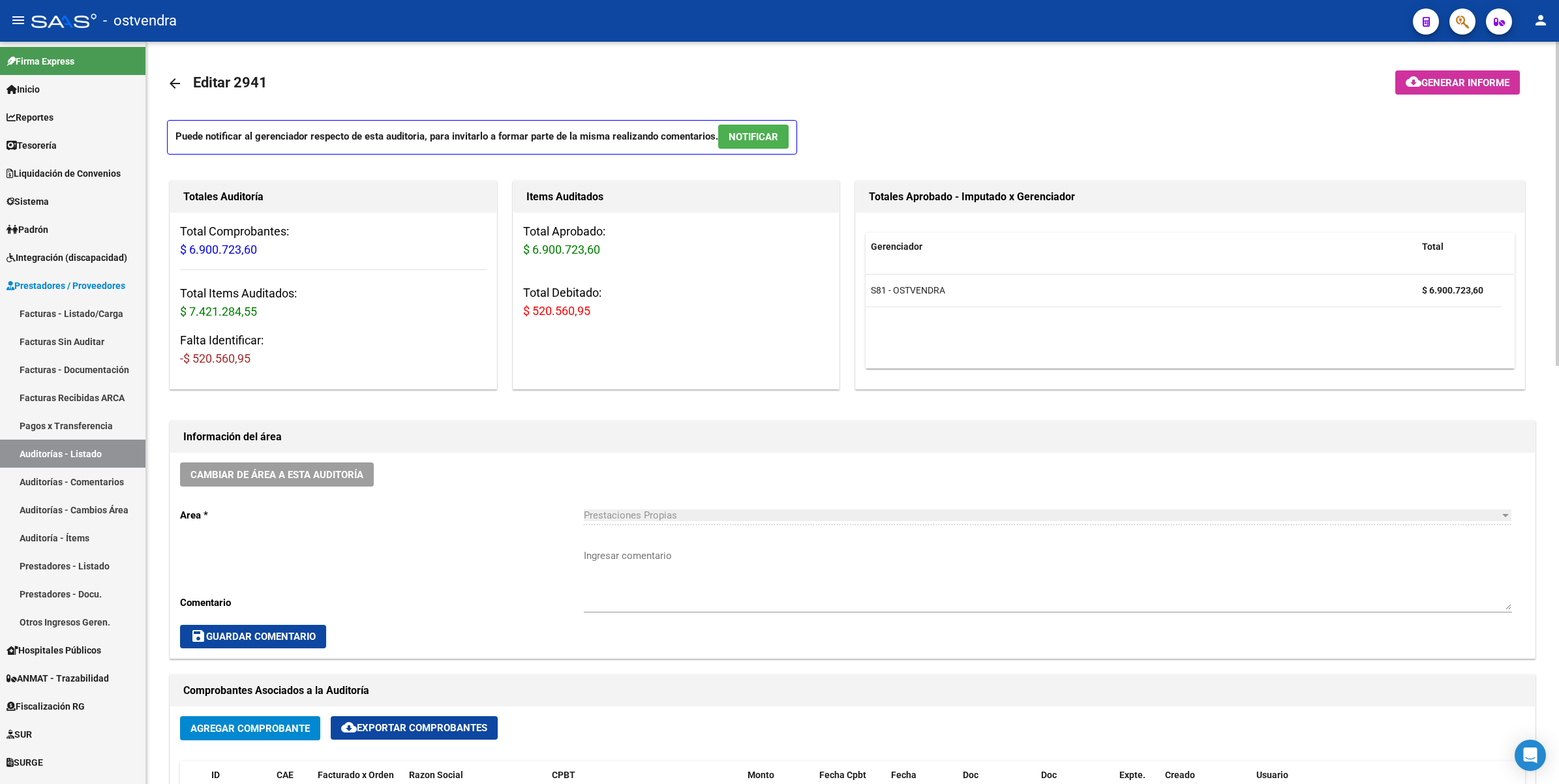
drag, startPoint x: 618, startPoint y: 249, endPoint x: 523, endPoint y: 245, distance: 95.1
click at [523, 245] on h3 "Total Aprobado: $ 6.900.723,60" at bounding box center [676, 241] width 307 height 36
drag, startPoint x: 256, startPoint y: 250, endPoint x: 173, endPoint y: 249, distance: 83.0
click at [173, 249] on div "Total Comprobantes: $ 6.900.723,60 Total Items Auditados: $ 7.421.284,55 Falta …" at bounding box center [333, 301] width 326 height 175
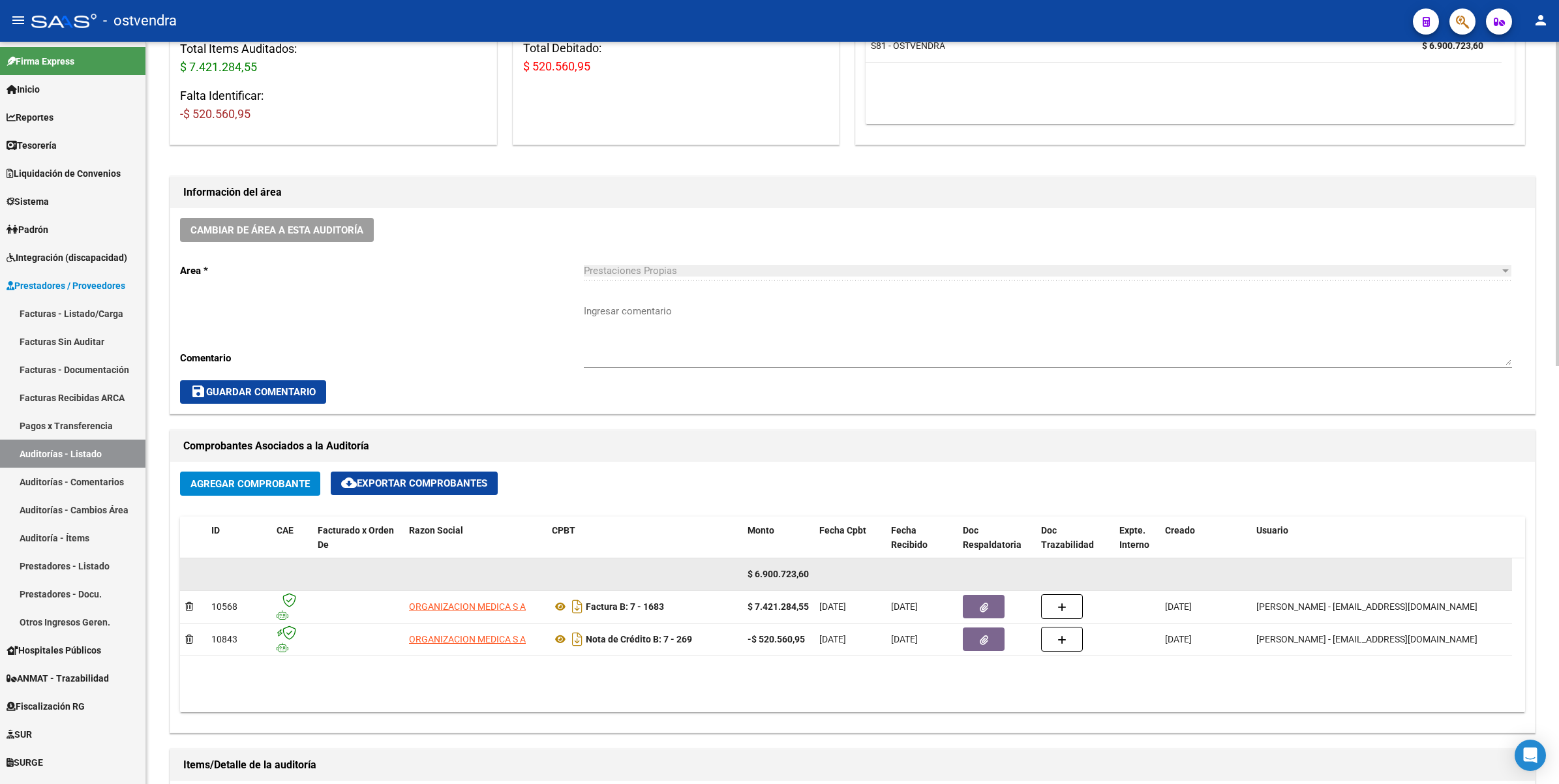
scroll to position [0, 1]
drag, startPoint x: 754, startPoint y: 575, endPoint x: 809, endPoint y: 571, distance: 55.1
click at [809, 571] on datatable-body-cell "$ 6.900.723,60" at bounding box center [778, 574] width 72 height 32
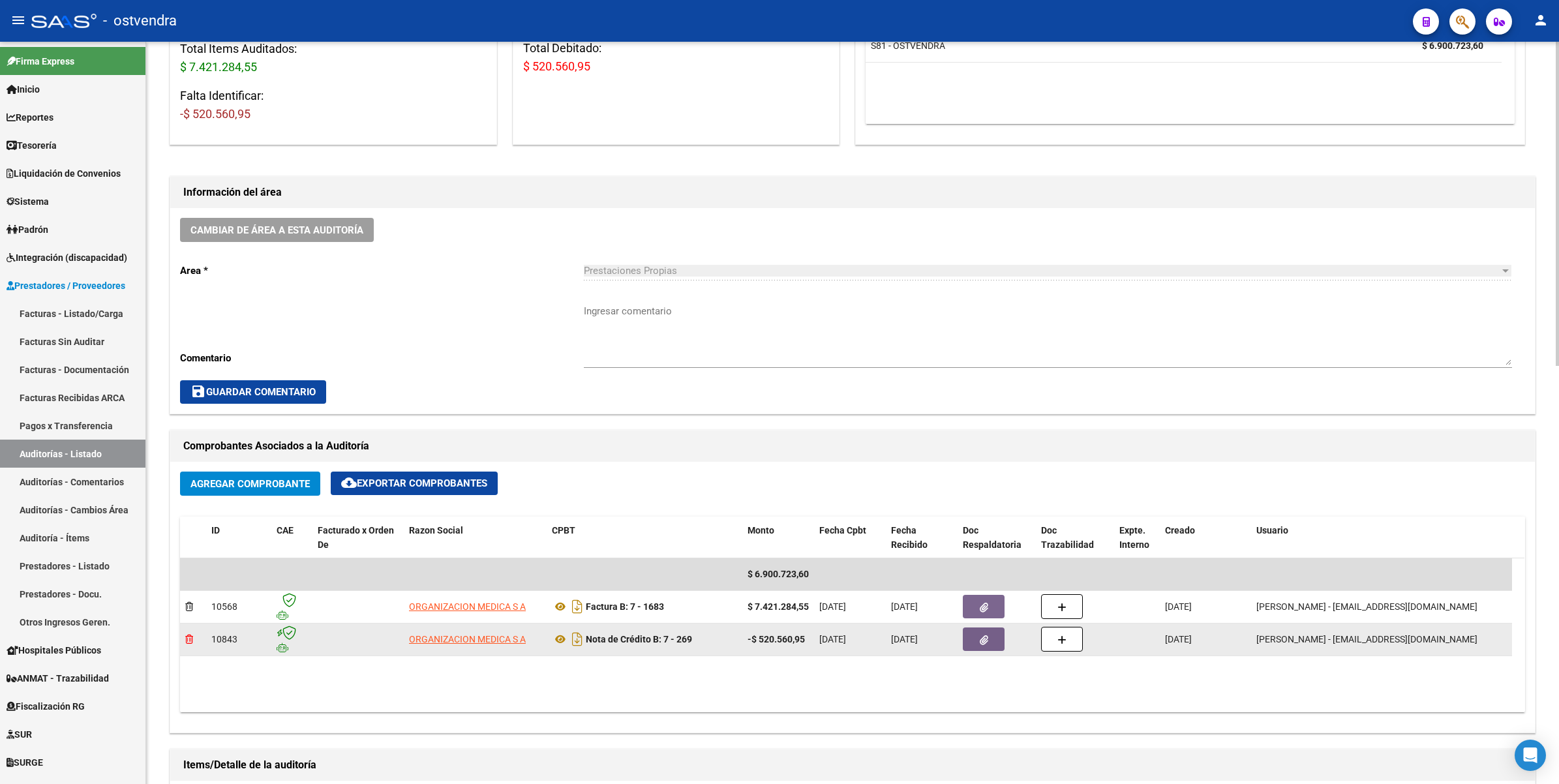
click at [190, 638] on icon at bounding box center [189, 640] width 8 height 9
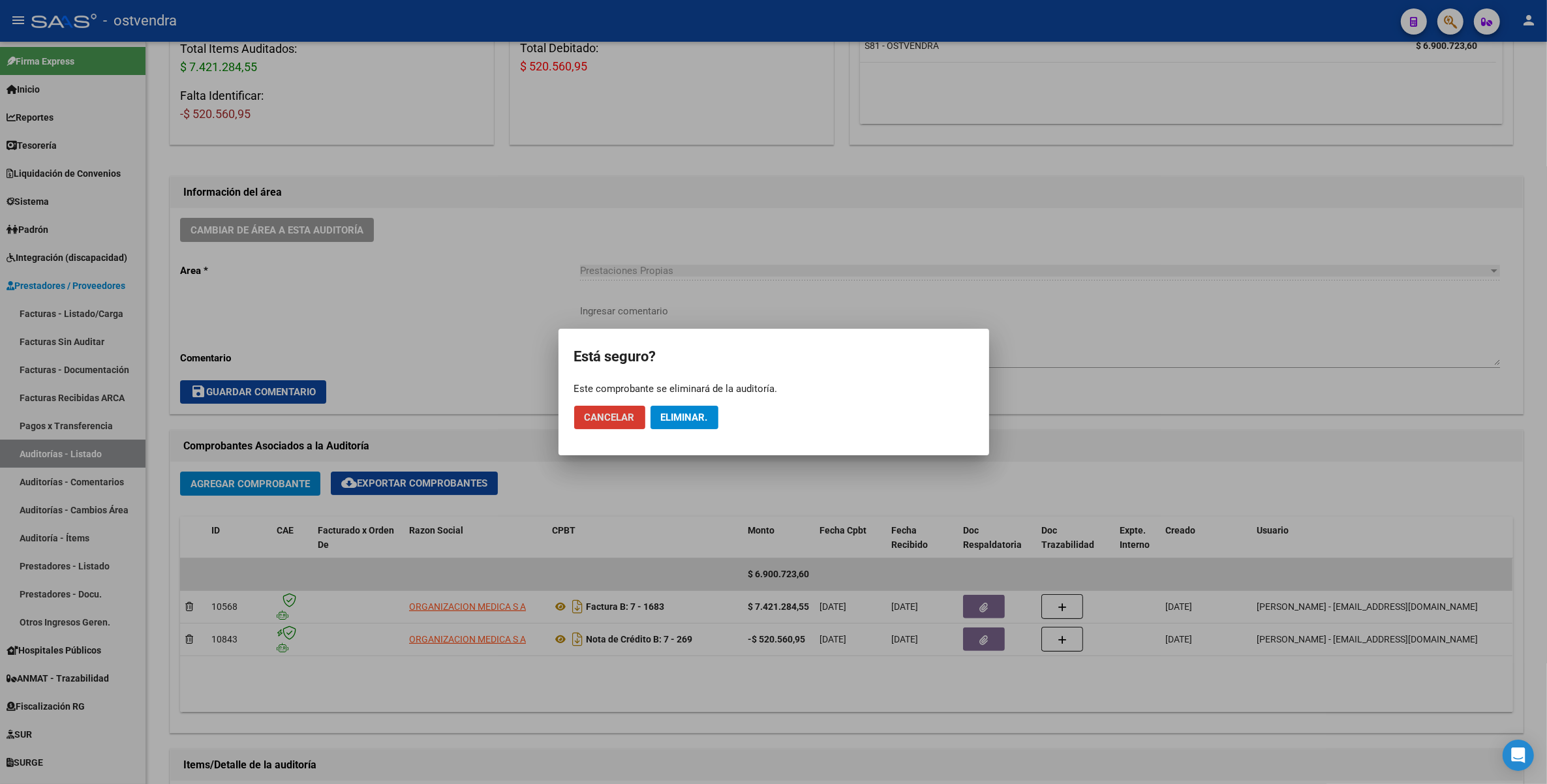
click at [697, 418] on span "Eliminar." at bounding box center [685, 417] width 47 height 12
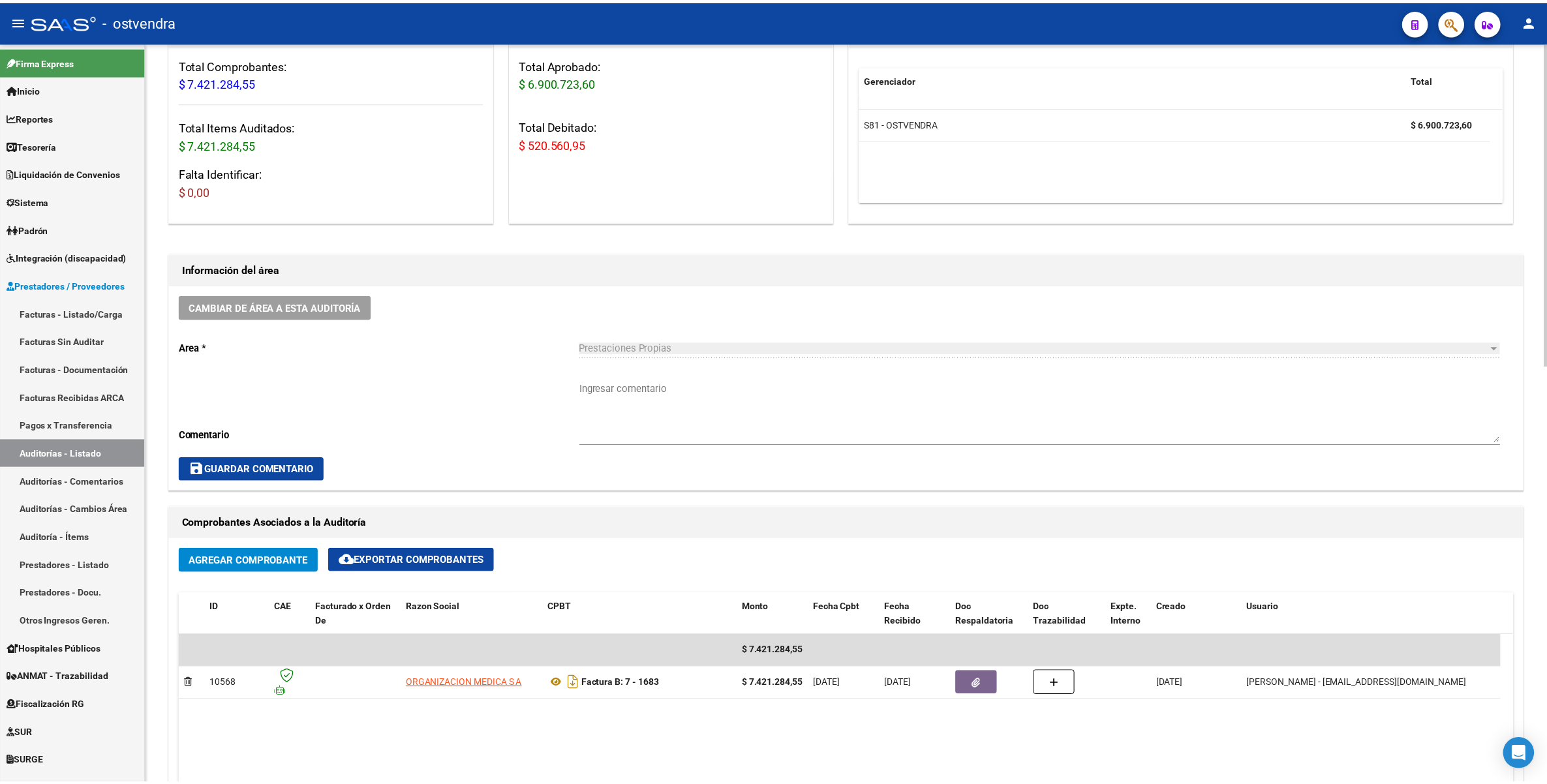
scroll to position [245, 0]
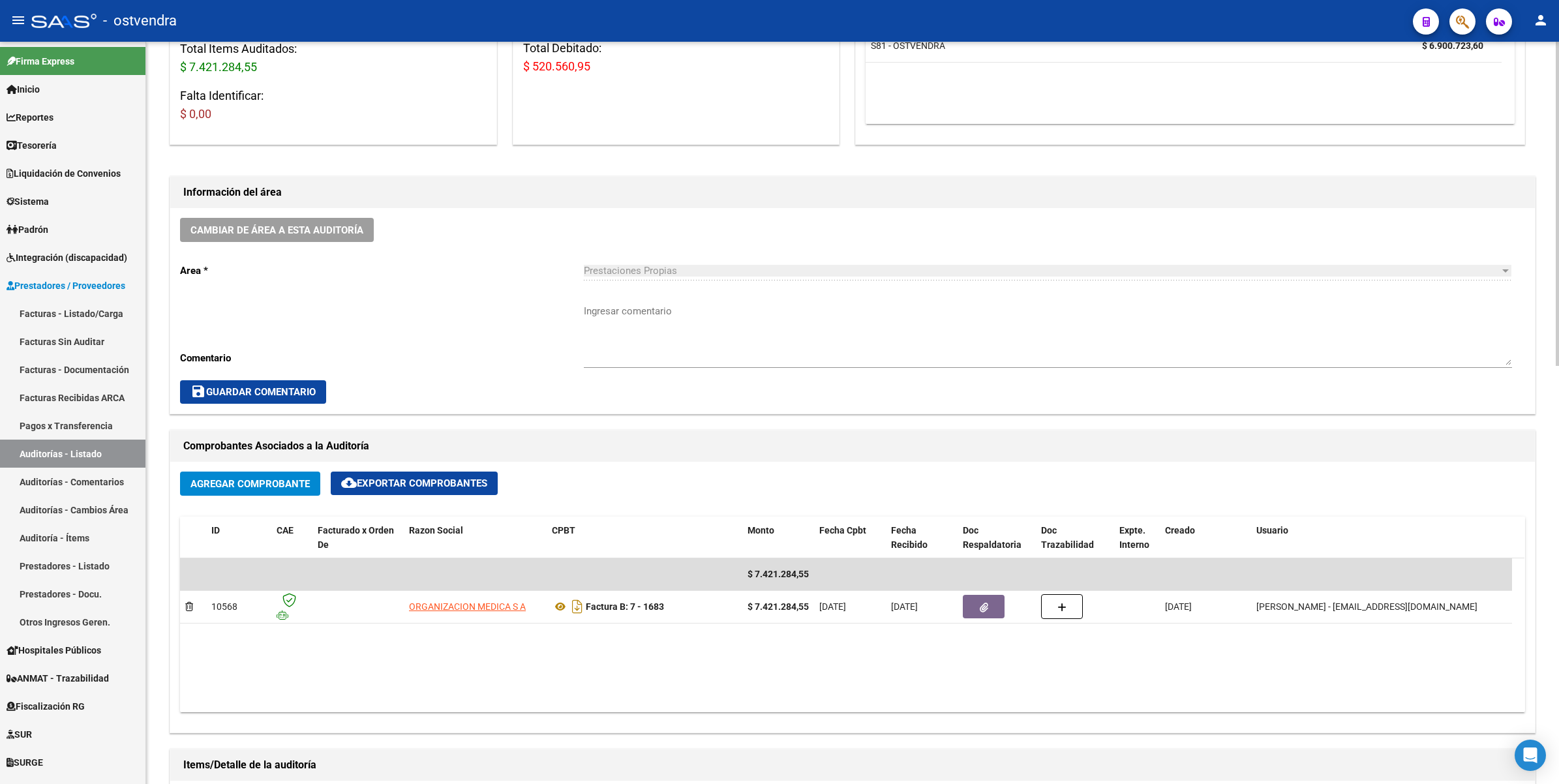
click at [252, 483] on span "Agregar Comprobante" at bounding box center [249, 483] width 119 height 12
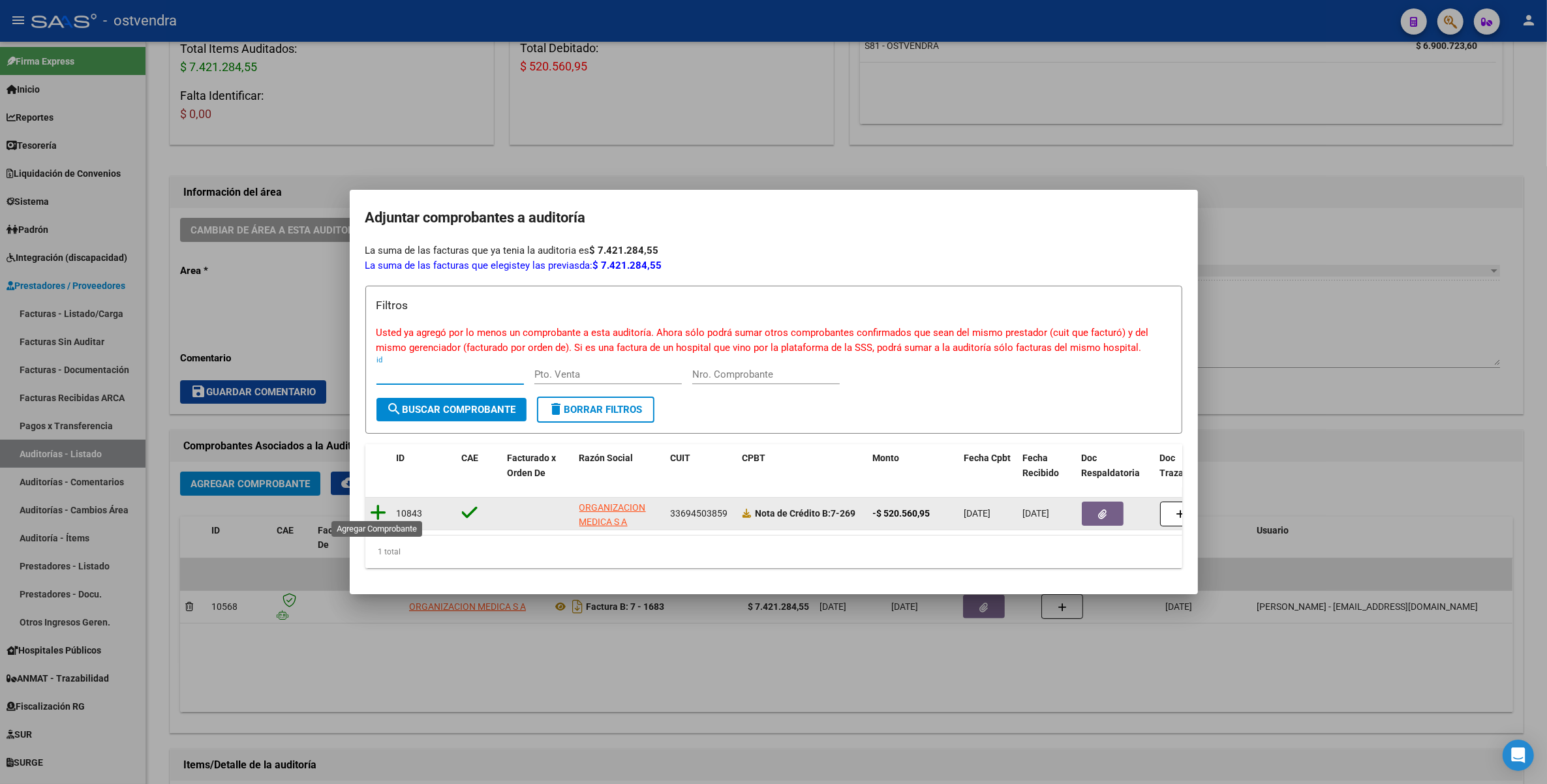
click at [376, 503] on icon at bounding box center [379, 512] width 17 height 18
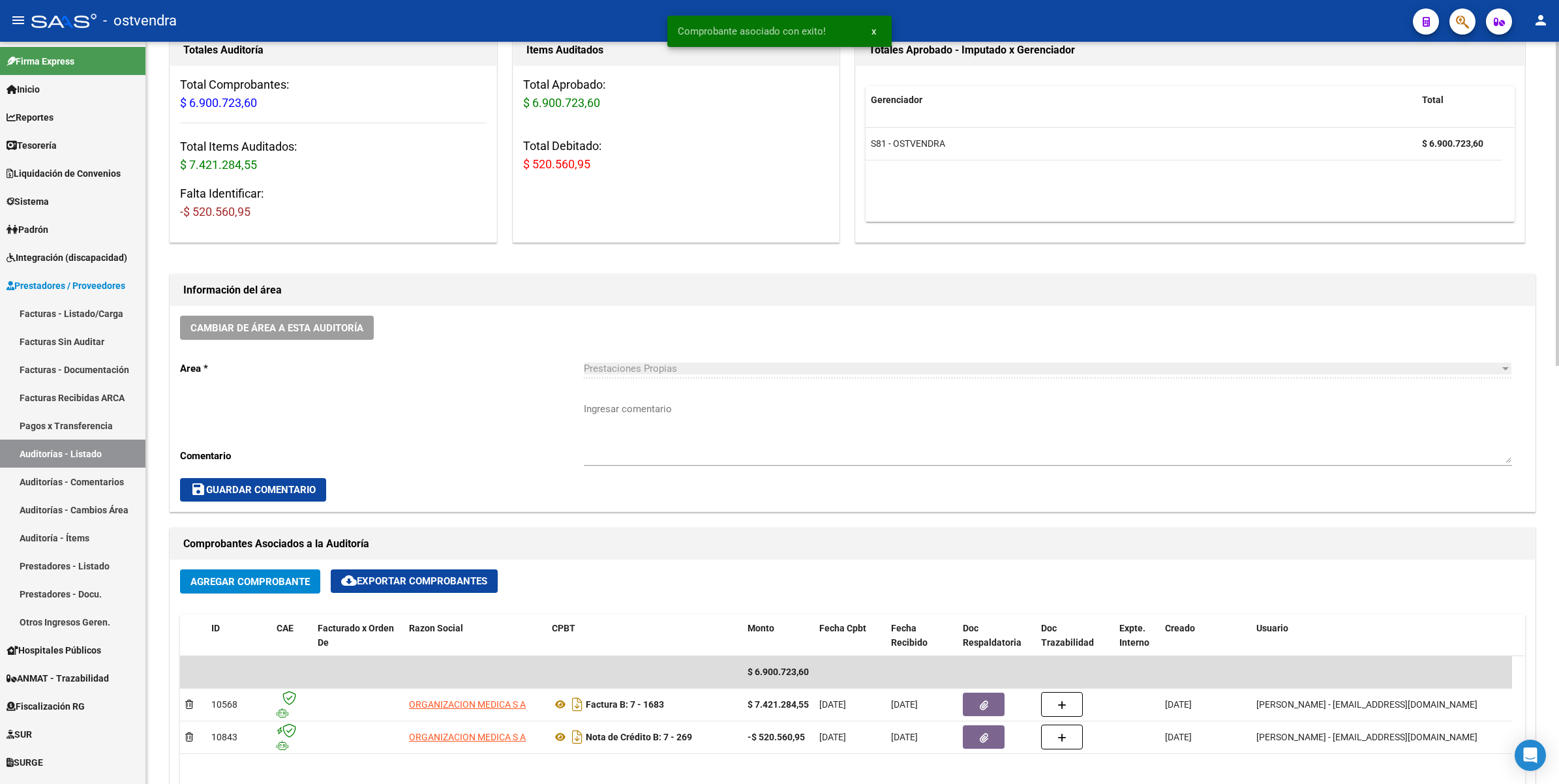
scroll to position [0, 0]
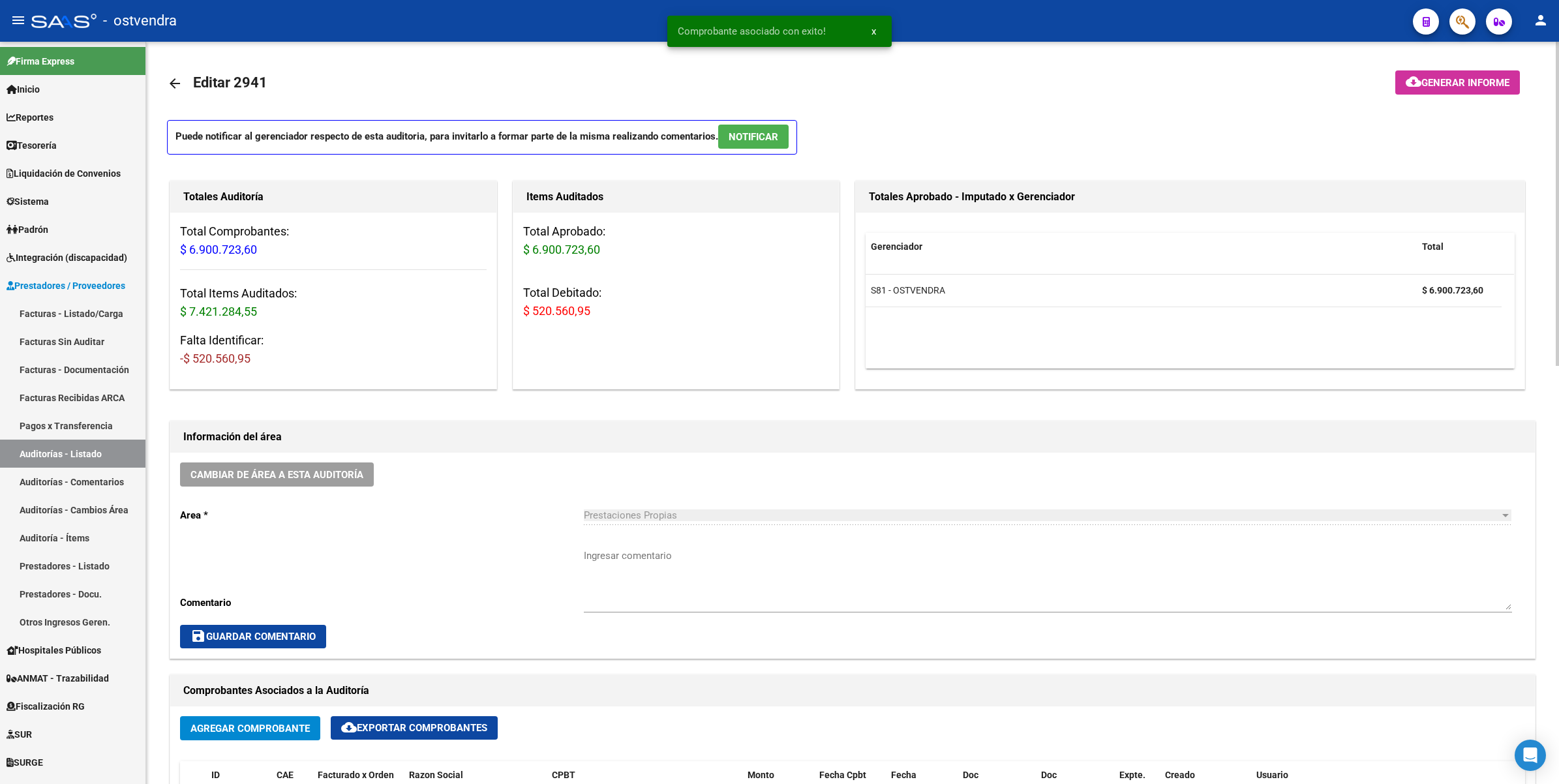
click at [362, 304] on h3 "Total Items Auditados: $ 7.421.284,55" at bounding box center [333, 303] width 307 height 36
click at [458, 353] on h3 "Falta Identificar: -$ 520.560,95" at bounding box center [333, 349] width 307 height 36
drag, startPoint x: 1426, startPoint y: 287, endPoint x: 1514, endPoint y: 301, distance: 89.1
click at [1514, 301] on div "Gerenciador Total S81 - OSTVENDRA $ 6.900.723,60" at bounding box center [1190, 301] width 649 height 136
click at [1208, 357] on datatable-body "S81 - OSTVENDRA $ 6.900.723,60" at bounding box center [1190, 321] width 649 height 94
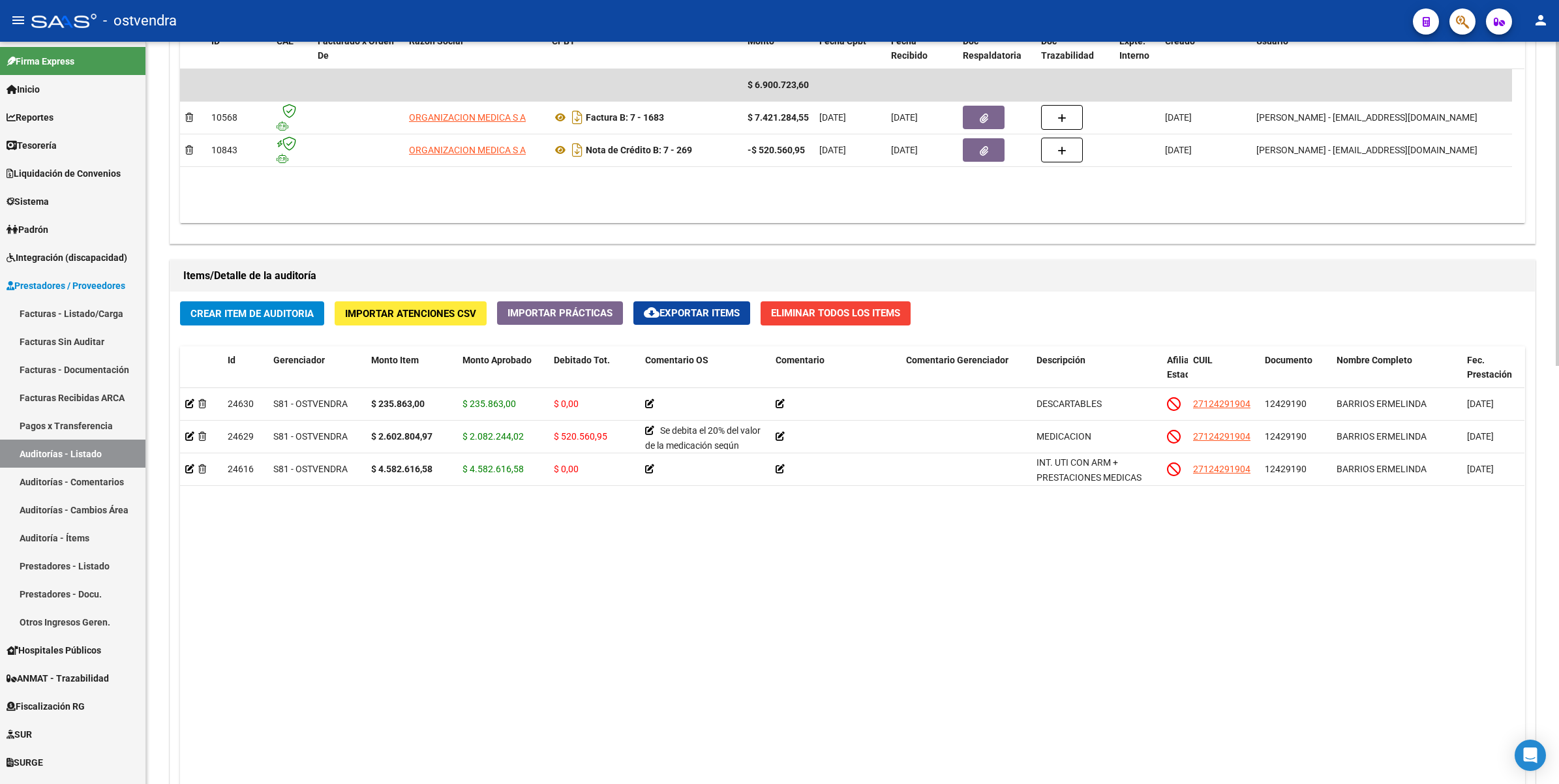
scroll to position [957, 0]
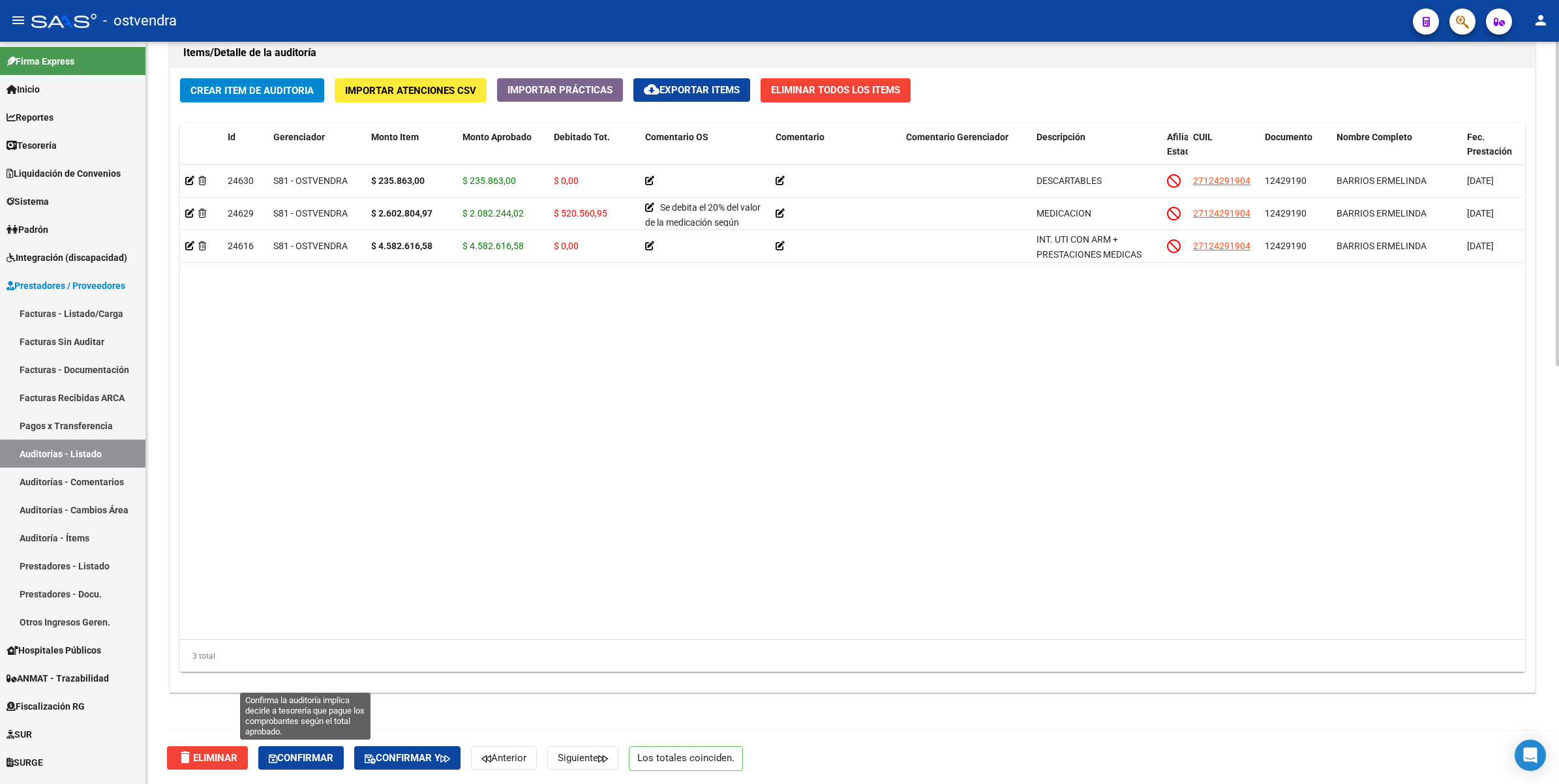
click at [294, 761] on span "Confirmar" at bounding box center [301, 757] width 65 height 12
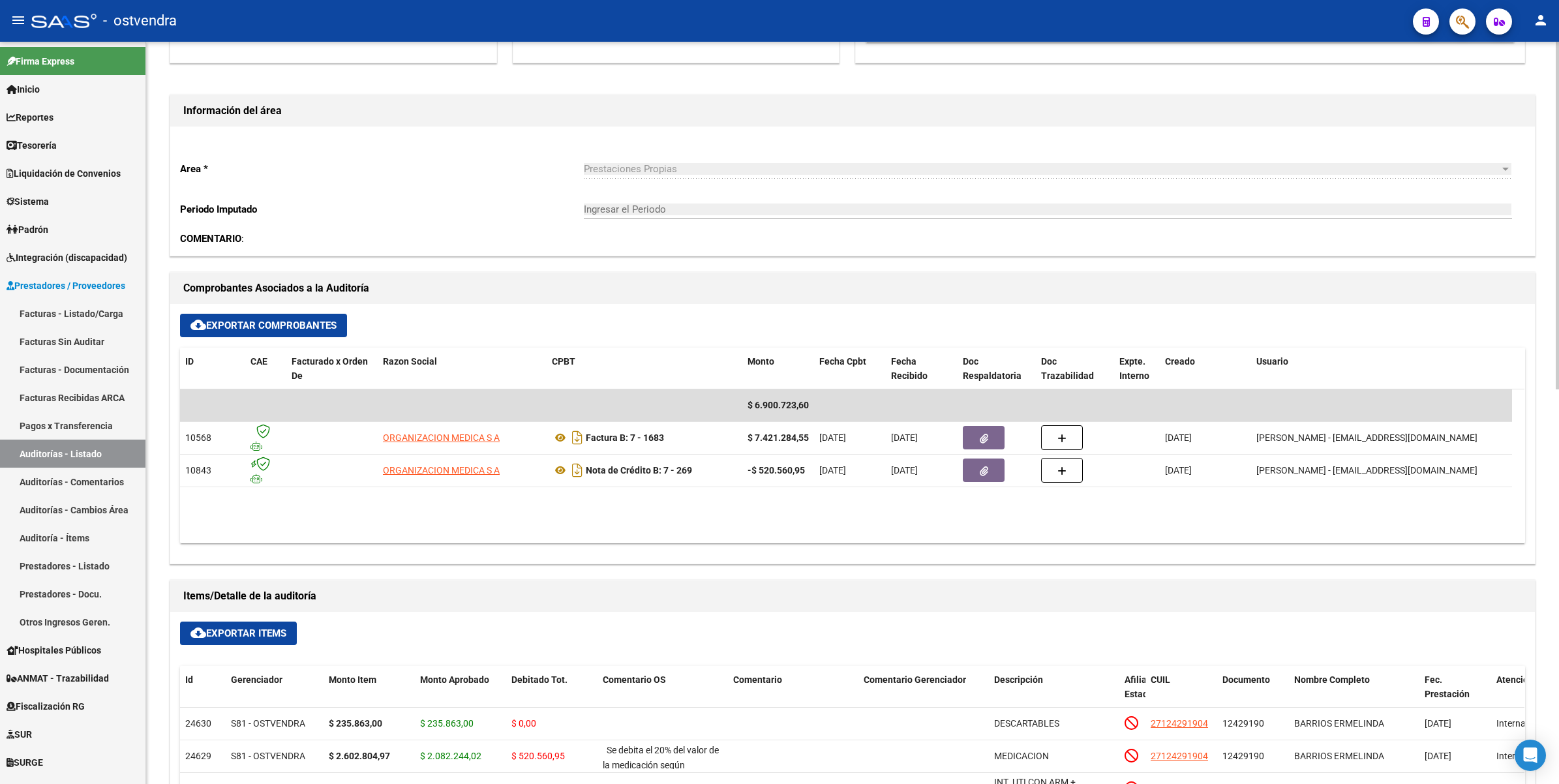
scroll to position [245, 0]
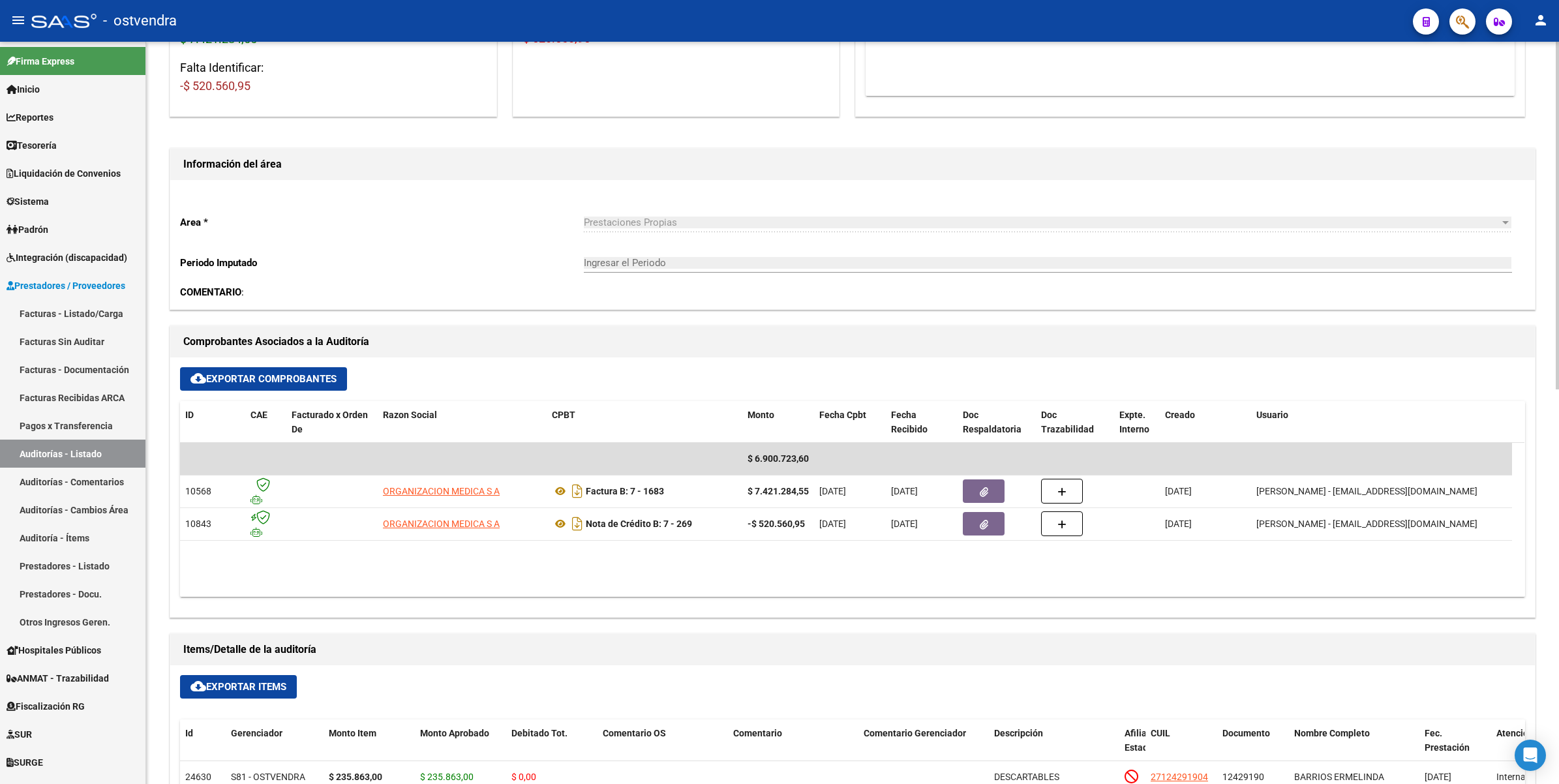
click at [826, 649] on h1 "Items/Detalle de la auditoría" at bounding box center [852, 649] width 1339 height 21
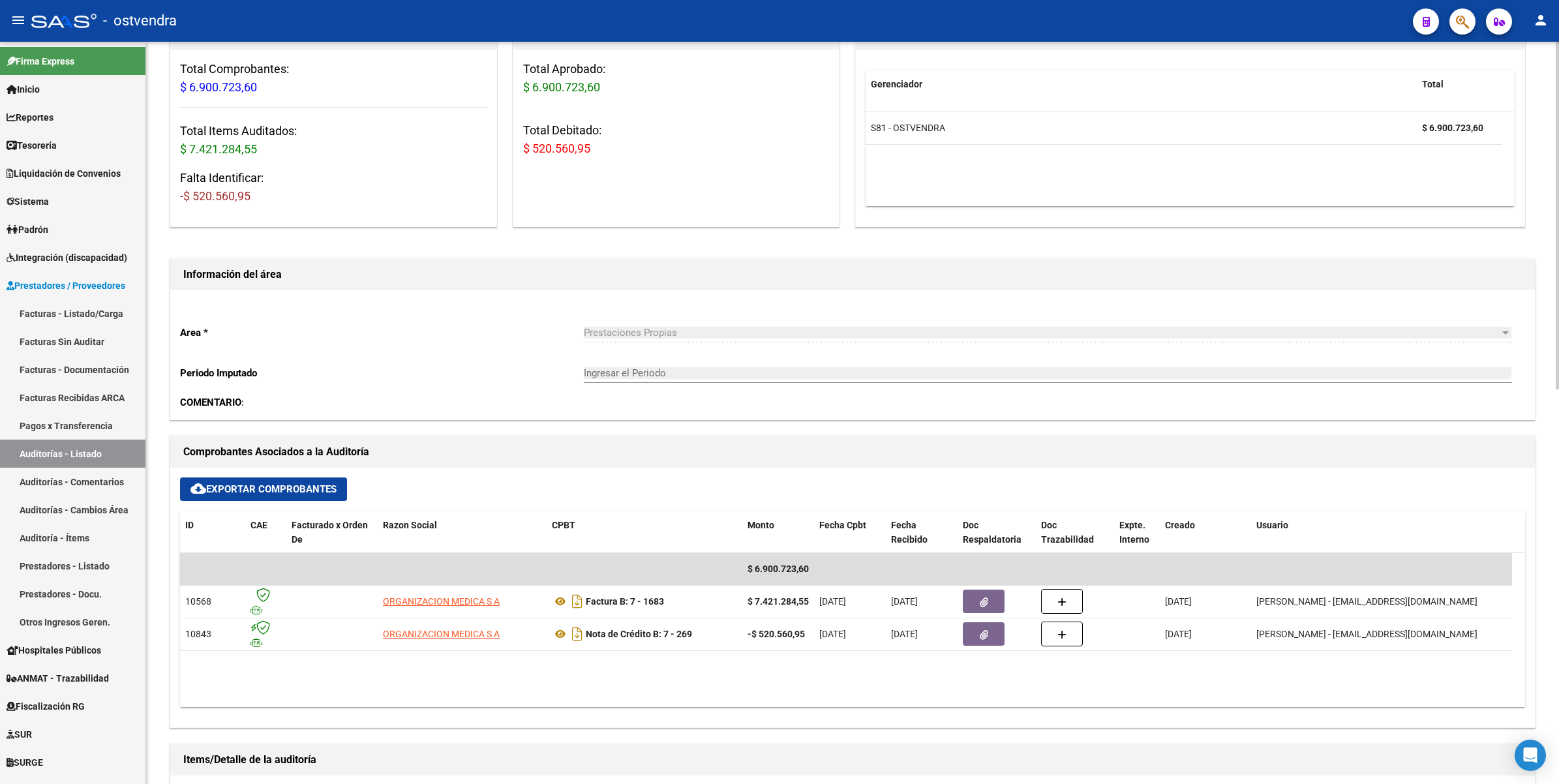
scroll to position [0, 0]
